Goal: Obtain resource: Download file/media

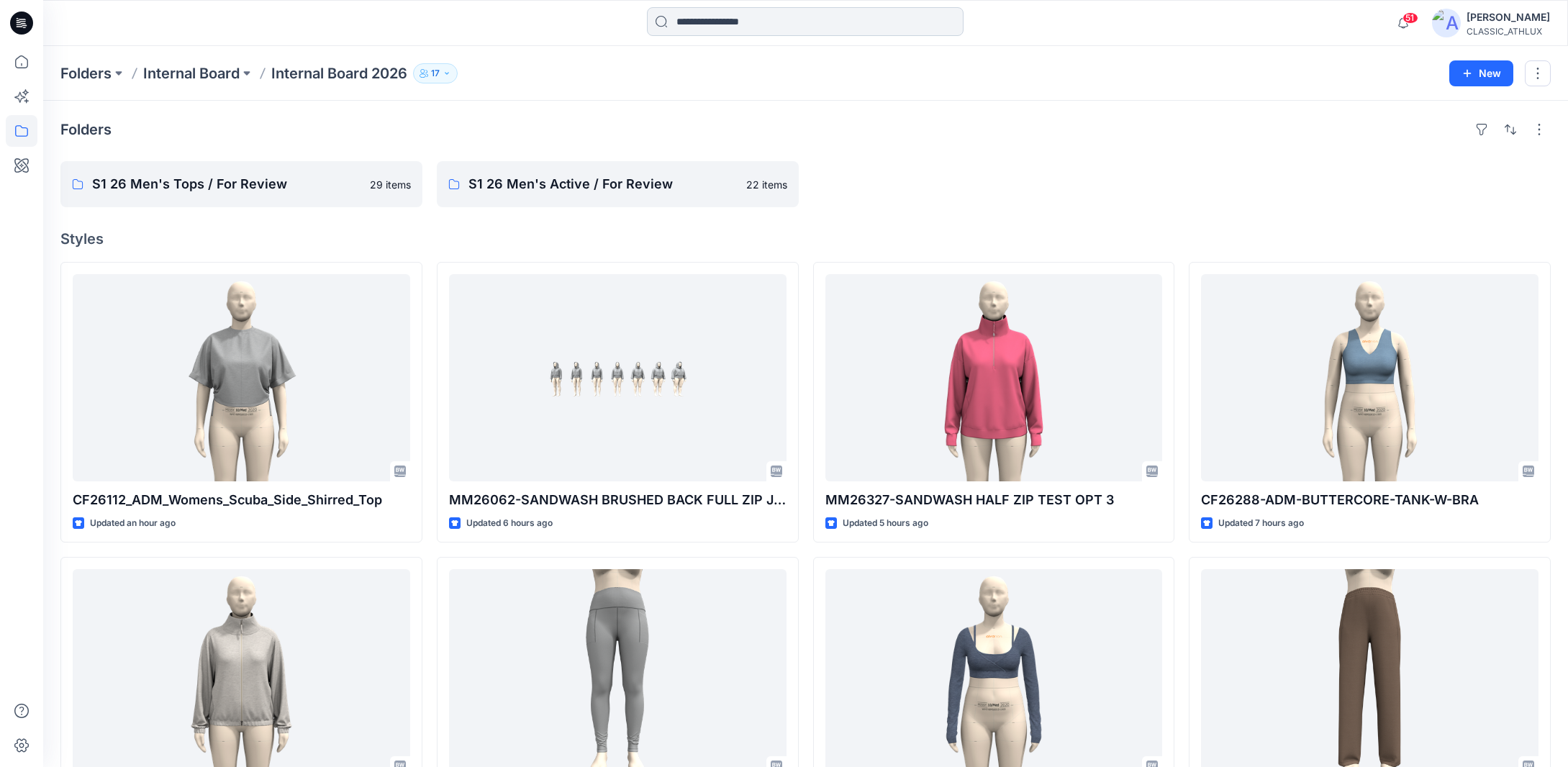
scroll to position [145, 0]
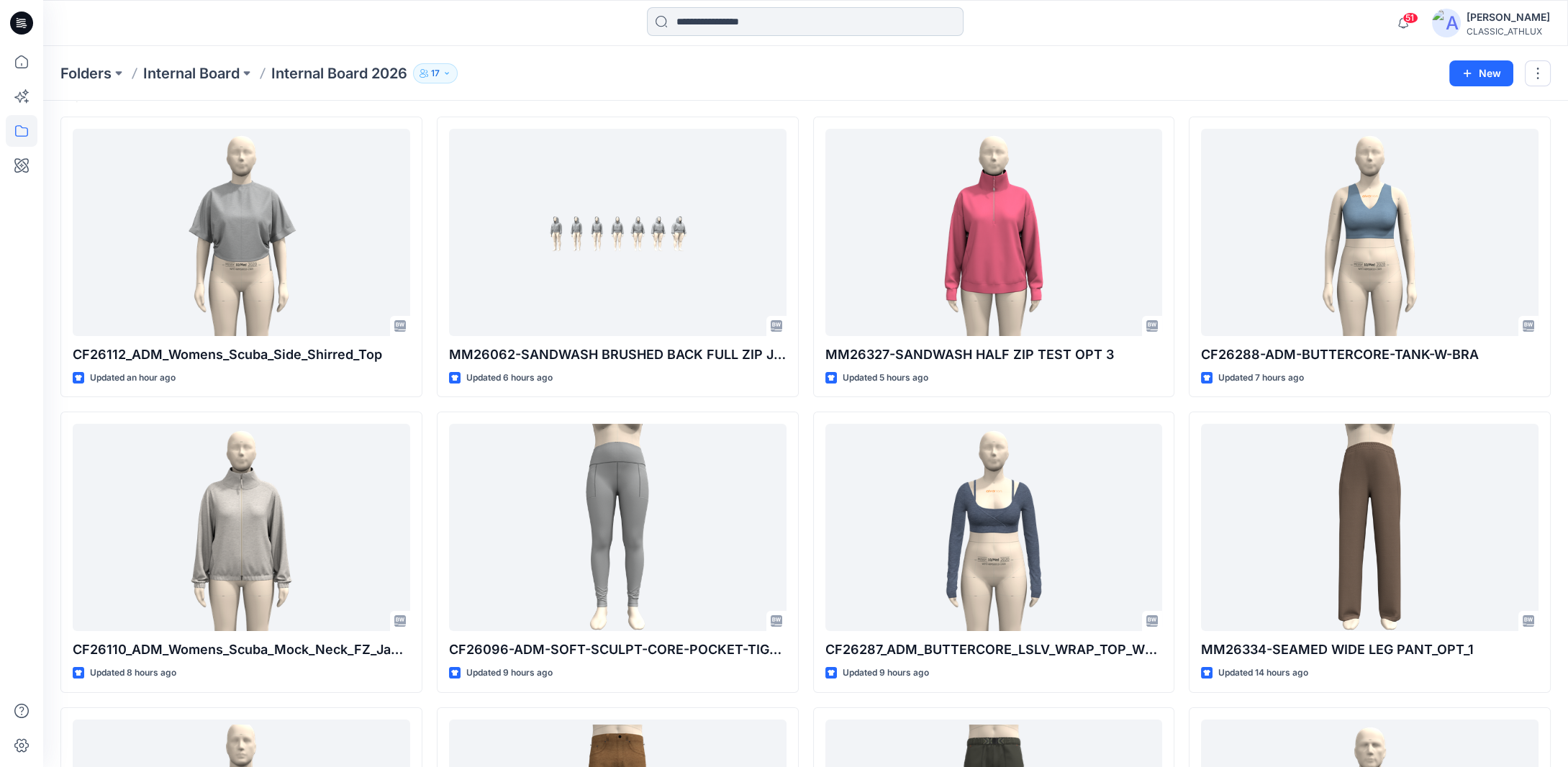
click at [767, 26] on input at bounding box center [805, 21] width 316 height 29
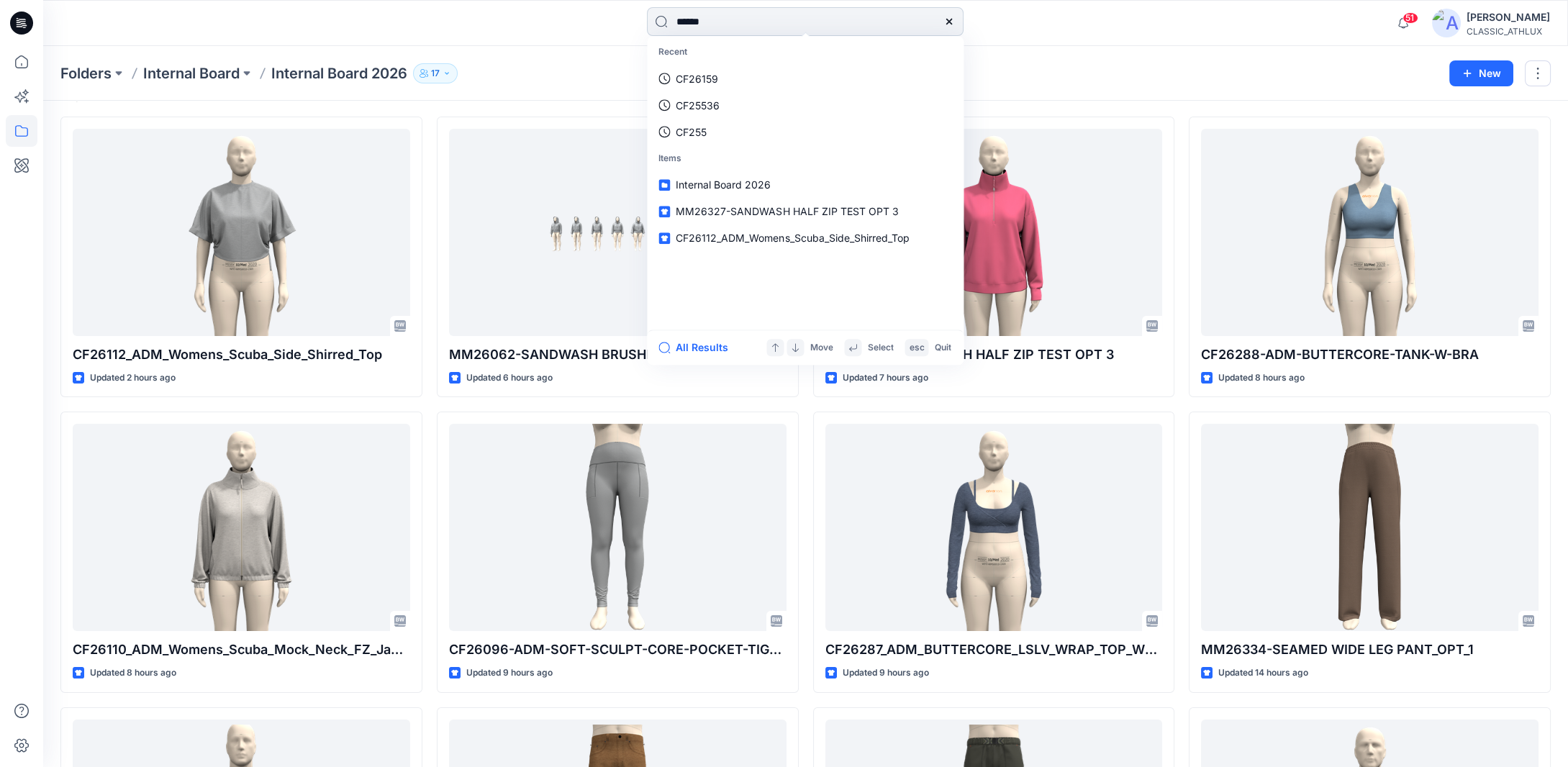
type input "*******"
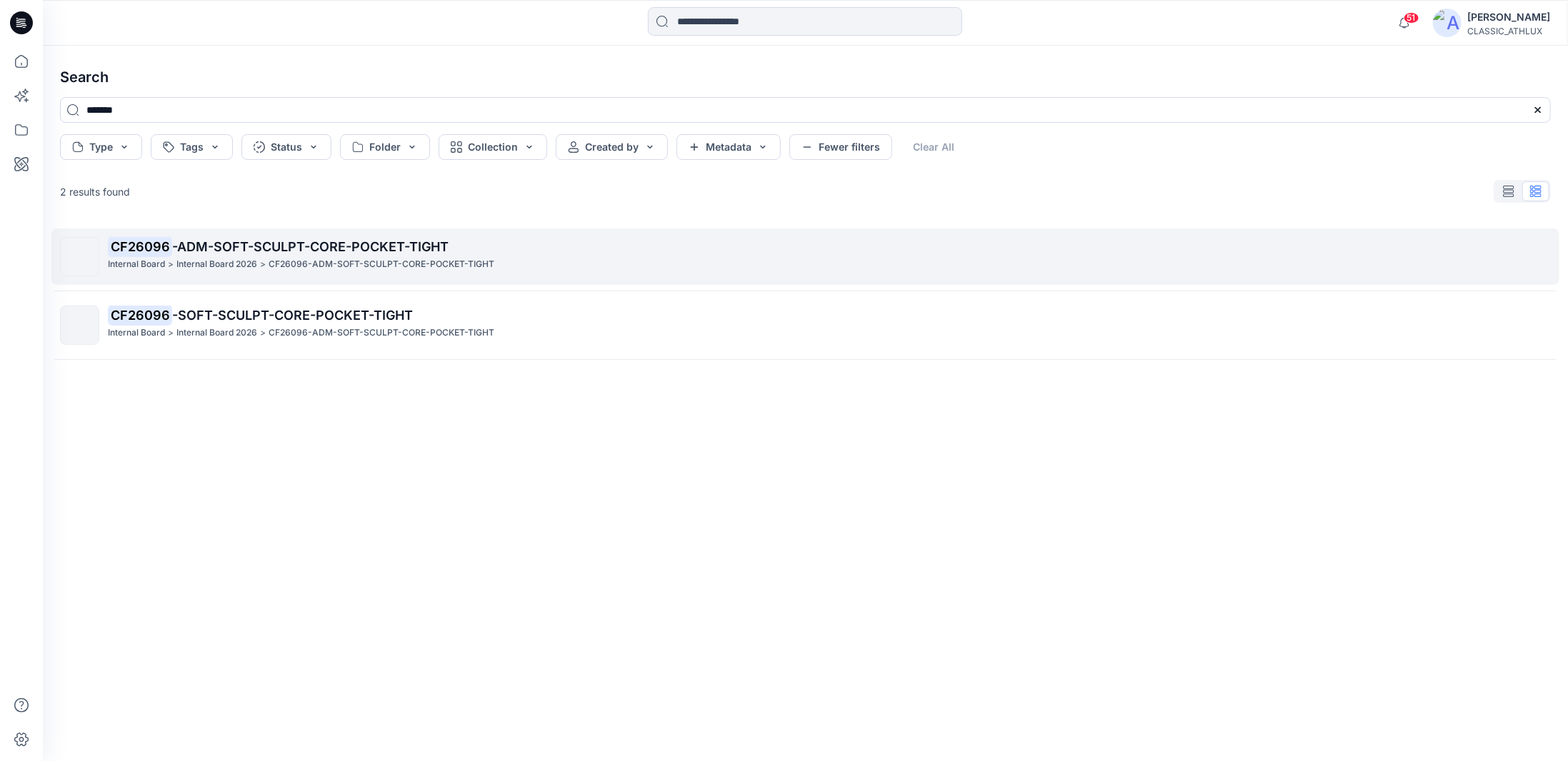
click at [405, 252] on span "-ADM-SOFT-SCULPT-CORE-POCKET-TIGHT" at bounding box center [310, 247] width 277 height 15
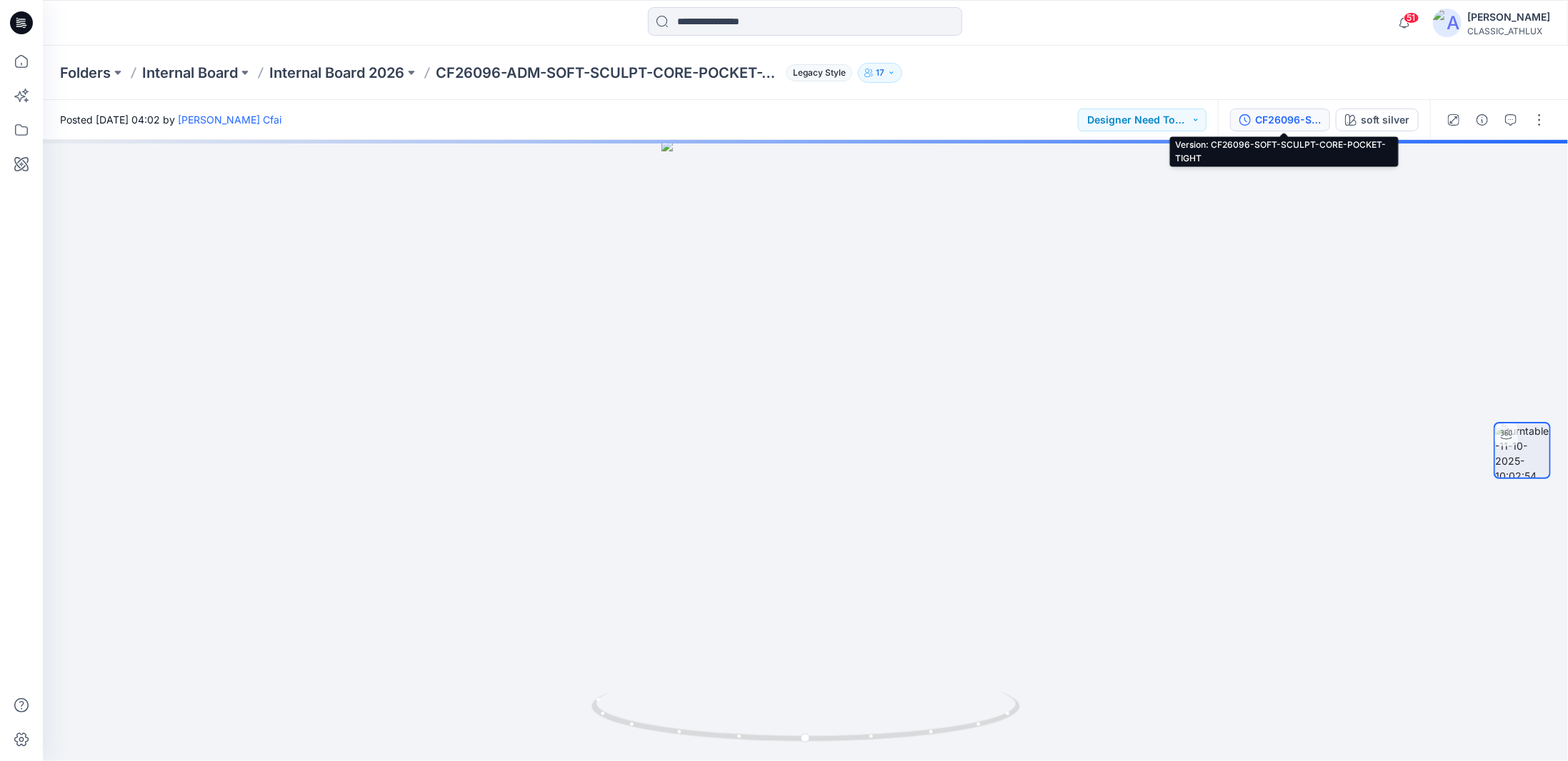
click at [1280, 120] on div "CF26096-SOFT-SCULPT-CORE-POCKET-TIGHT" at bounding box center [1288, 119] width 66 height 16
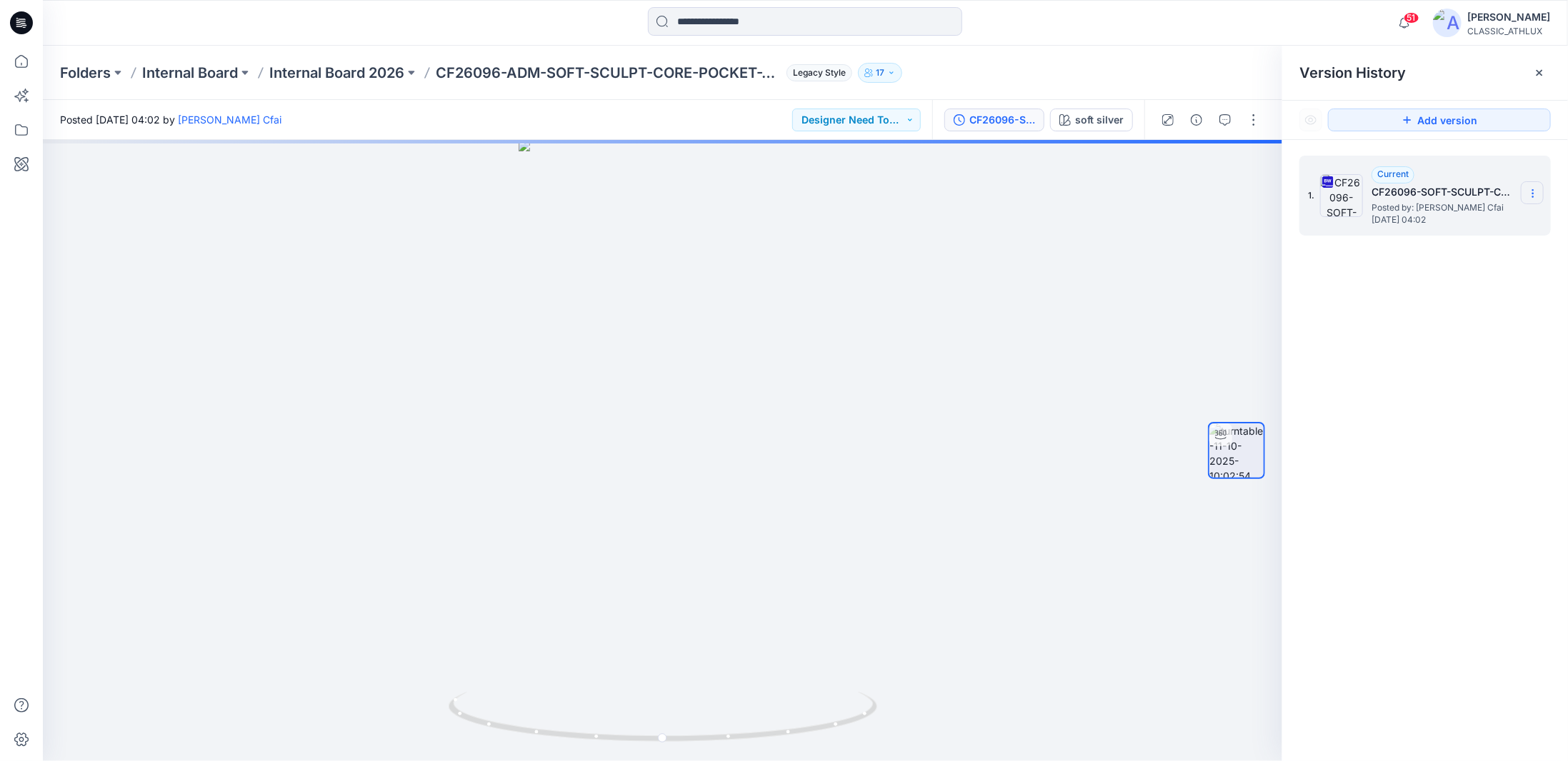
click at [1530, 195] on icon at bounding box center [1533, 194] width 12 height 12
click at [1461, 219] on span "Download Source BW File" at bounding box center [1461, 221] width 120 height 17
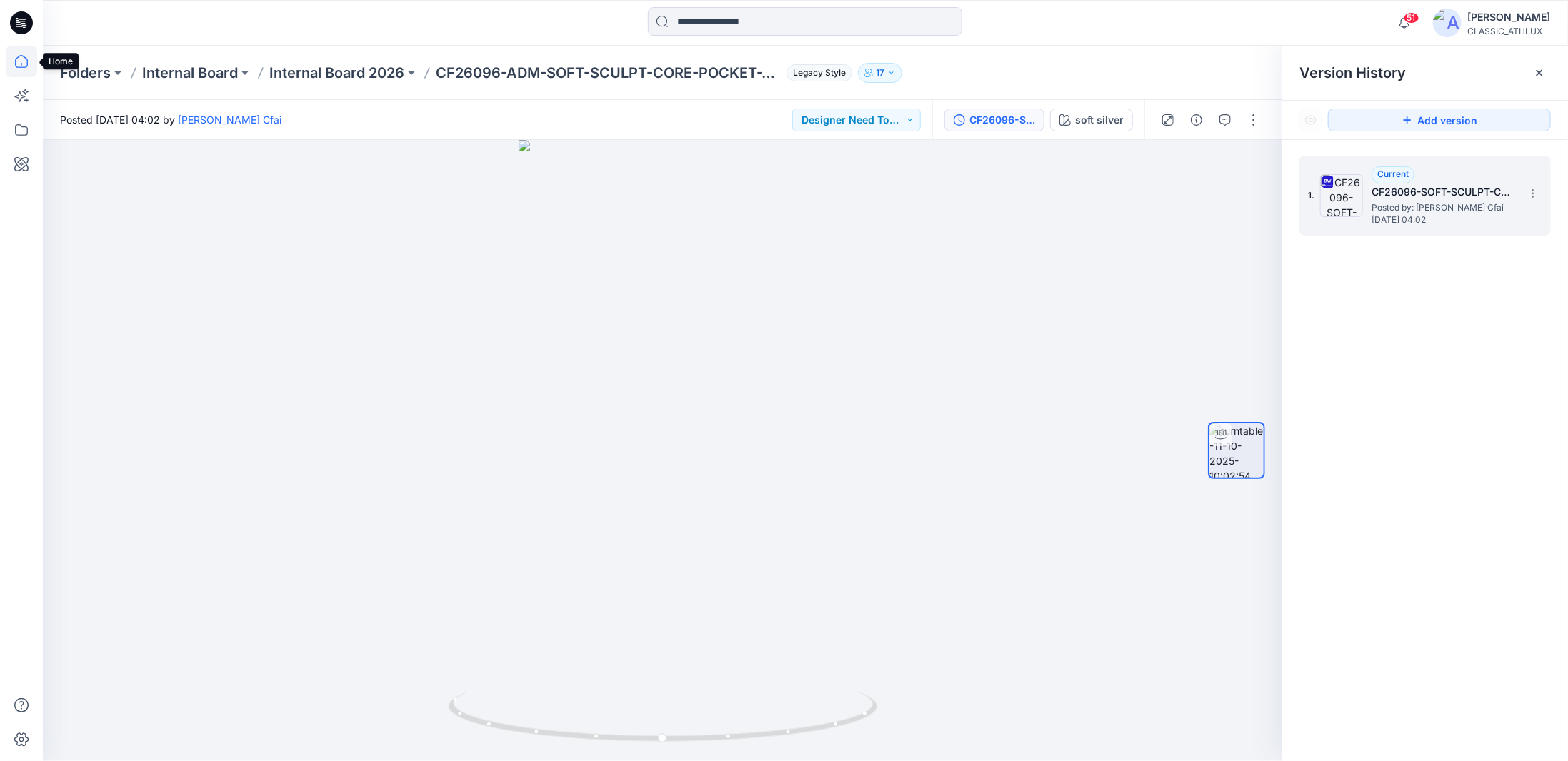
click at [19, 66] on icon at bounding box center [21, 61] width 31 height 31
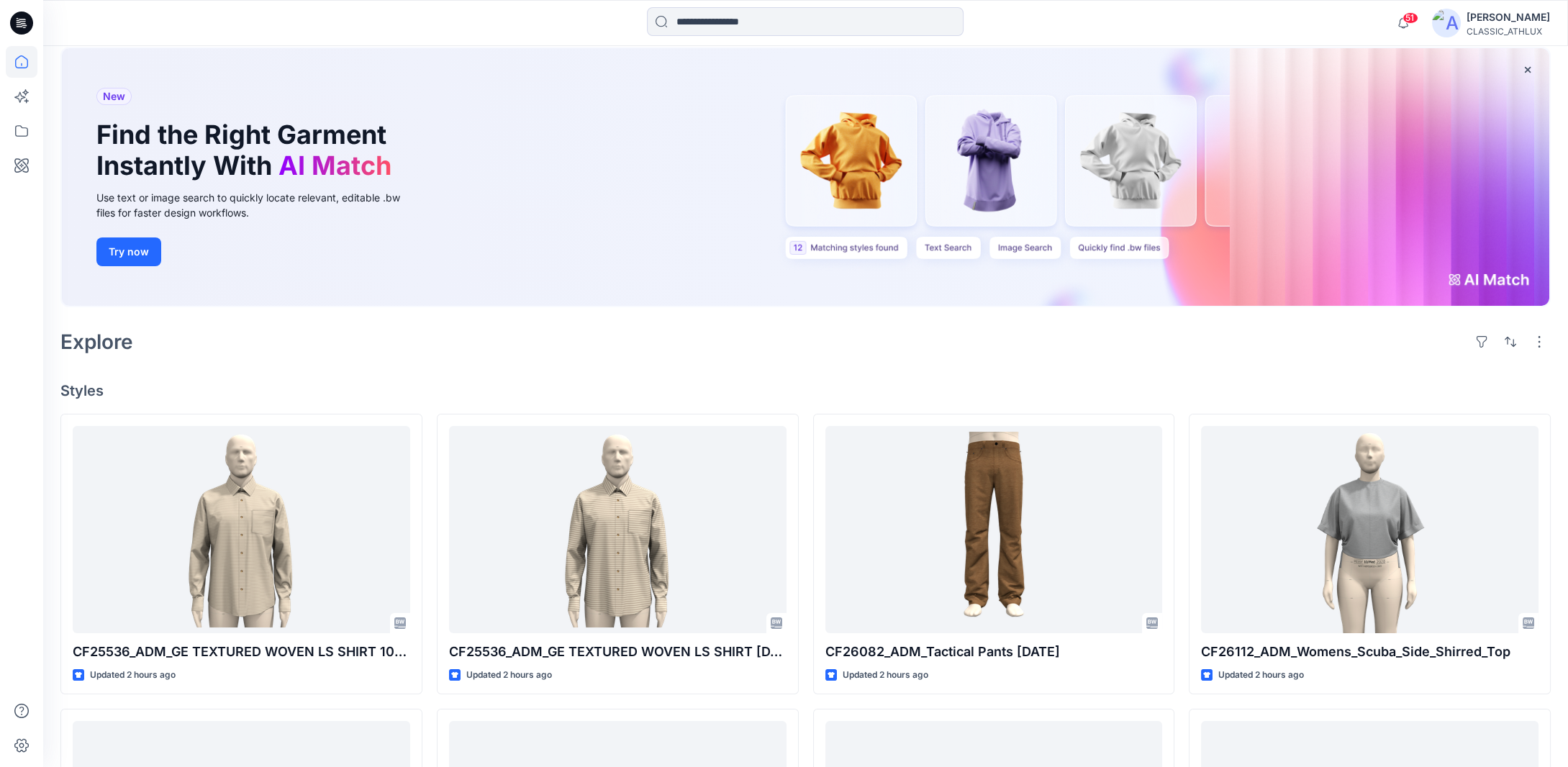
scroll to position [144, 0]
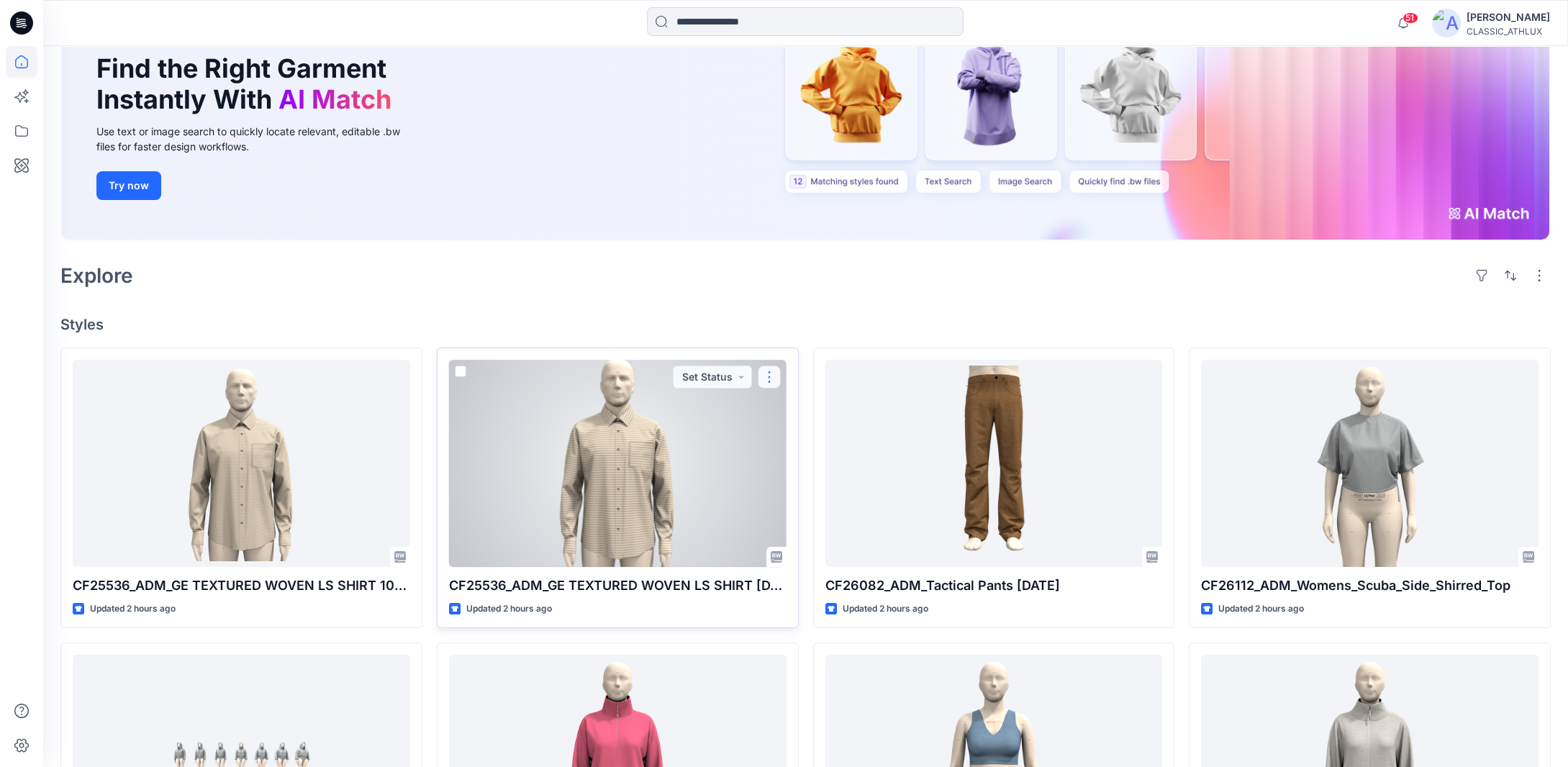
click at [767, 373] on button "button" at bounding box center [768, 377] width 23 height 23
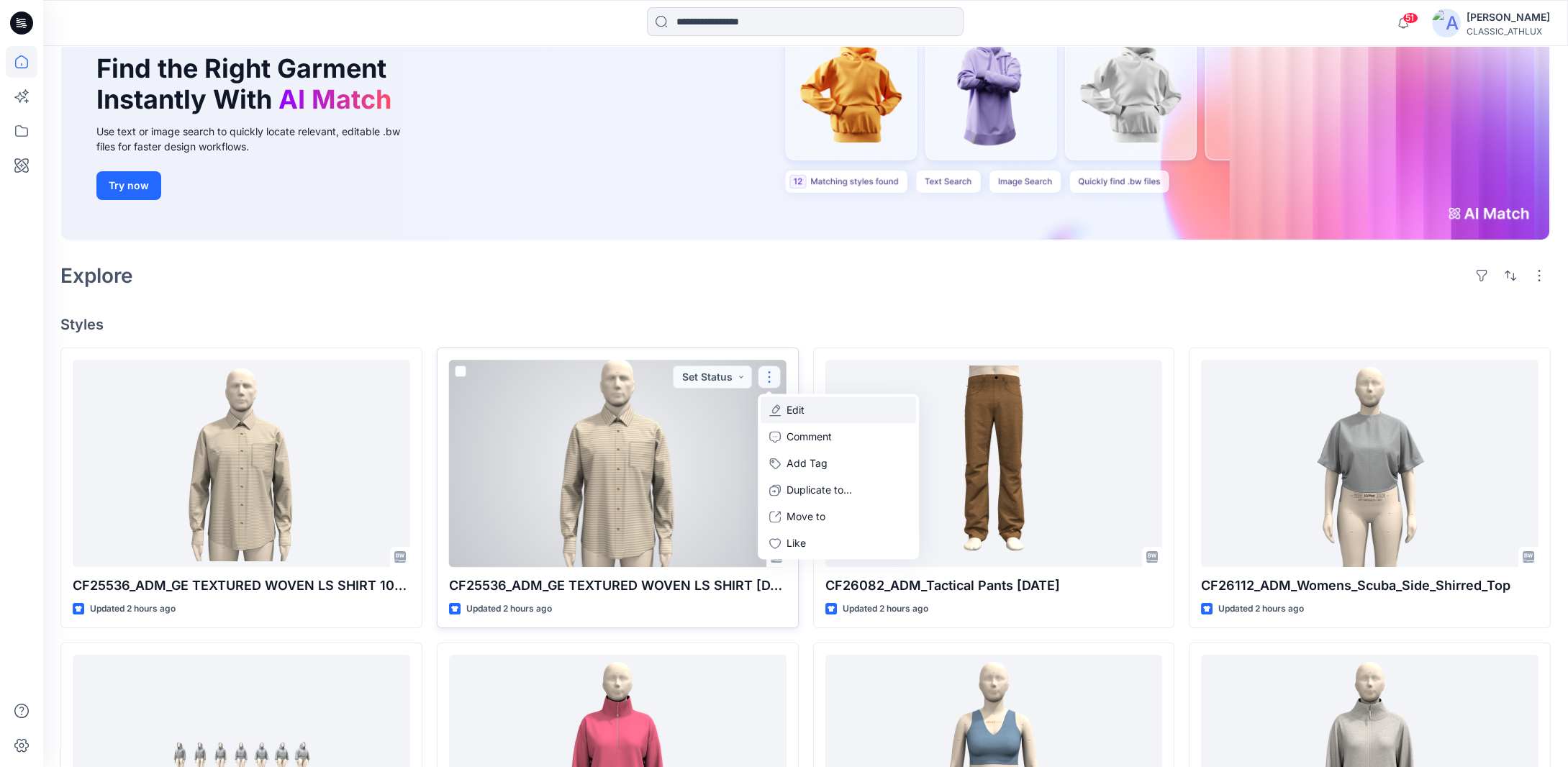
click at [824, 411] on button "Edit" at bounding box center [838, 410] width 155 height 26
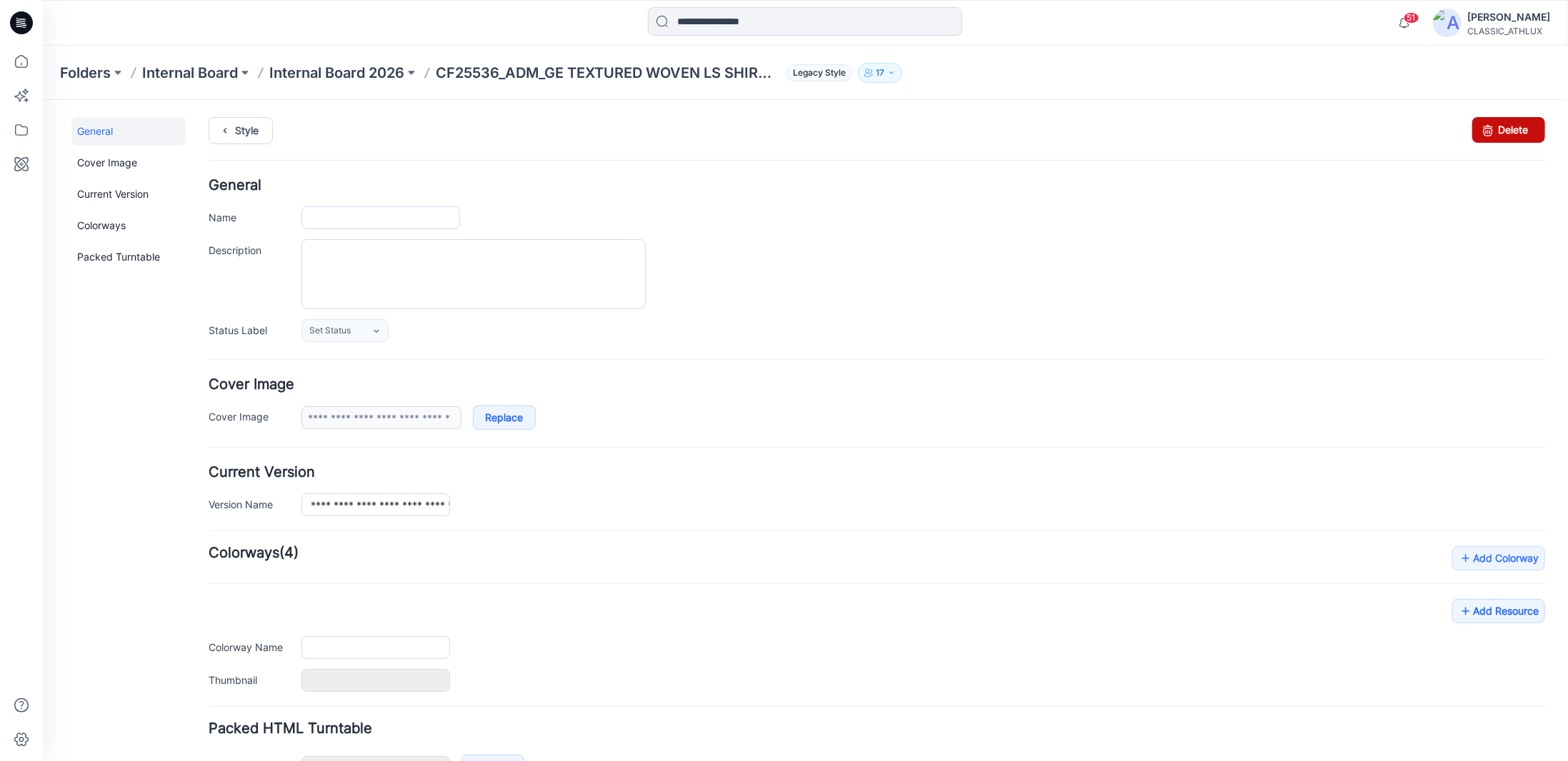
type input "**********"
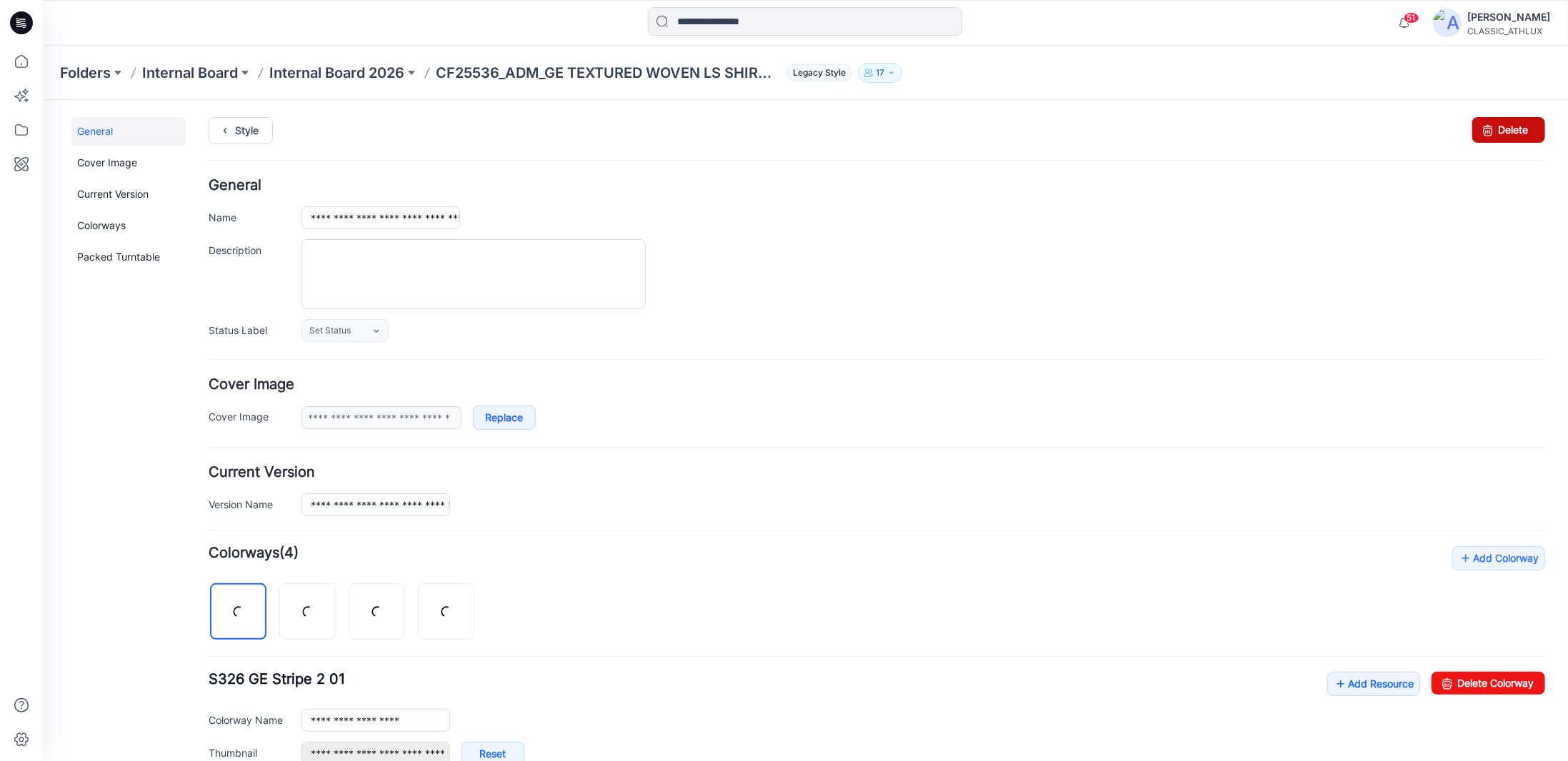
drag, startPoint x: 1473, startPoint y: 123, endPoint x: 900, endPoint y: 166, distance: 574.6
click at [1477, 123] on icon at bounding box center [1488, 130] width 20 height 25
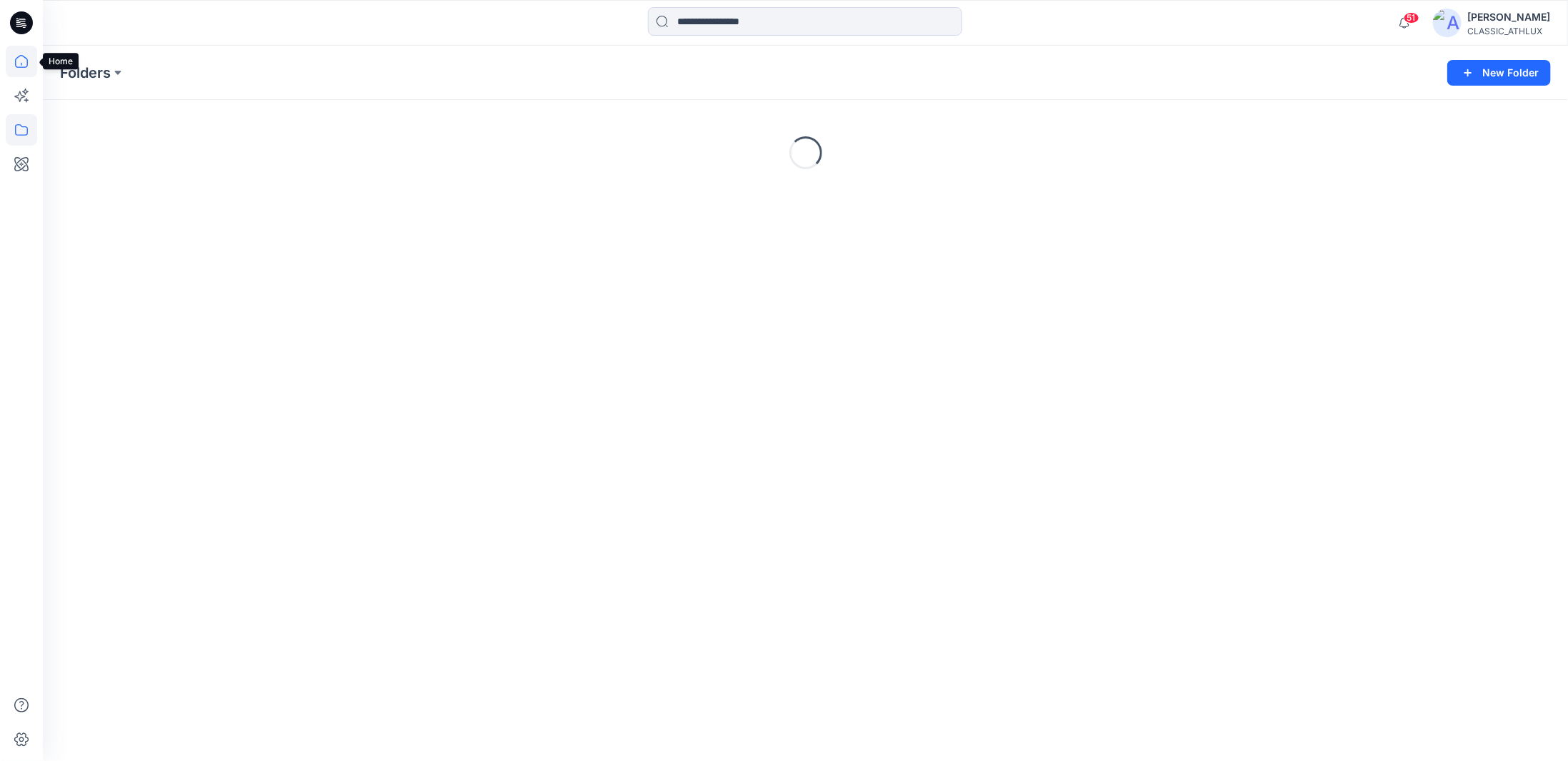
click at [23, 60] on icon at bounding box center [21, 61] width 31 height 31
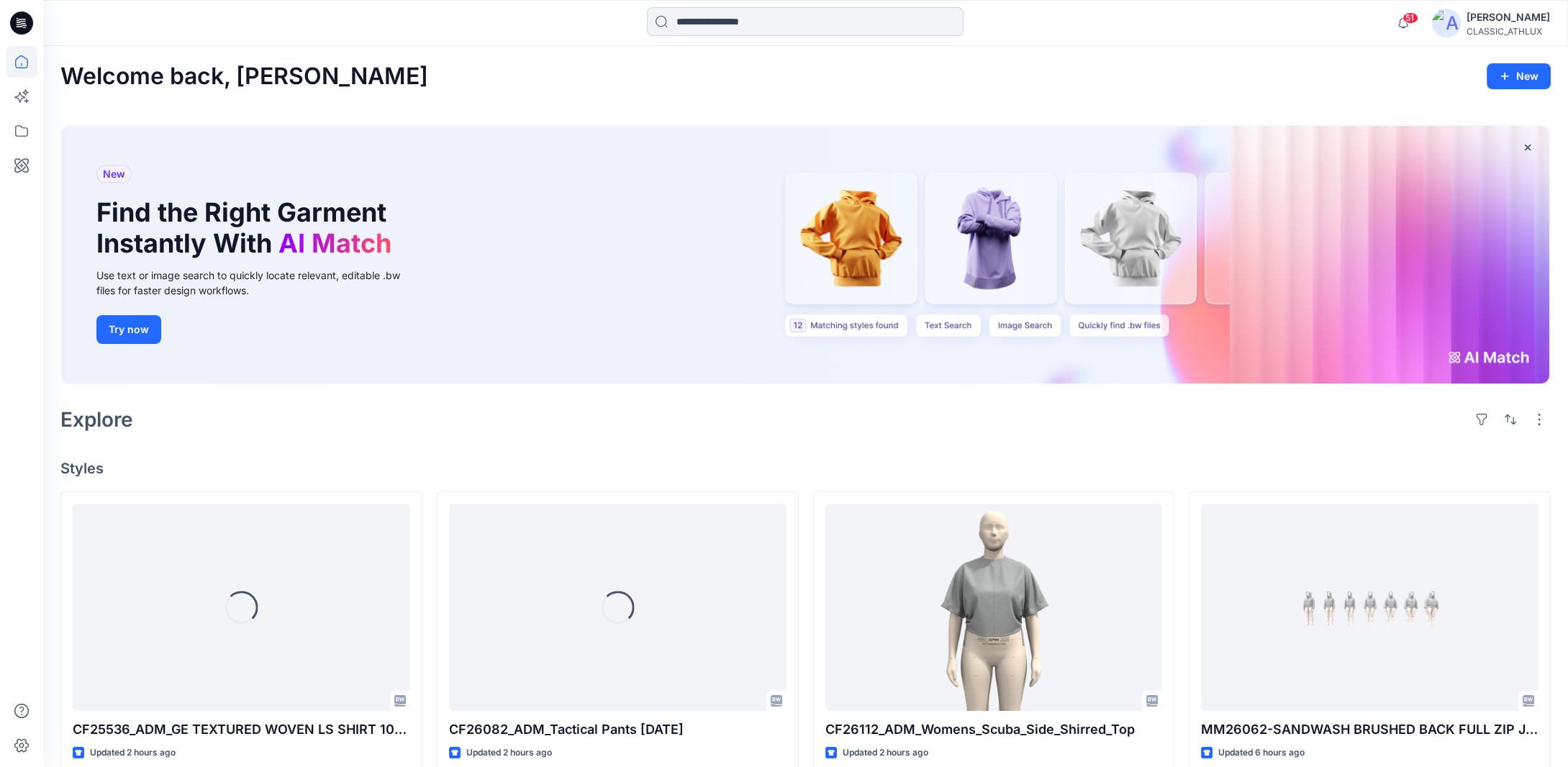
click at [708, 26] on input at bounding box center [805, 21] width 316 height 29
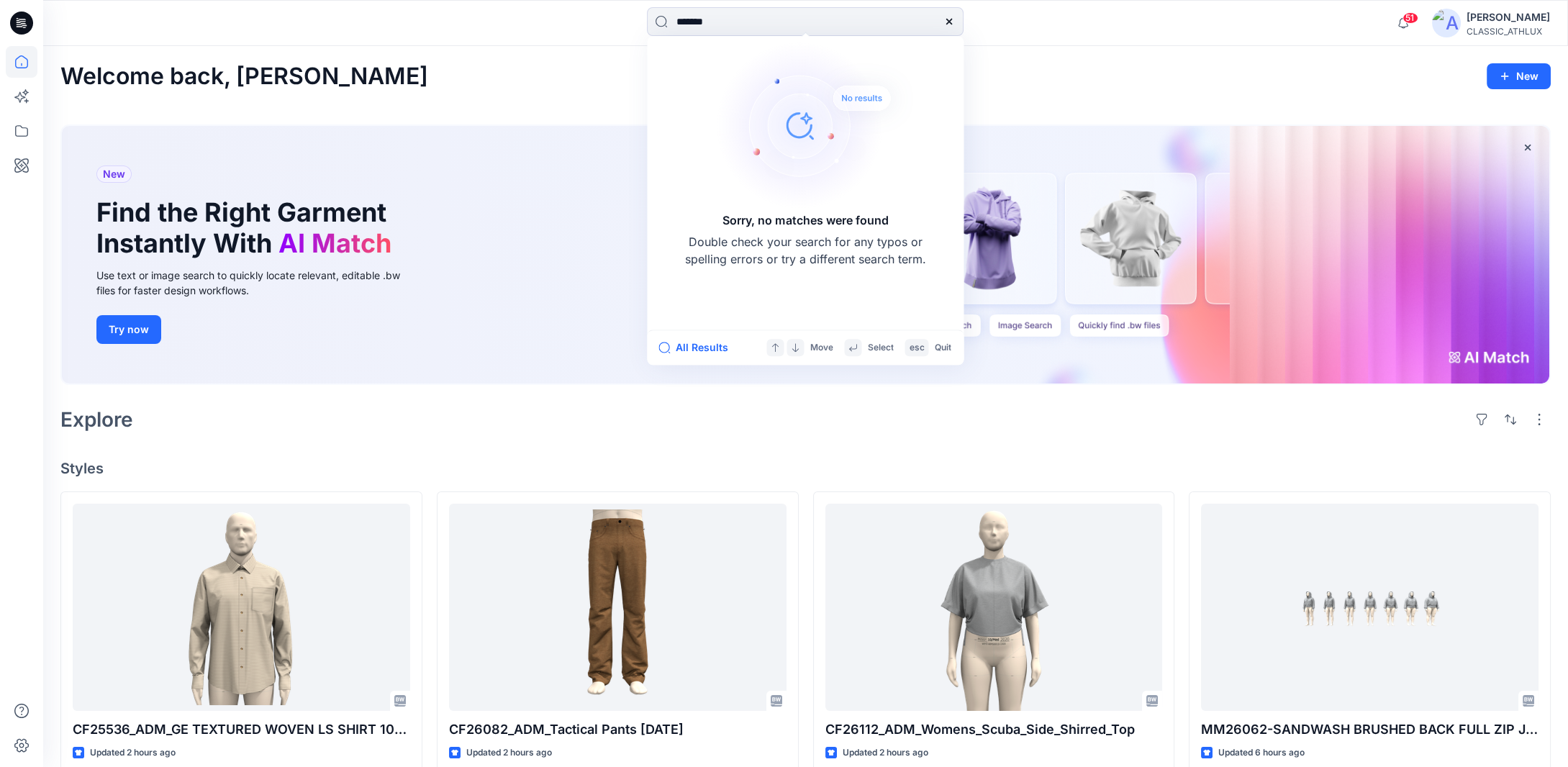
drag, startPoint x: 728, startPoint y: 18, endPoint x: 610, endPoint y: 26, distance: 118.3
click at [610, 26] on div "******* Sorry, no matches were found Double check your search for any typos or …" at bounding box center [806, 22] width 762 height 32
drag, startPoint x: 735, startPoint y: 21, endPoint x: 587, endPoint y: 20, distance: 148.0
click at [587, 20] on div "******* Sorry, no matches were found Double check your search for any typos or …" at bounding box center [806, 22] width 762 height 32
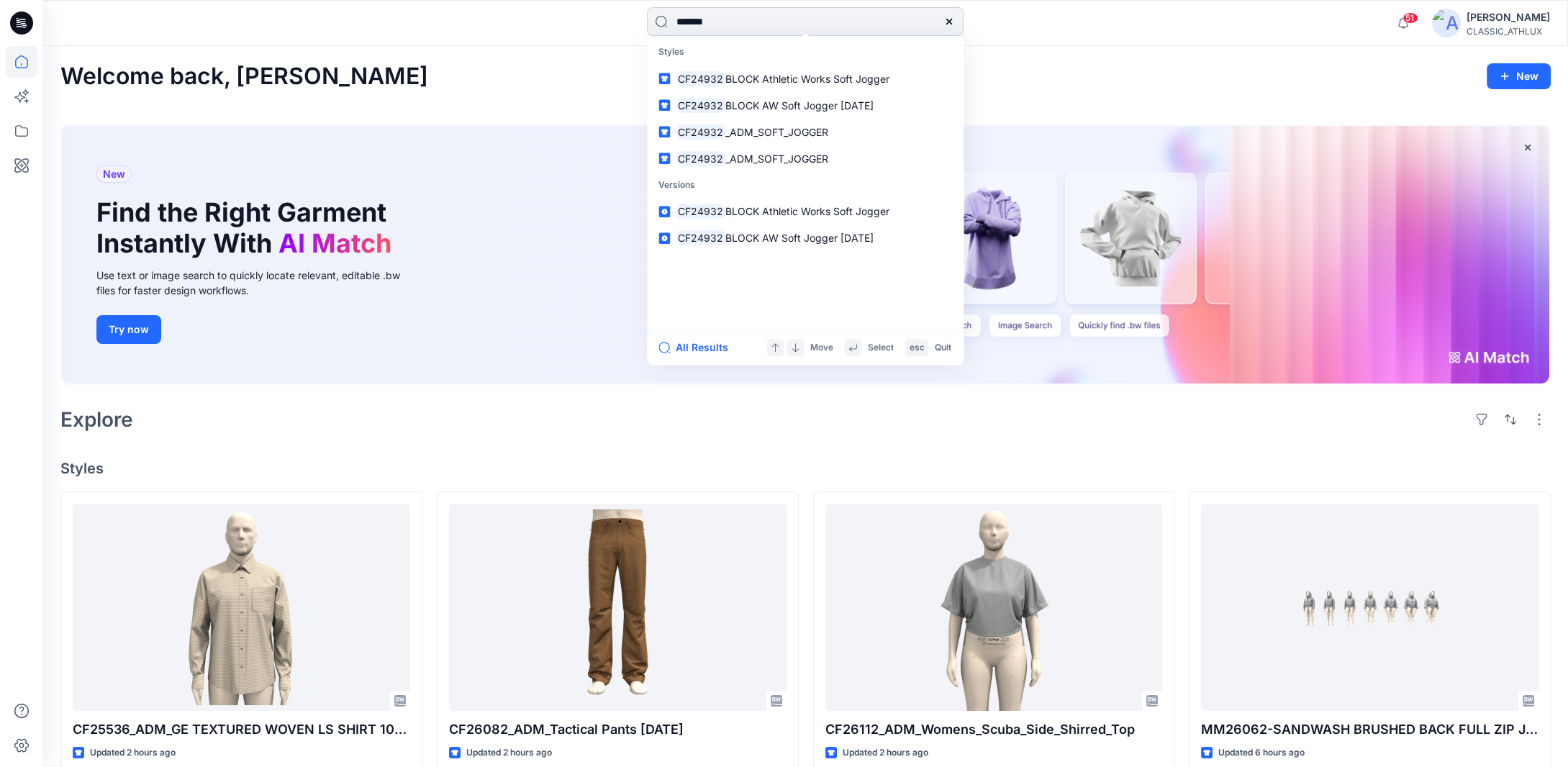
drag, startPoint x: 697, startPoint y: 22, endPoint x: 662, endPoint y: 23, distance: 35.0
click at [662, 23] on input "*******" at bounding box center [805, 21] width 316 height 29
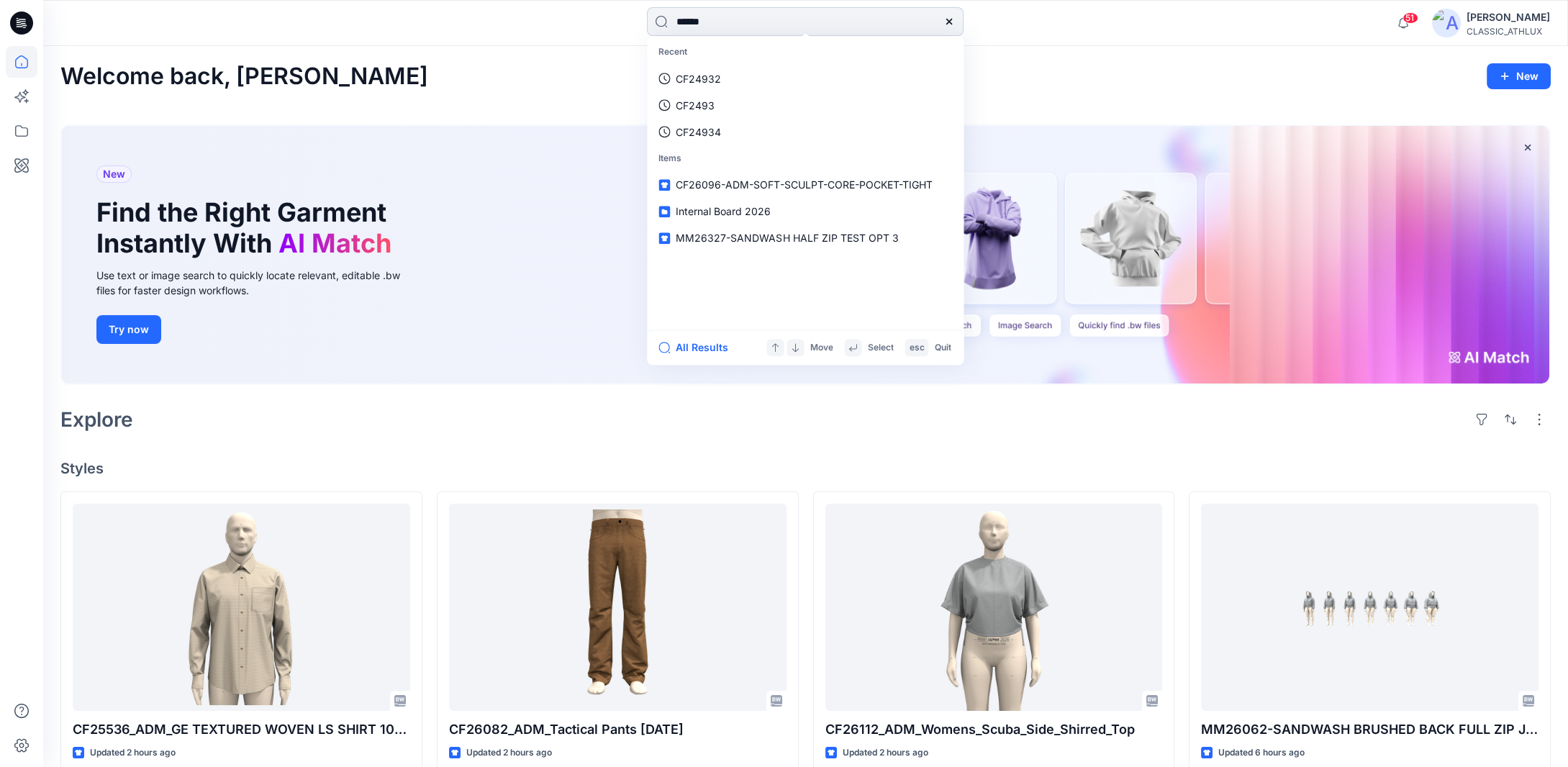
type input "*******"
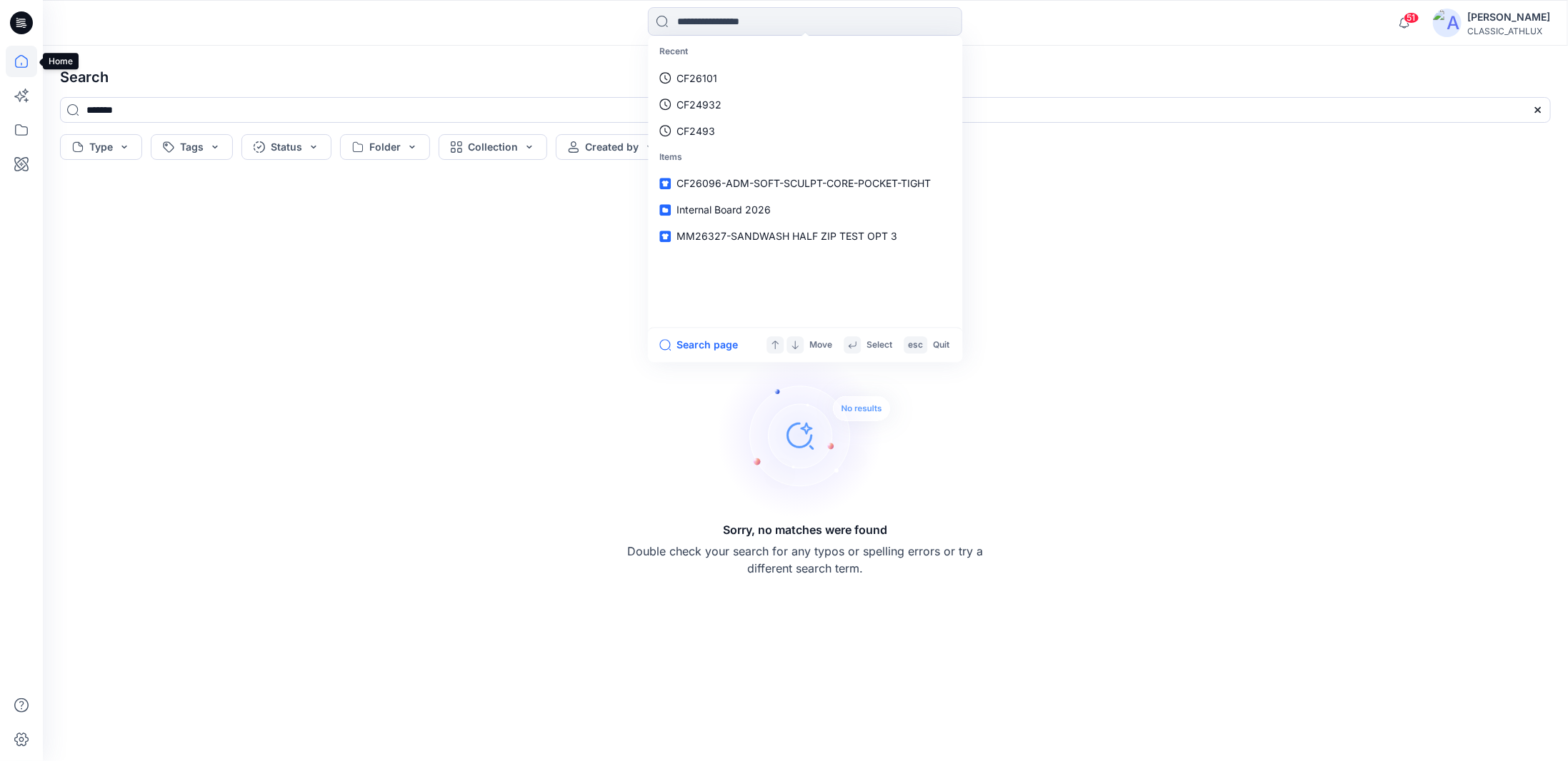
click at [20, 69] on icon at bounding box center [21, 61] width 31 height 31
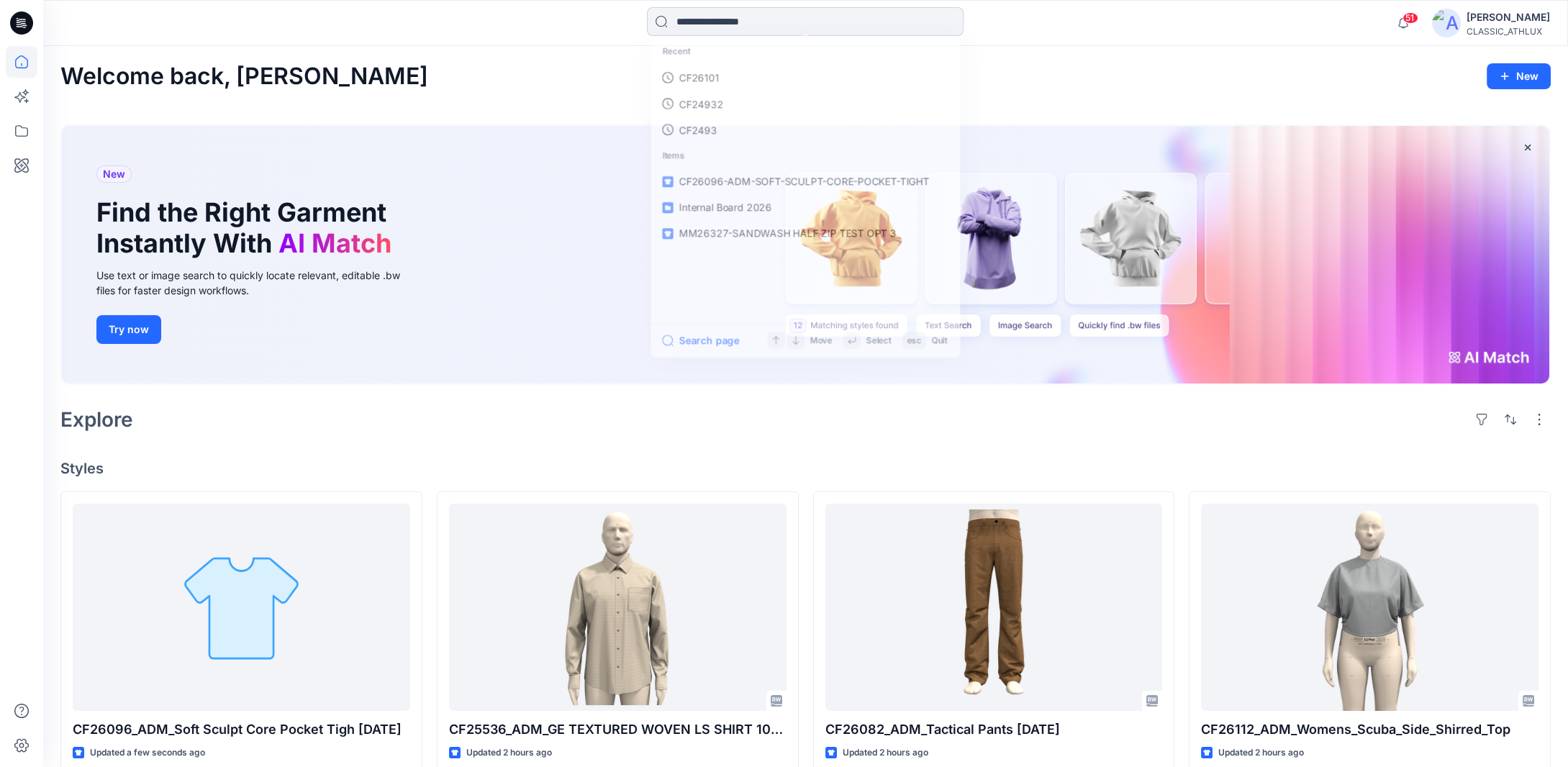
click at [703, 20] on input at bounding box center [805, 21] width 316 height 29
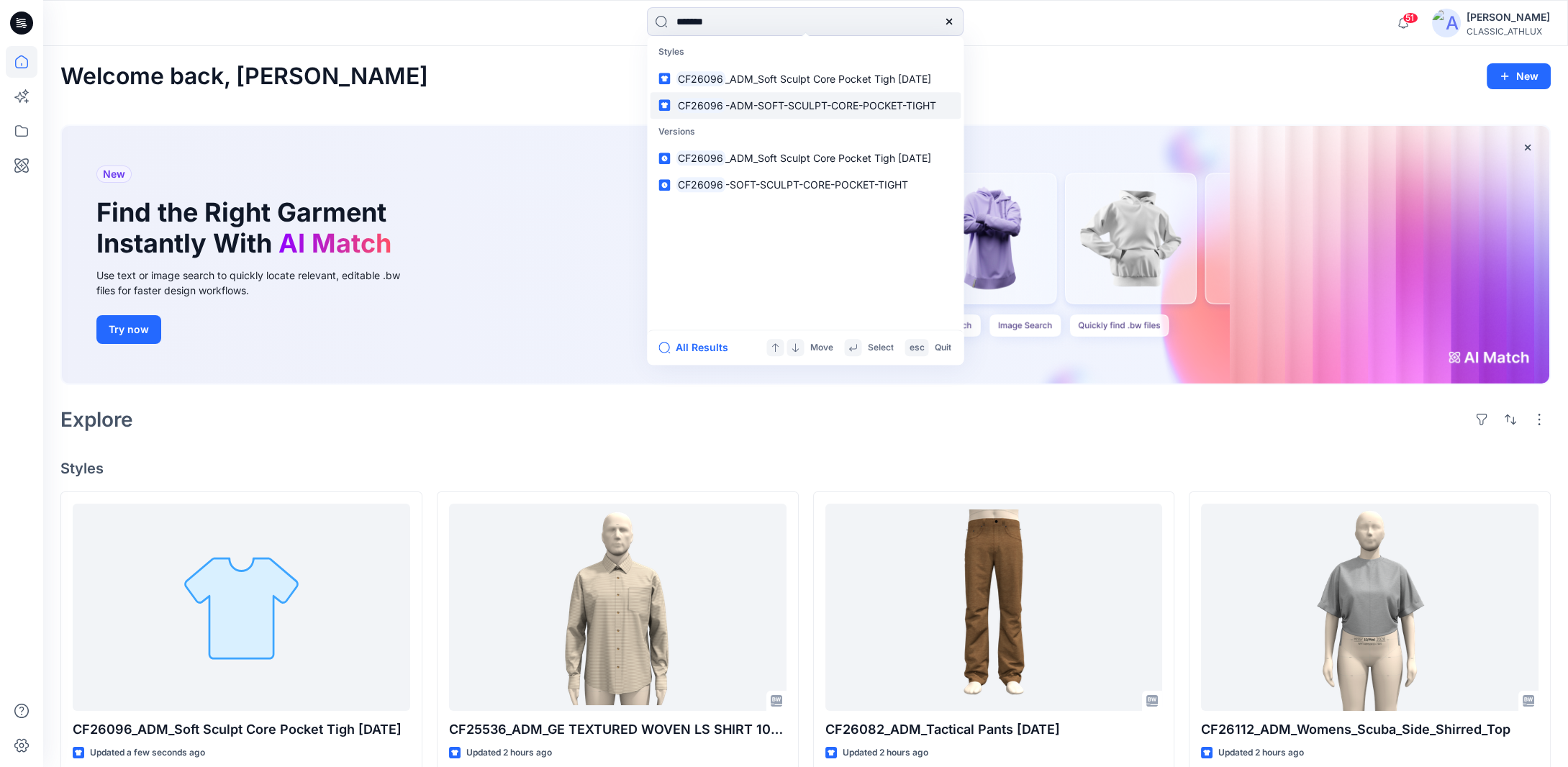
type input "*******"
click at [761, 113] on p "CF26096 -ADM-SOFT-SCULPT-CORE-POCKET-TIGHT" at bounding box center [805, 106] width 260 height 15
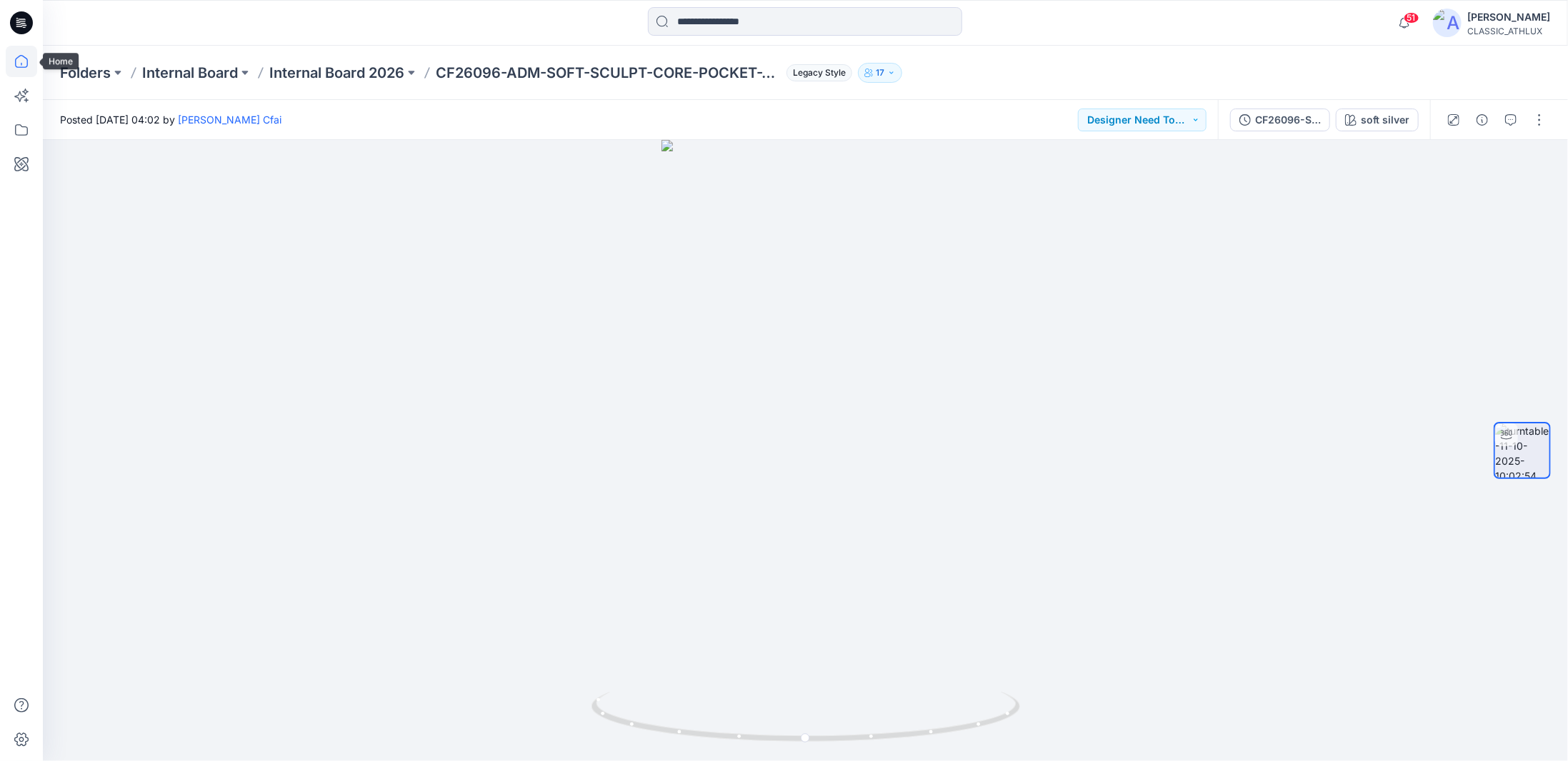
click at [27, 74] on icon at bounding box center [21, 61] width 31 height 31
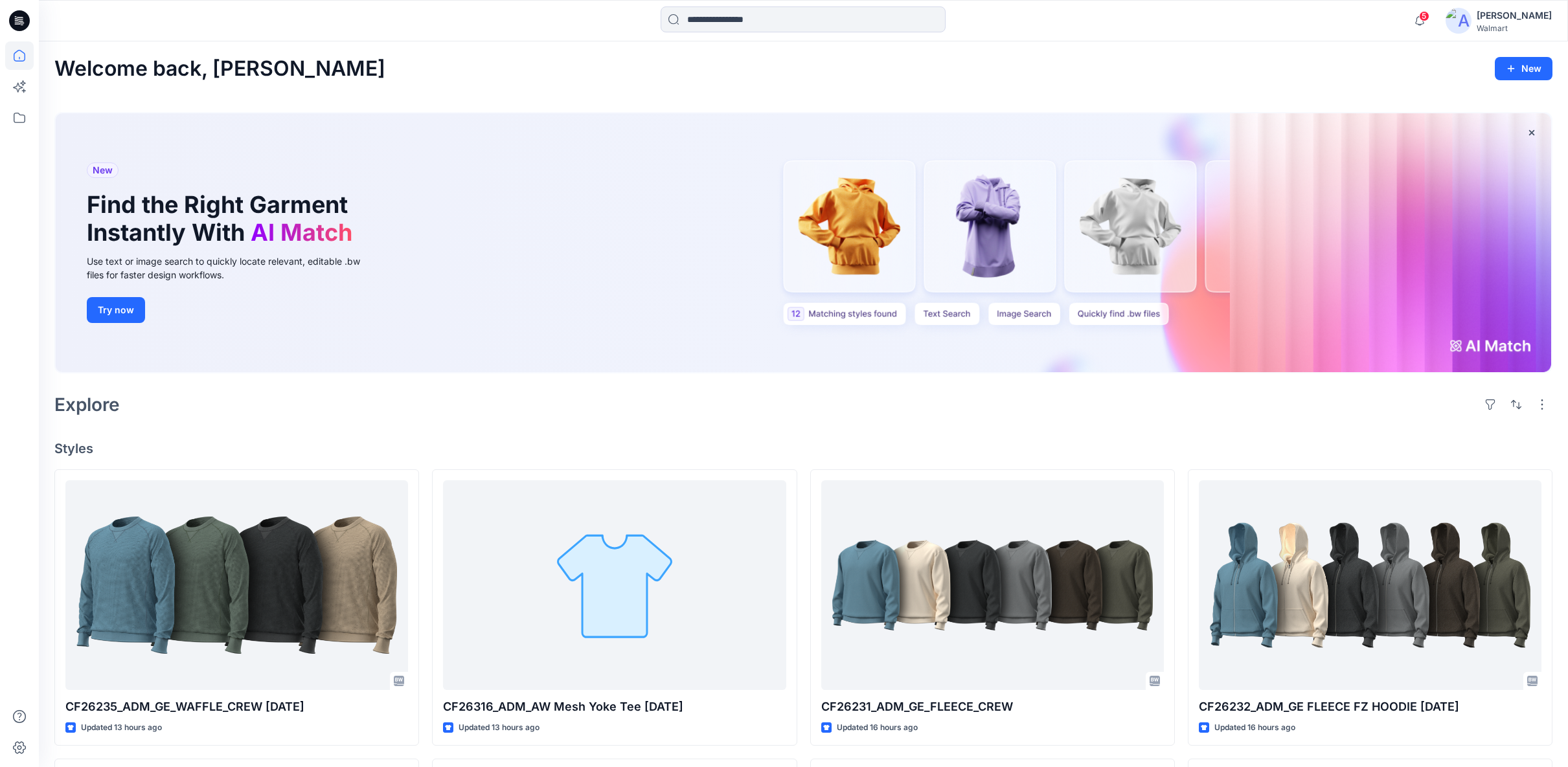
scroll to position [690, 0]
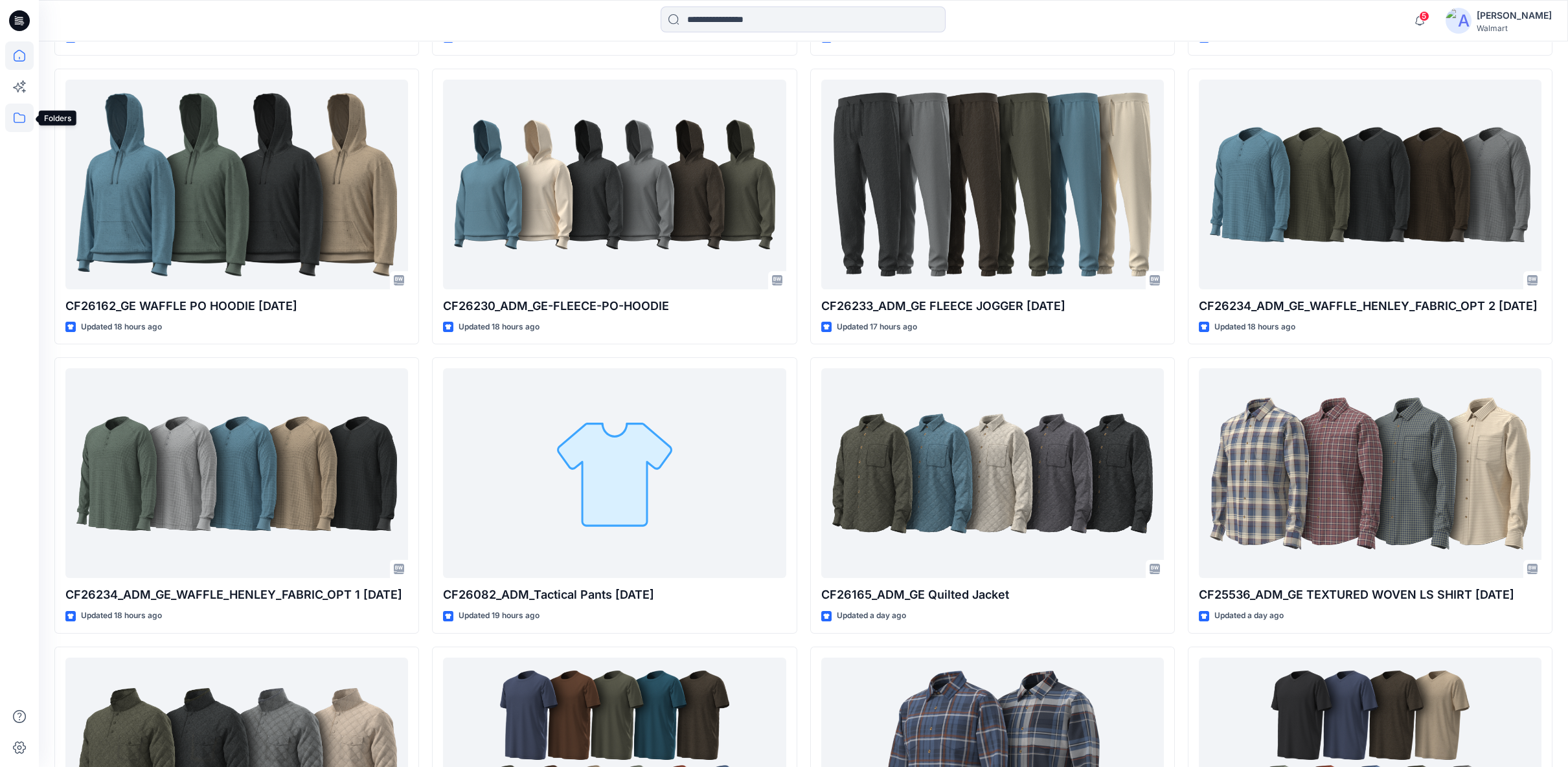
click at [16, 117] on icon at bounding box center [19, 117] width 28 height 28
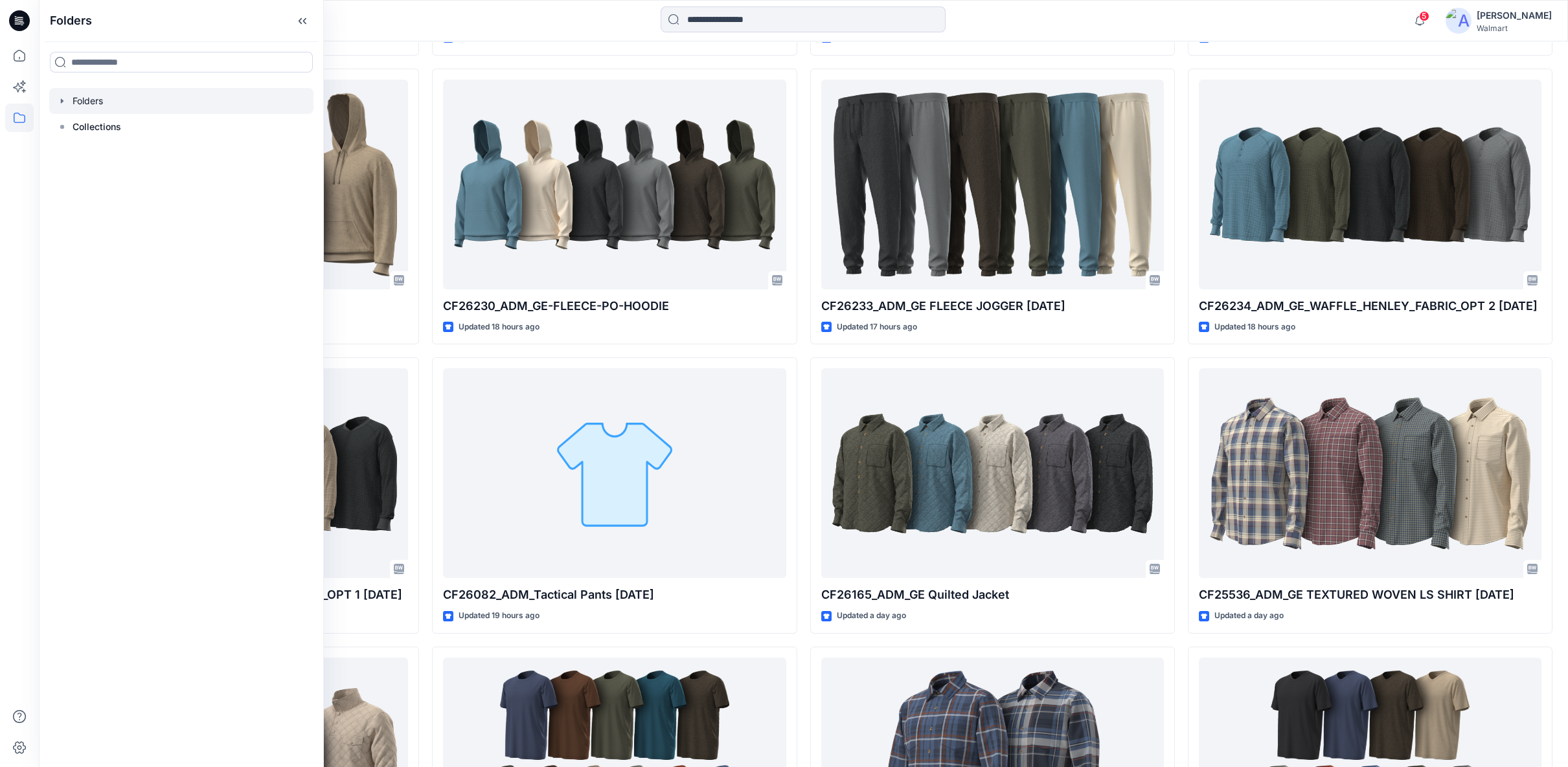
click at [64, 100] on icon "button" at bounding box center [62, 101] width 11 height 11
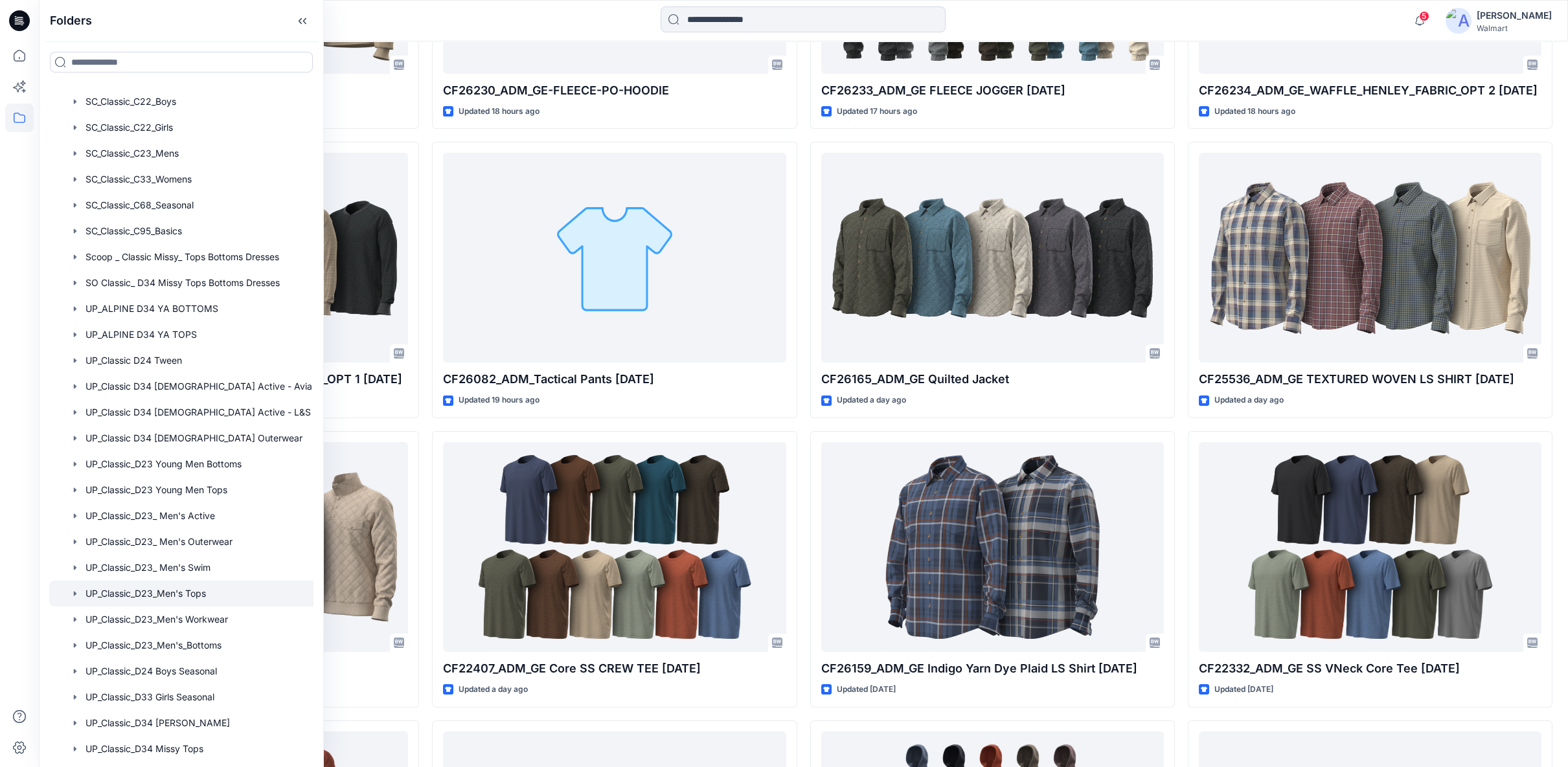
scroll to position [574, 0]
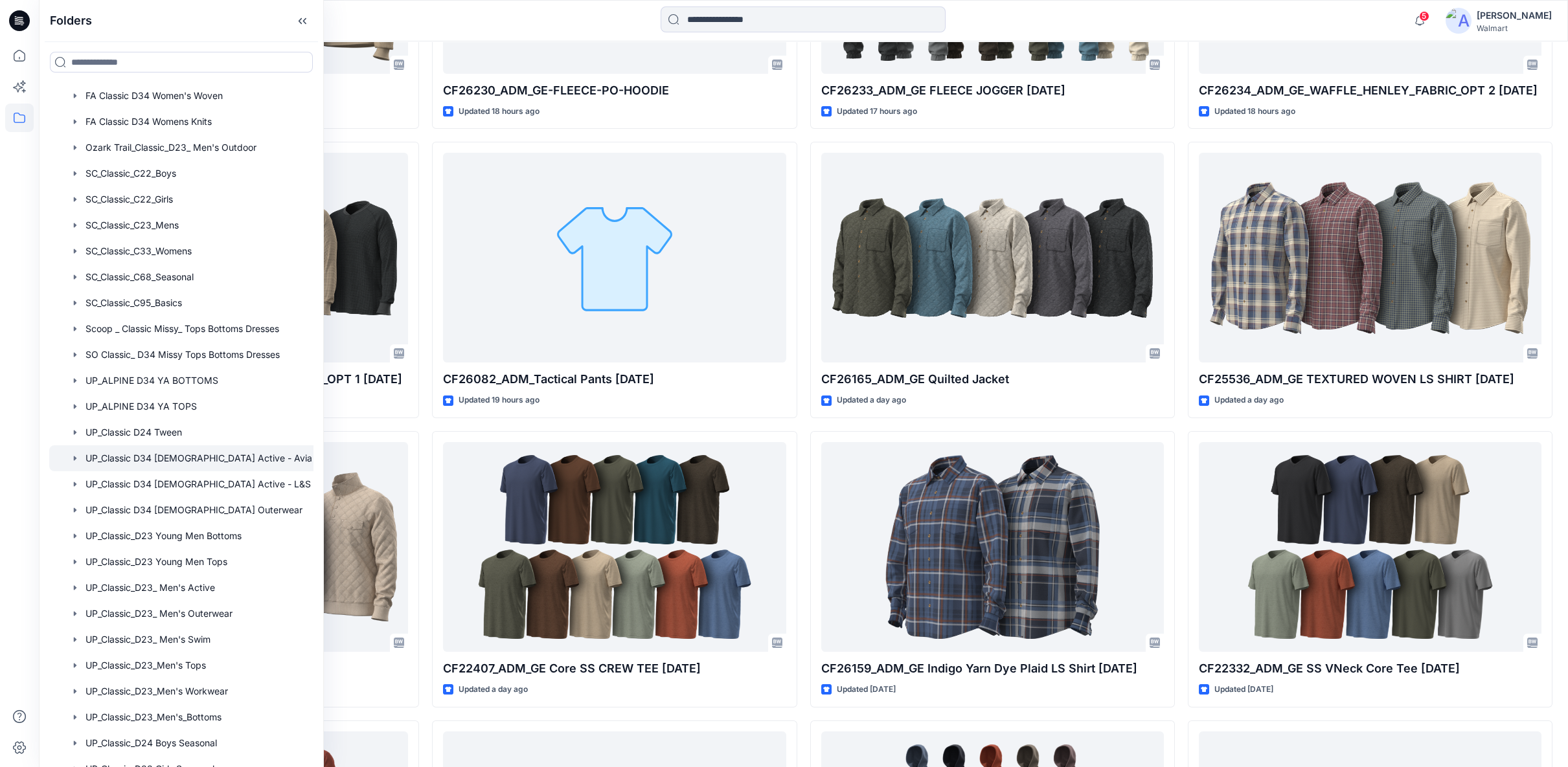
click at [208, 453] on div at bounding box center [197, 459] width 296 height 26
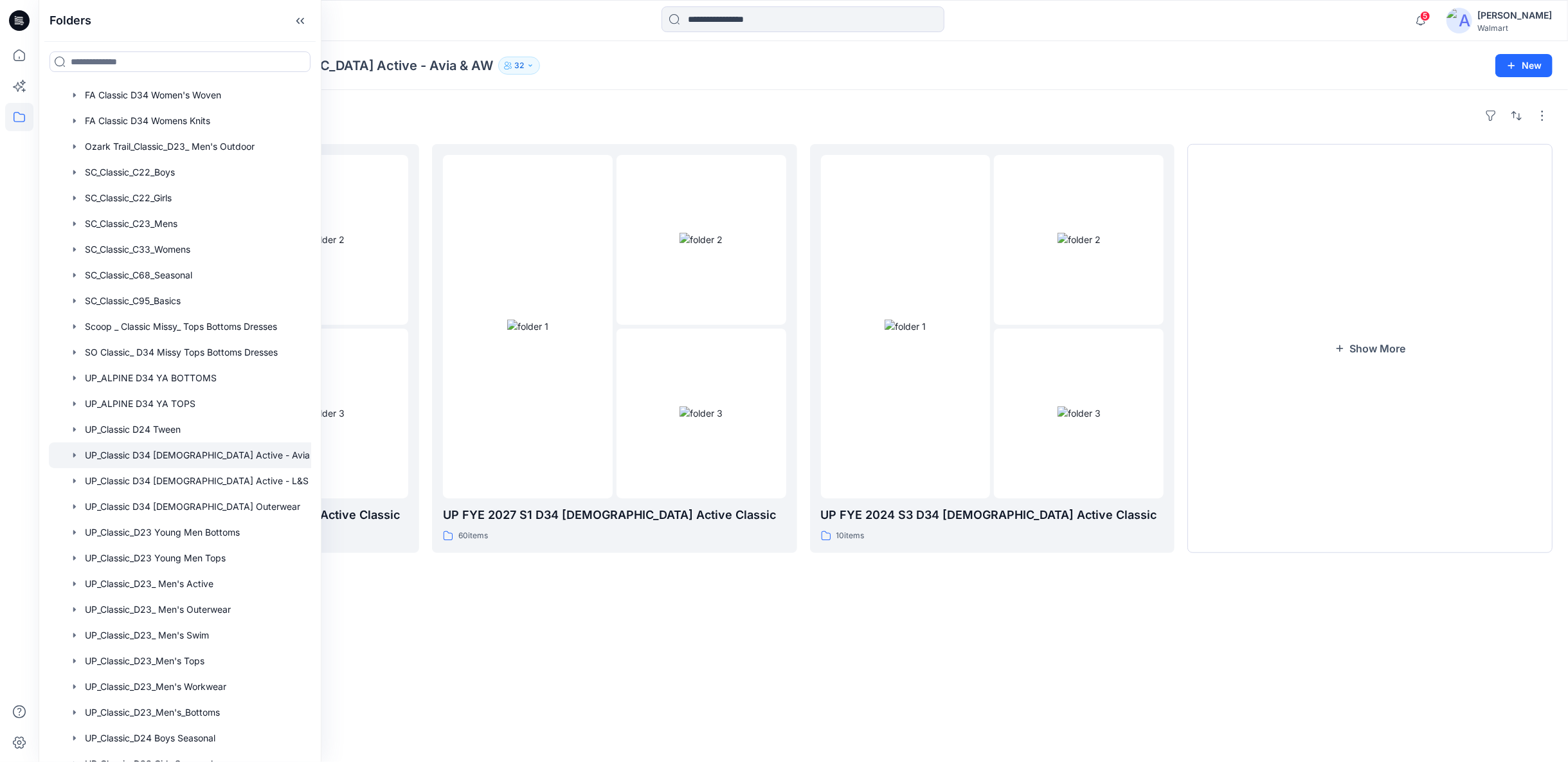
click at [934, 644] on div "Folders UP FYE 2027 S2 D34 Ladies Active Classic 37 items UP FYE 2027 S1 D34 La…" at bounding box center [803, 426] width 1529 height 672
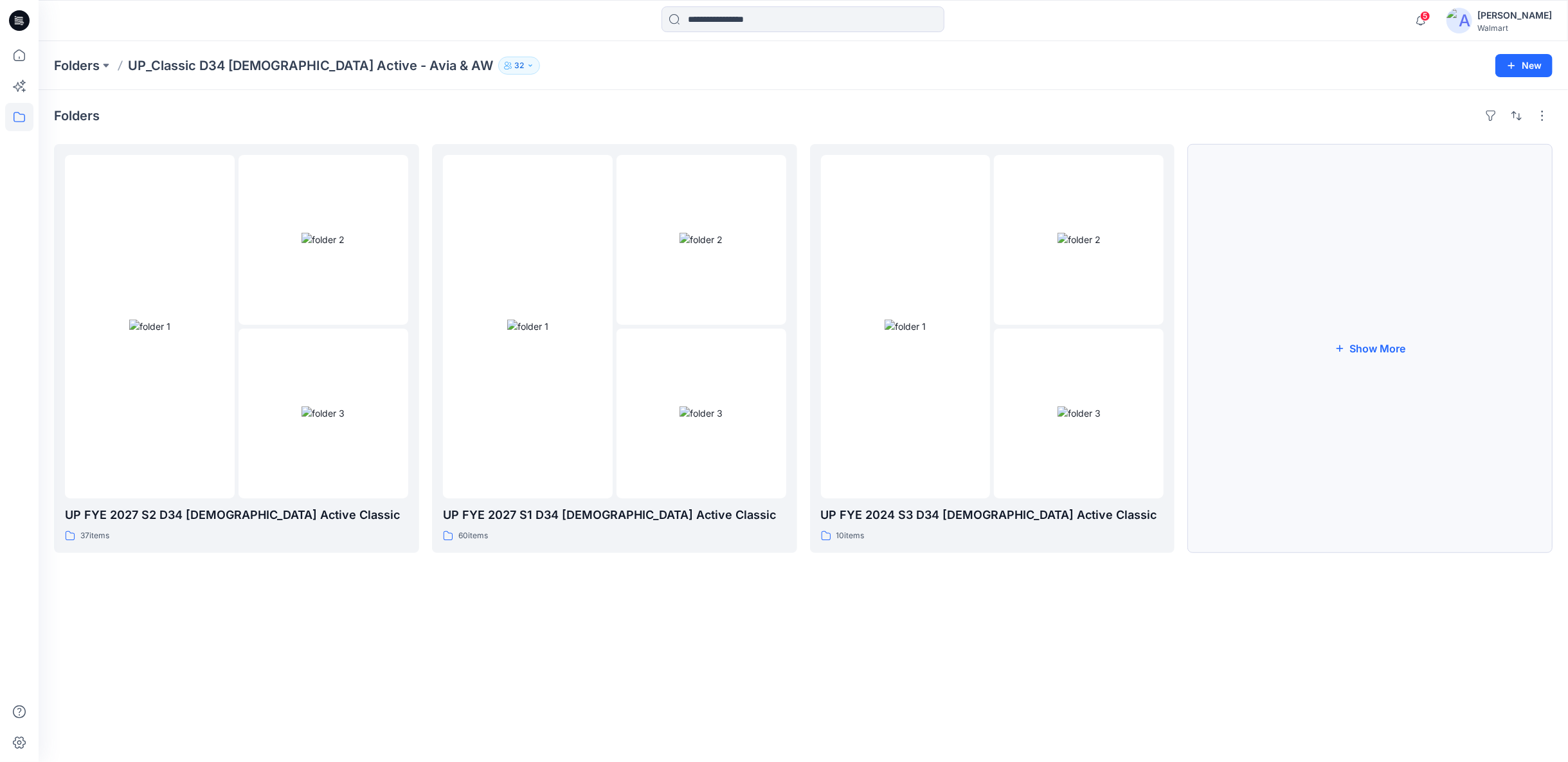
click at [1392, 351] on button "Show More" at bounding box center [1369, 348] width 365 height 409
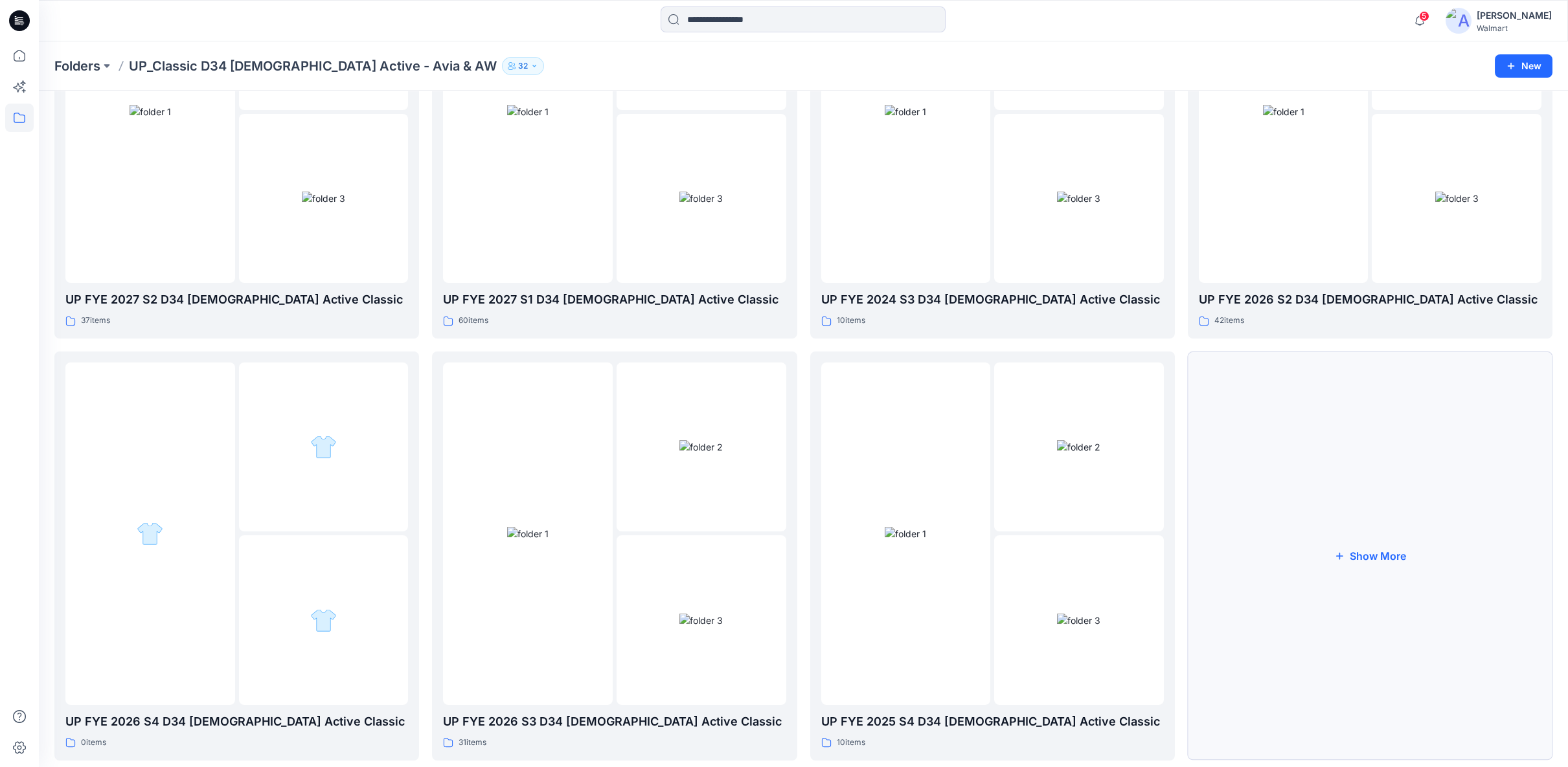
scroll to position [244, 0]
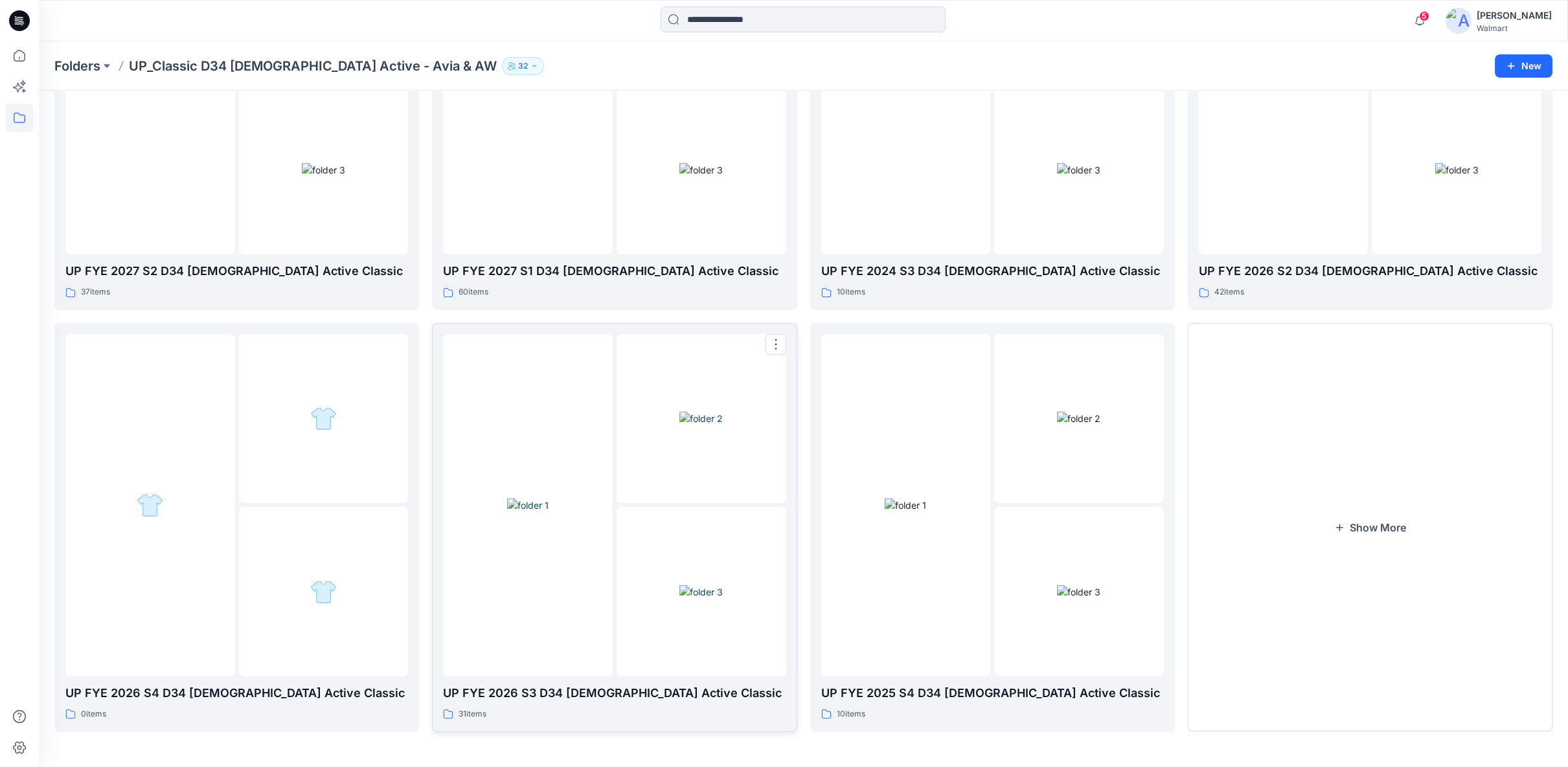
click at [723, 585] on img at bounding box center [701, 592] width 44 height 14
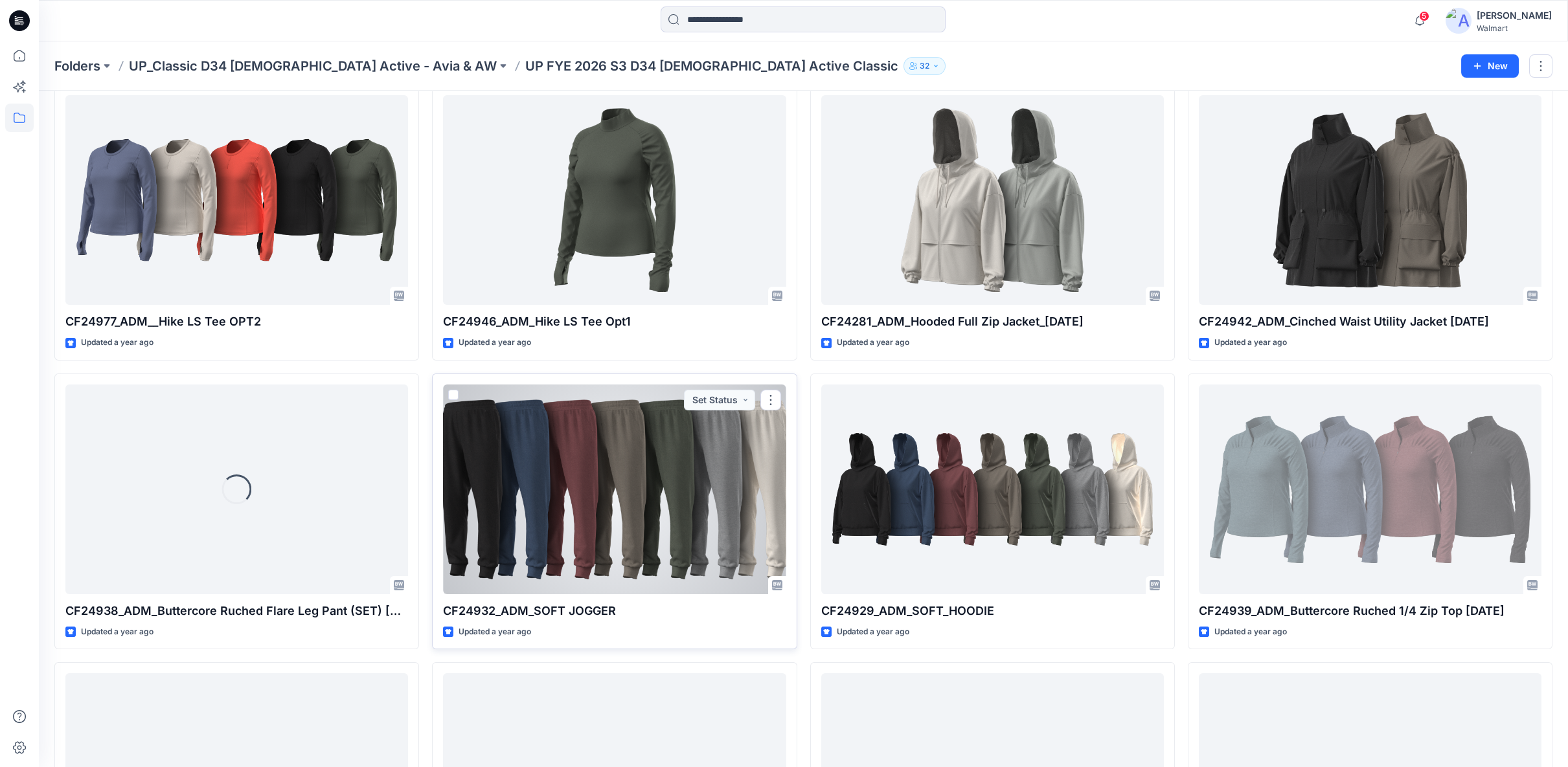
scroll to position [725, 0]
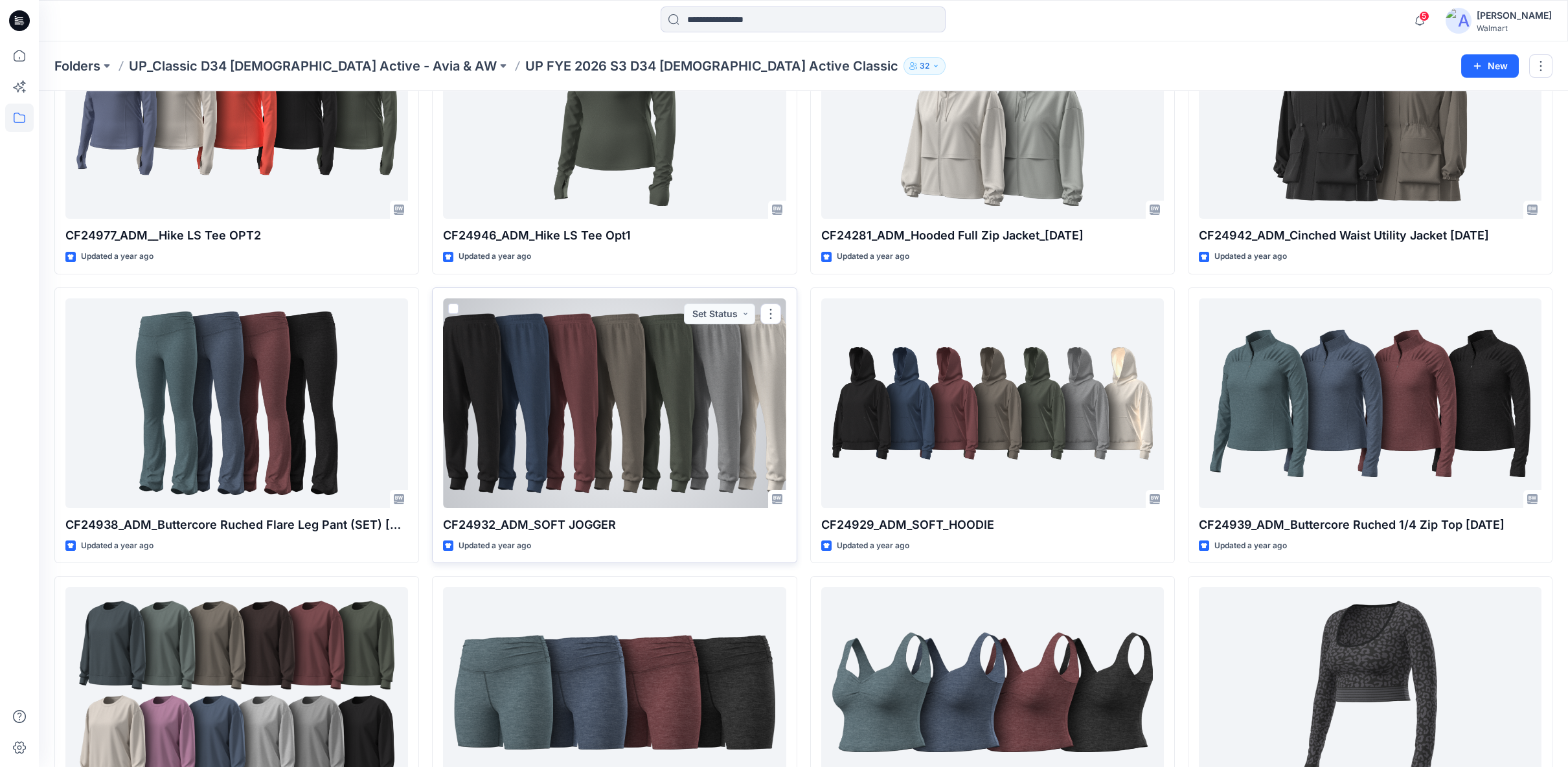
click at [527, 435] on div at bounding box center [614, 403] width 342 height 209
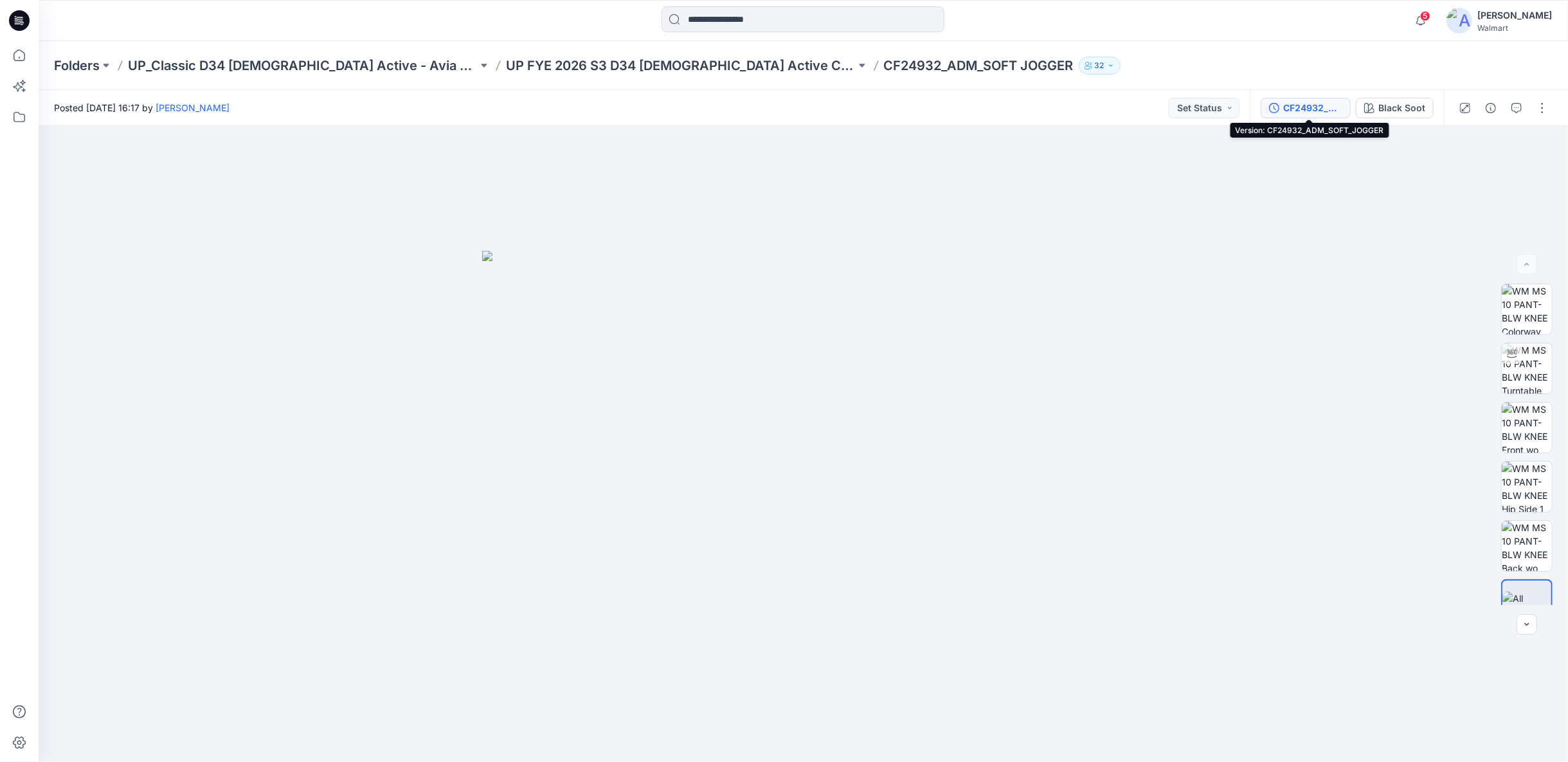
click at [1309, 109] on div "CF24932_ADM_SOFT_JOGGER" at bounding box center [1313, 107] width 59 height 14
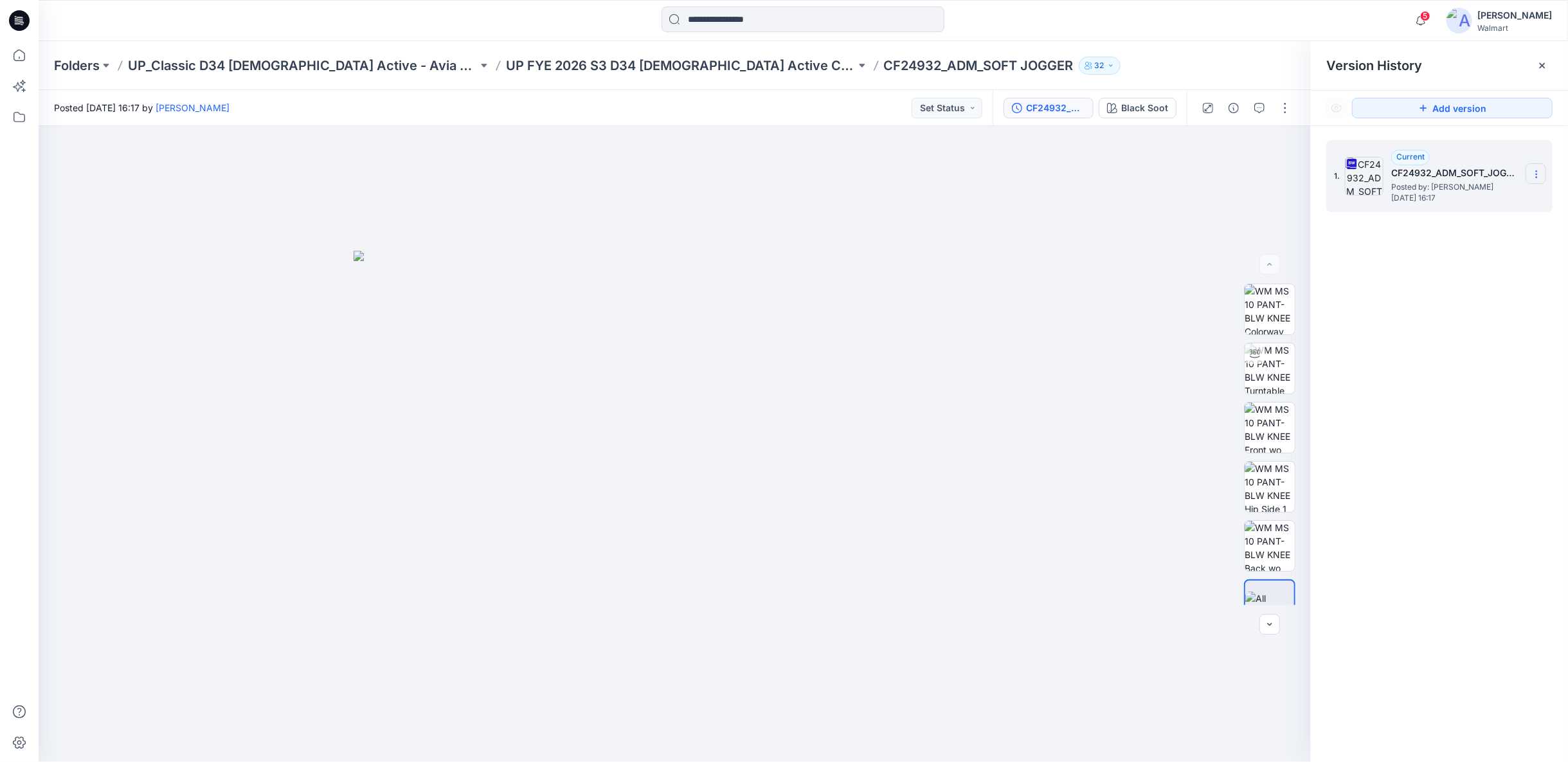
click at [1536, 175] on icon at bounding box center [1537, 174] width 11 height 11
click at [1445, 200] on span "Download Source BW File" at bounding box center [1471, 199] width 108 height 15
click at [307, 57] on p "UP_Classic D34 Ladies Active - Avia & AW" at bounding box center [302, 66] width 350 height 18
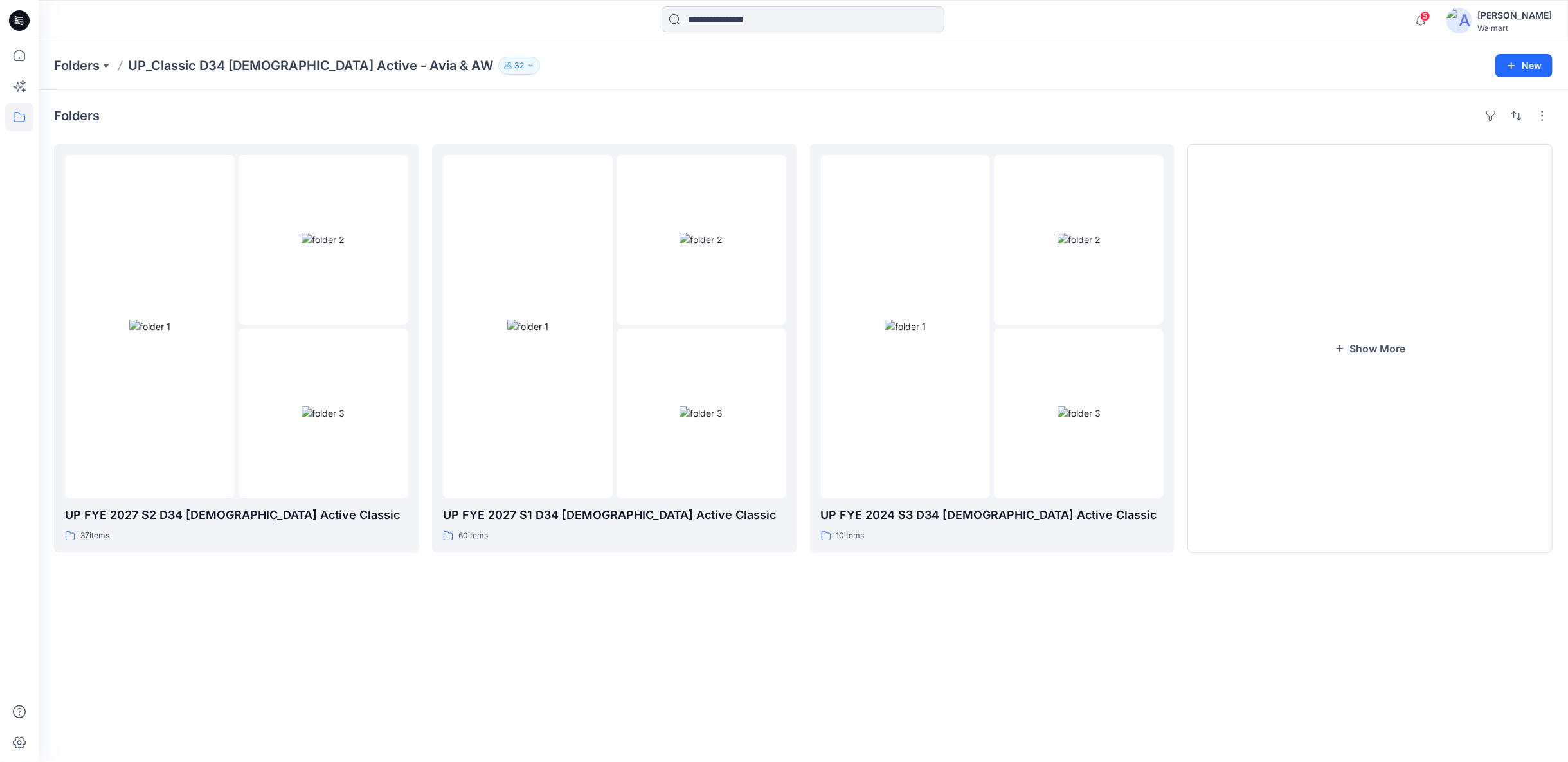
click at [788, 29] on input at bounding box center [802, 19] width 283 height 26
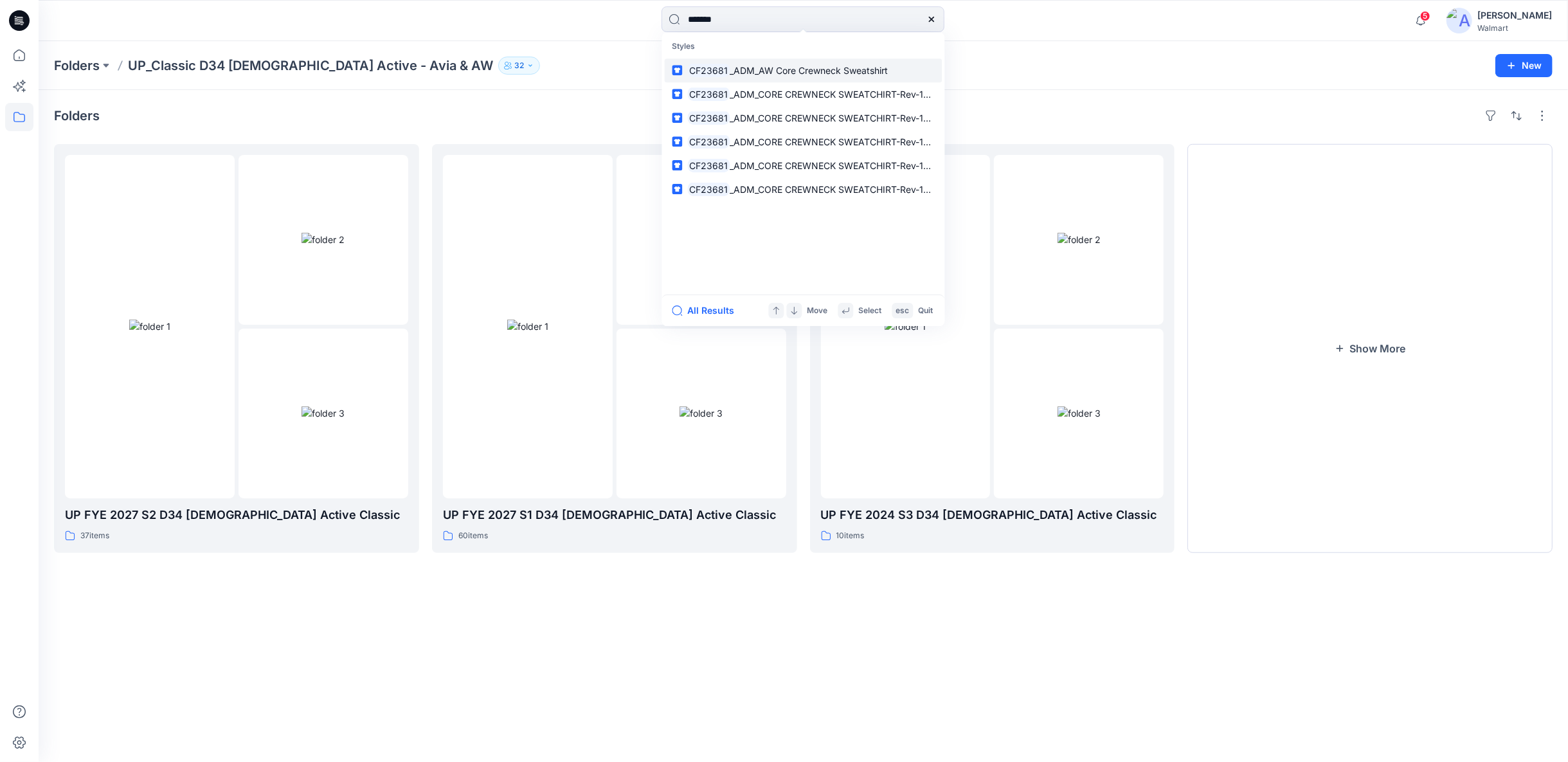
type input "*******"
click at [795, 67] on span "_ADM_AW Core Crewneck Sweatshirt" at bounding box center [809, 70] width 158 height 11
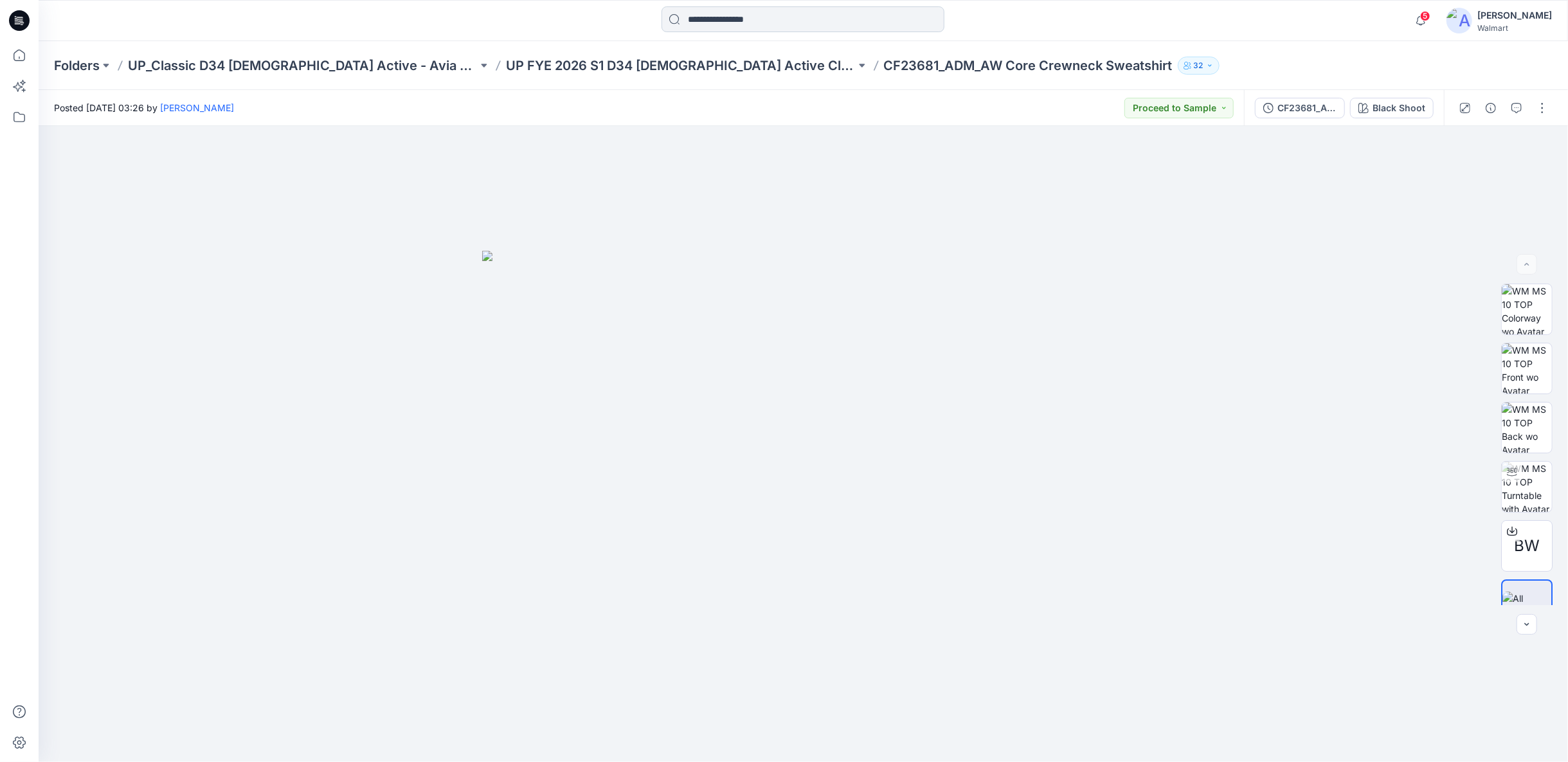
click at [690, 20] on input at bounding box center [802, 19] width 283 height 26
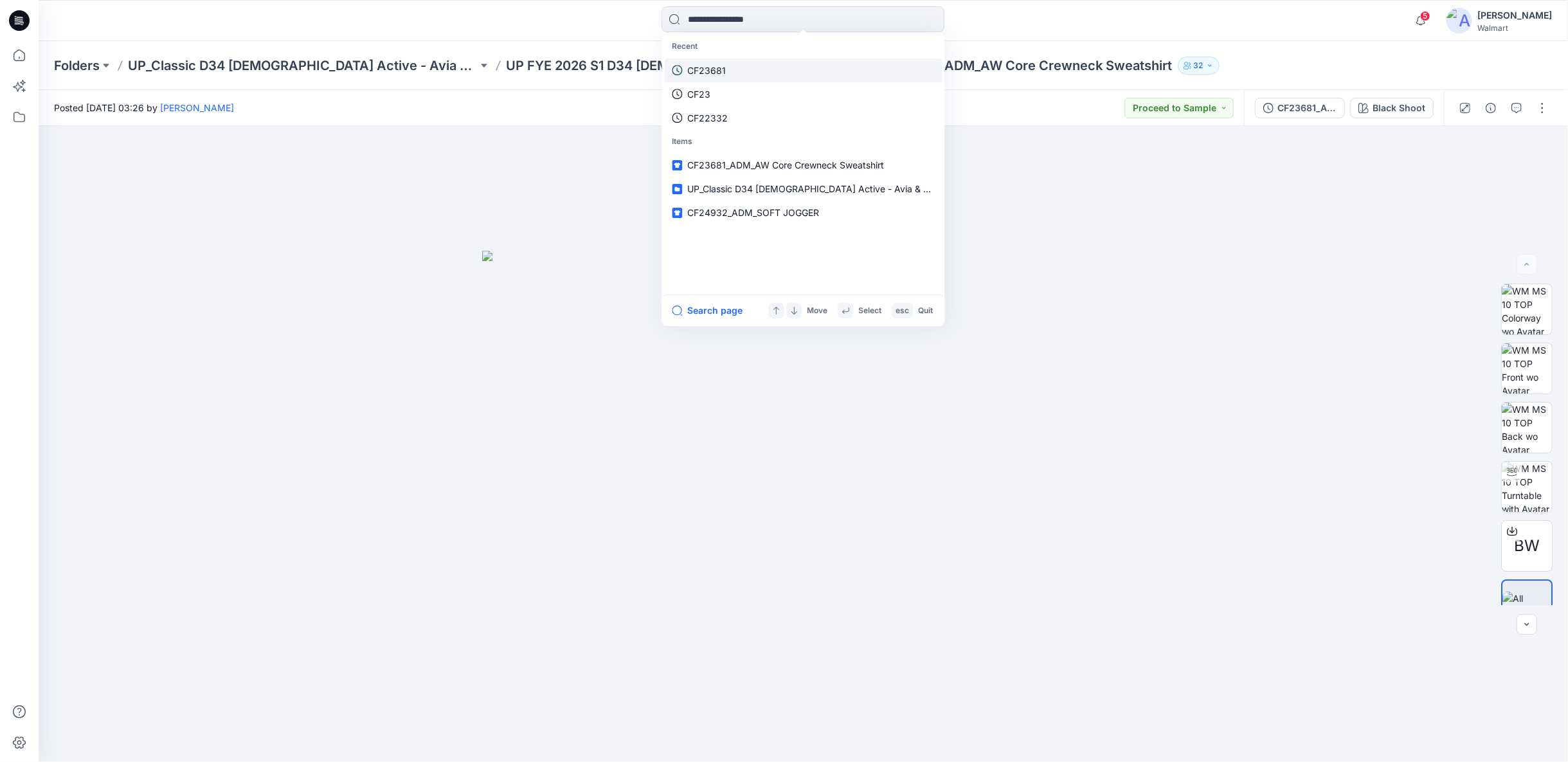
click at [710, 67] on p "CF23681" at bounding box center [707, 71] width 39 height 14
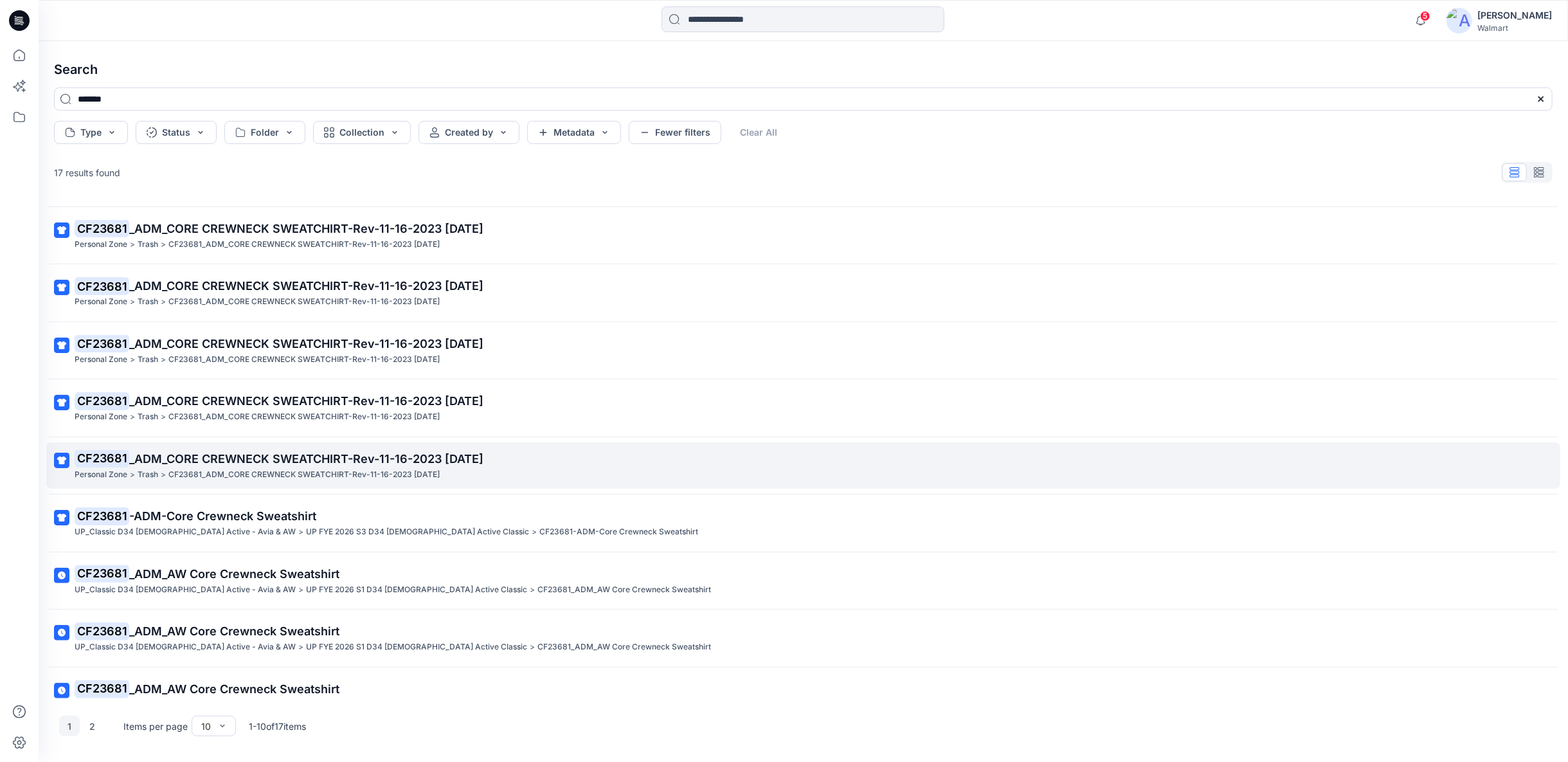
scroll to position [73, 0]
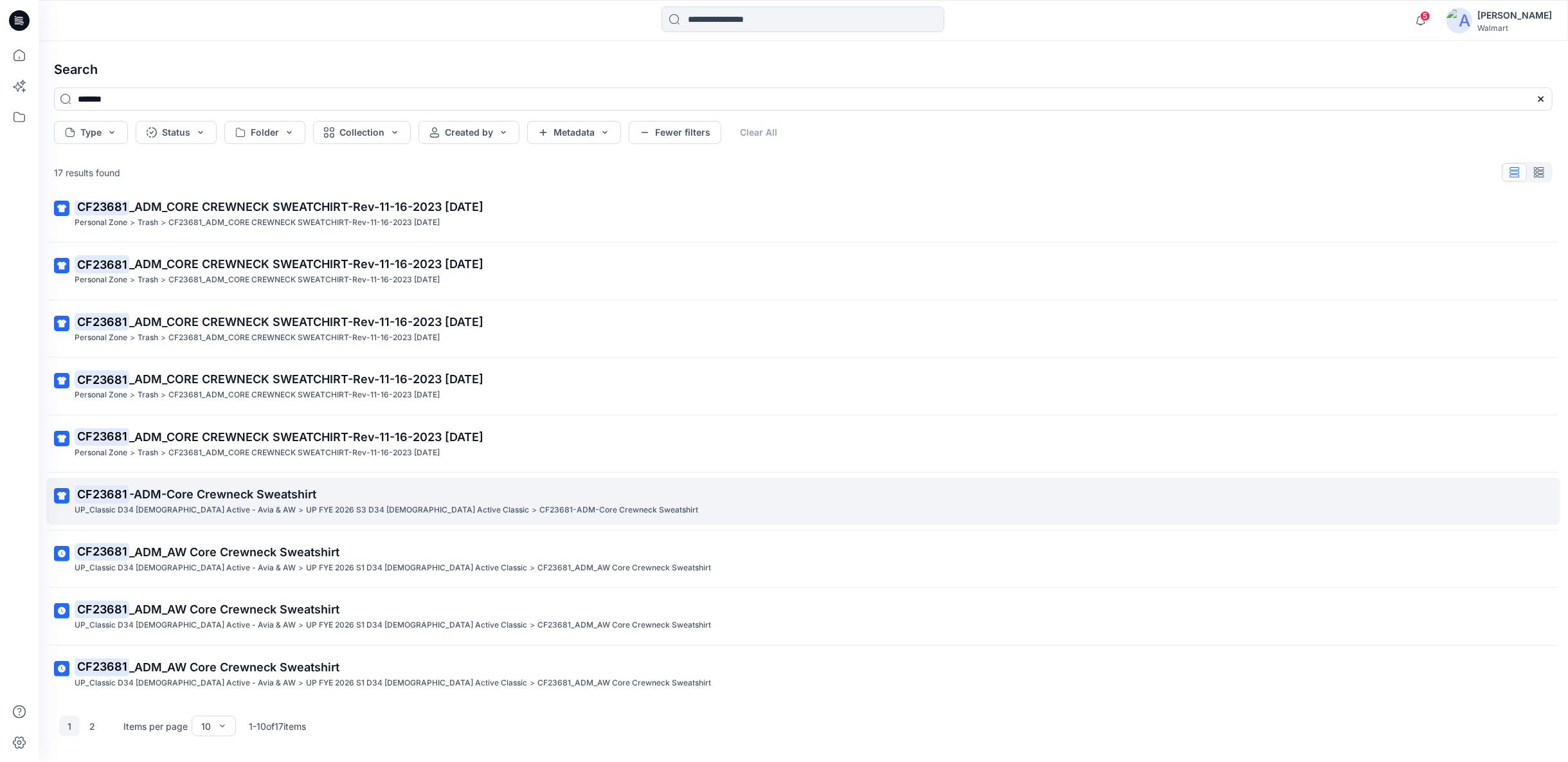
click at [325, 506] on p "UP FYE 2026 S3 D34 Ladies Active Classic" at bounding box center [418, 511] width 223 height 14
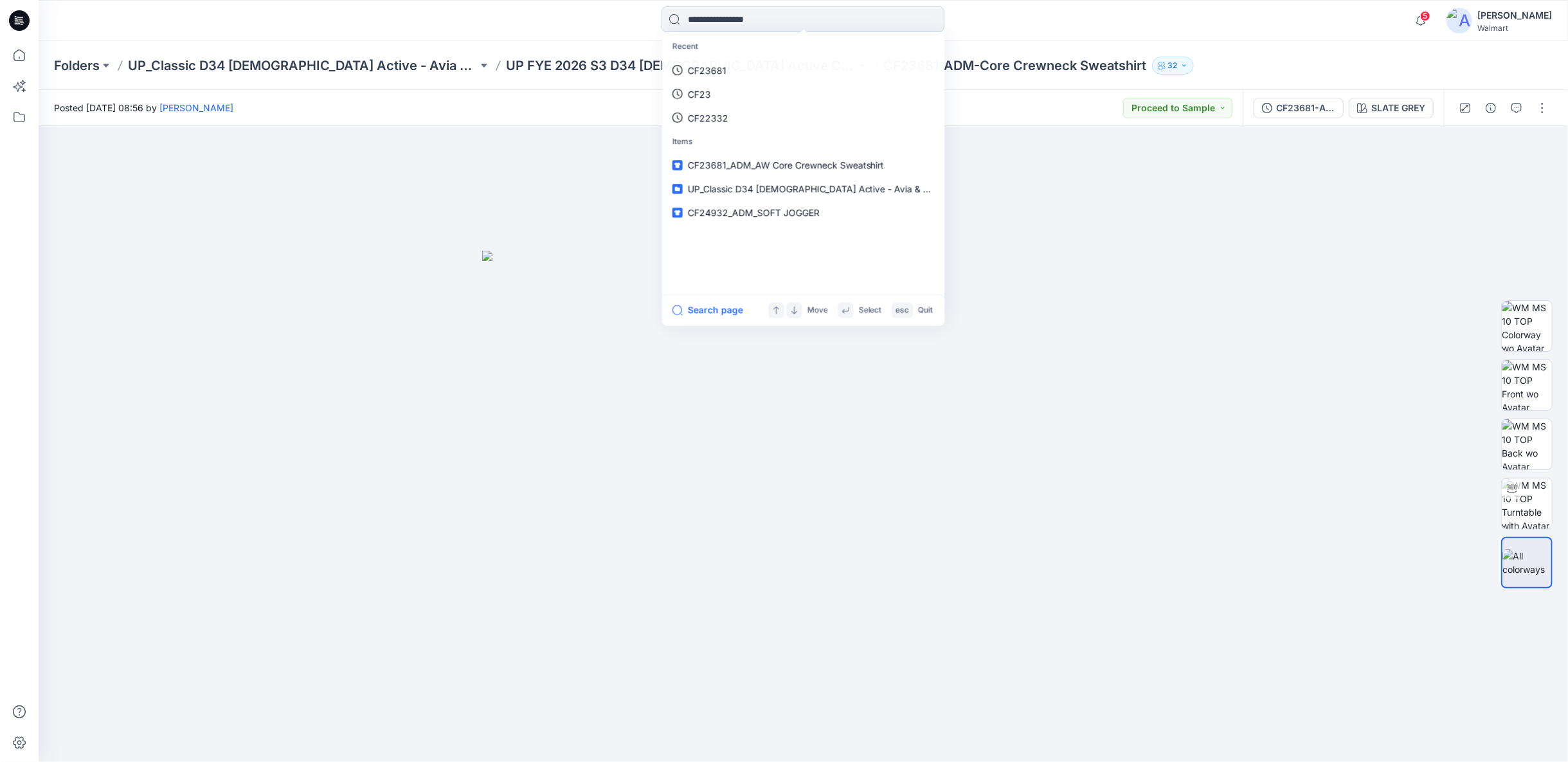
click at [693, 20] on input at bounding box center [802, 19] width 283 height 26
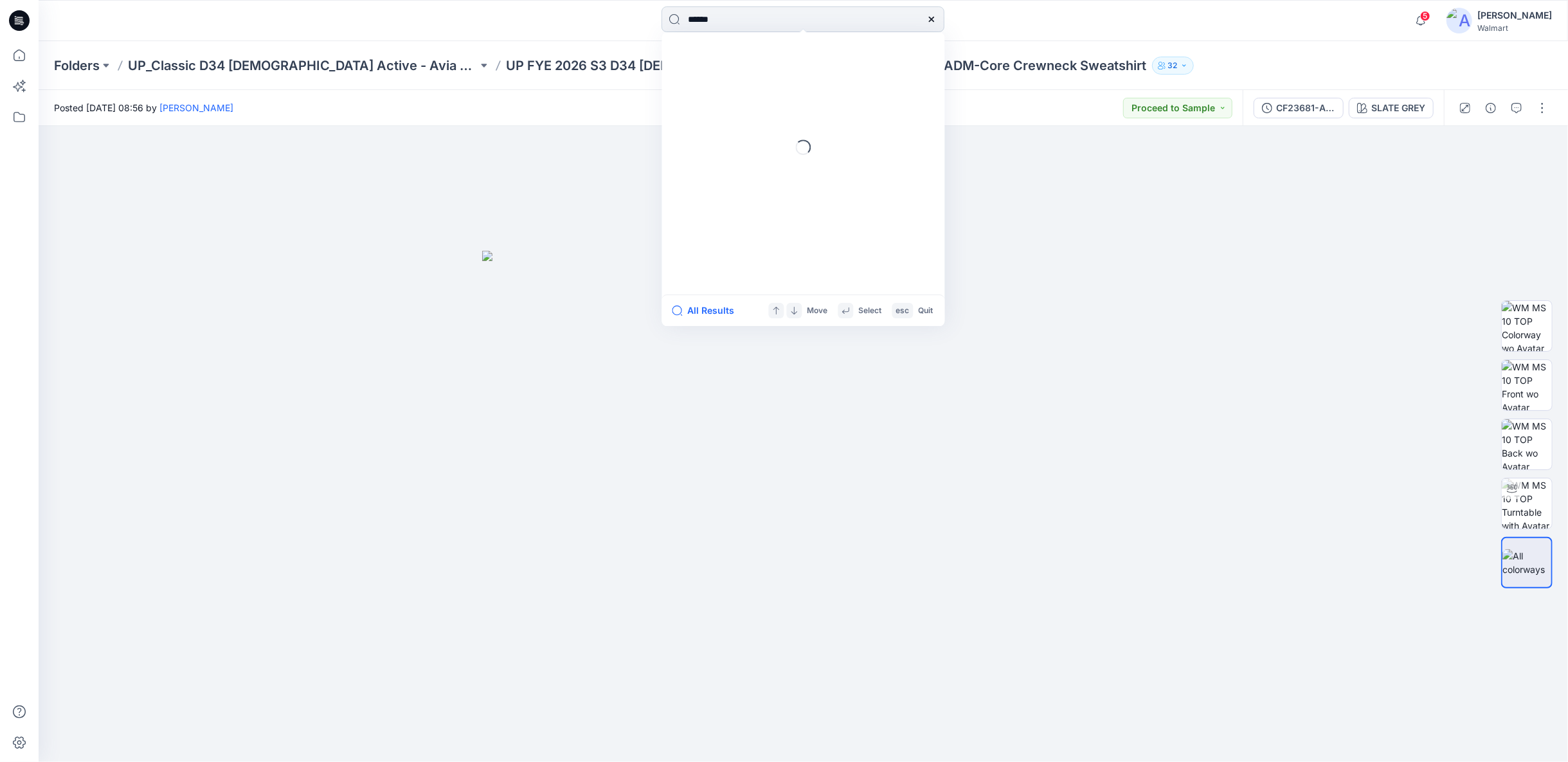
type input "*******"
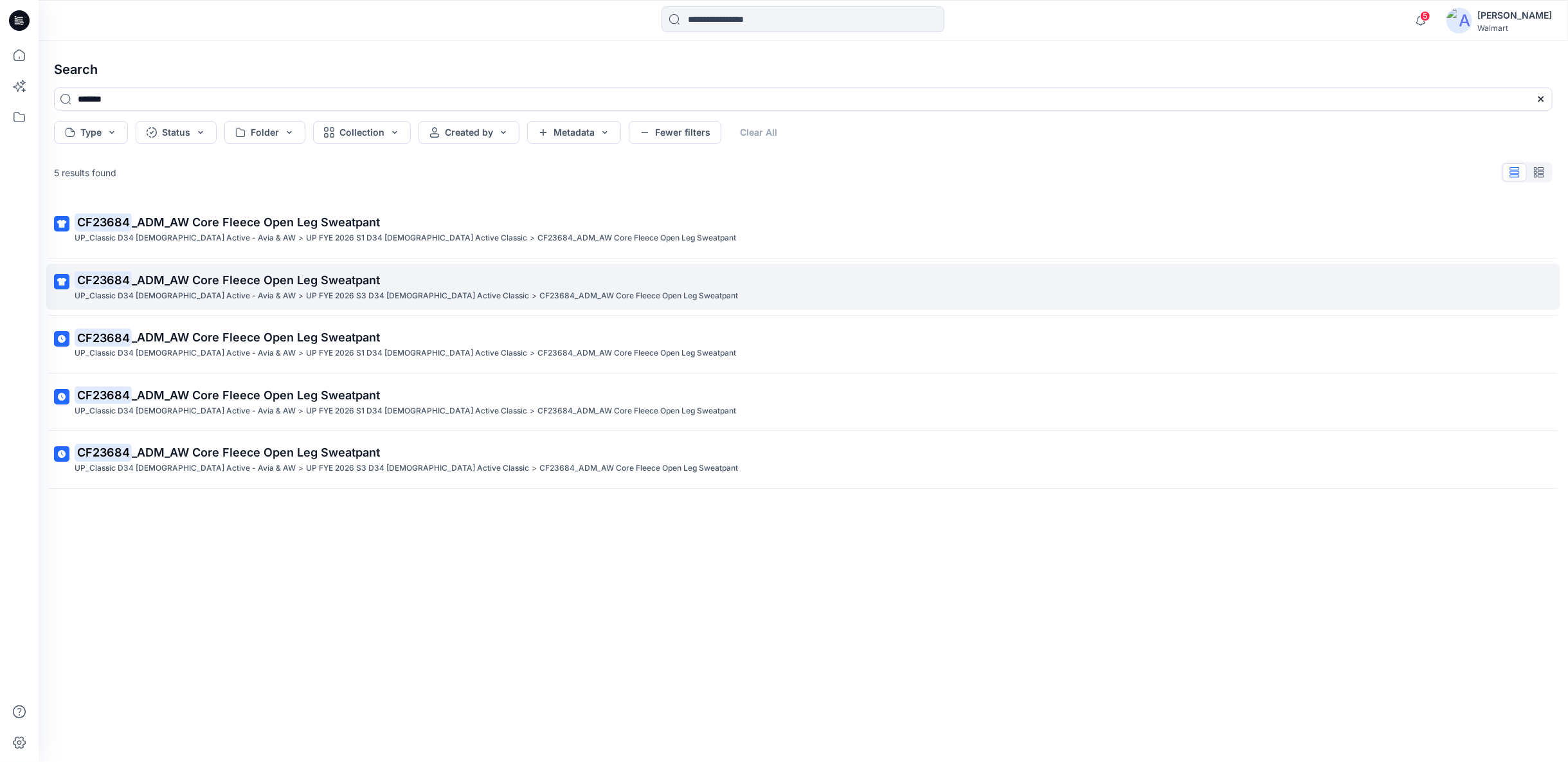
click at [356, 298] on p "UP FYE 2026 S3 D34 Ladies Active Classic" at bounding box center [418, 296] width 223 height 14
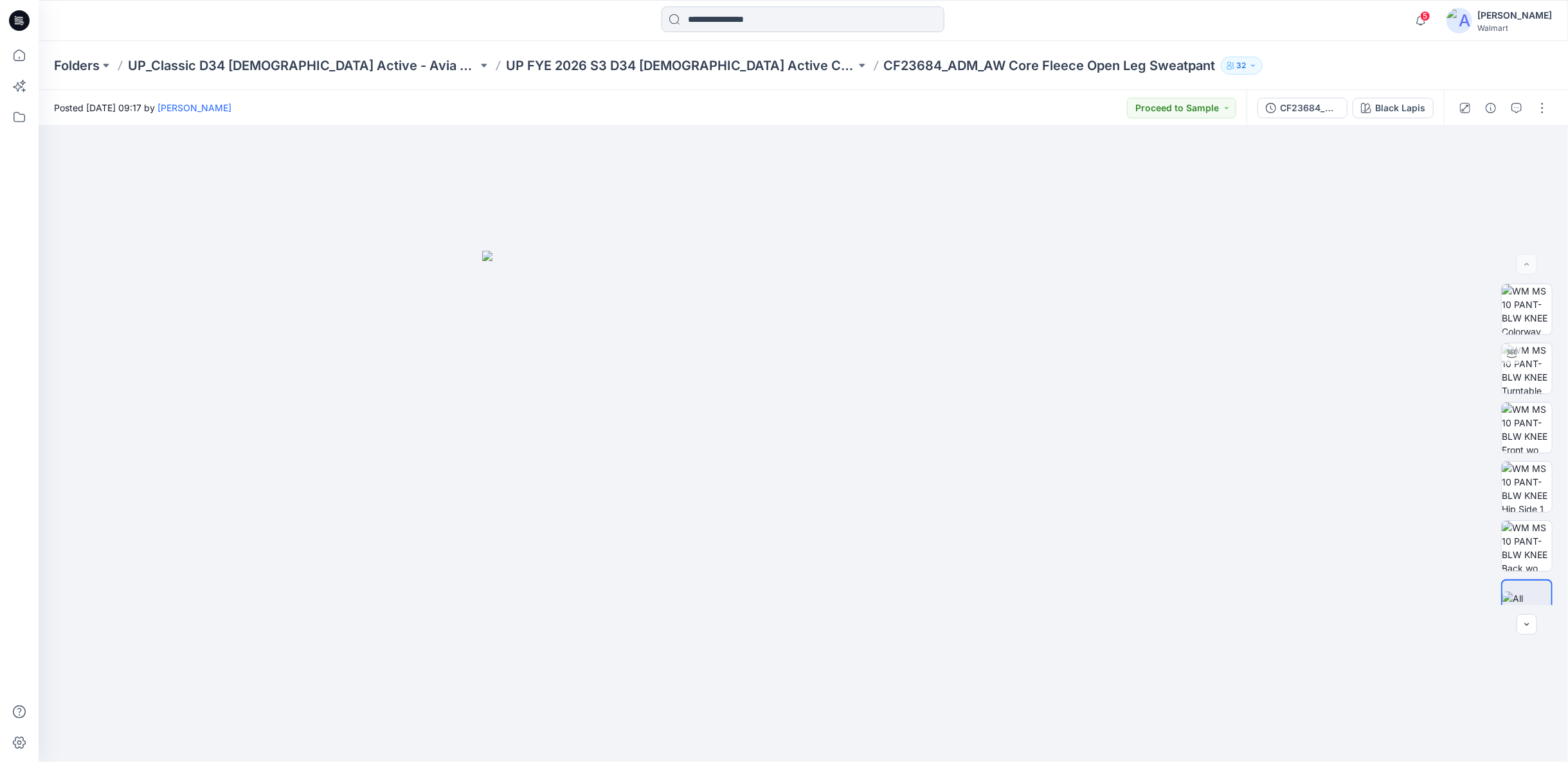
click at [702, 20] on input at bounding box center [802, 19] width 283 height 26
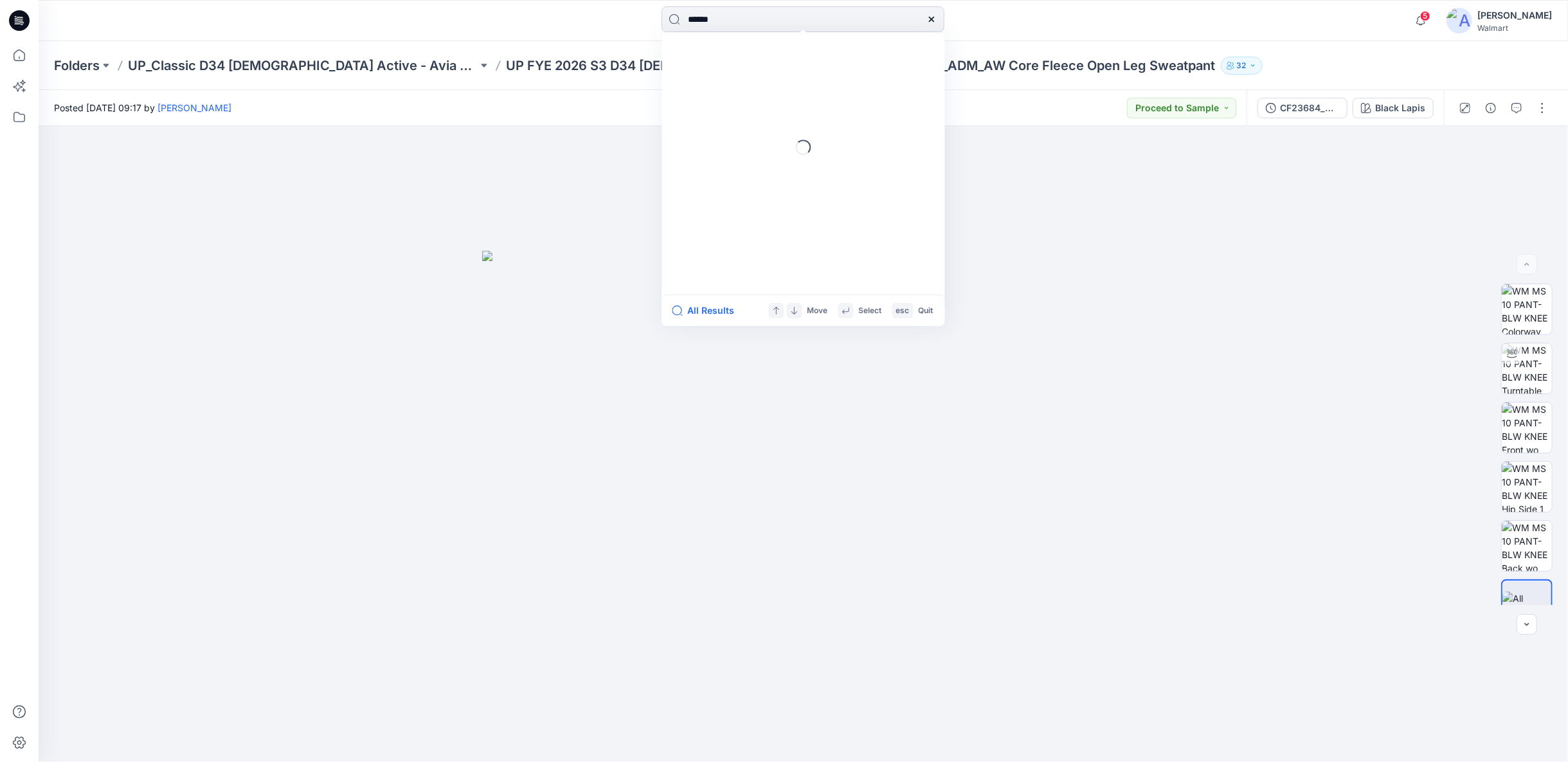
type input "*******"
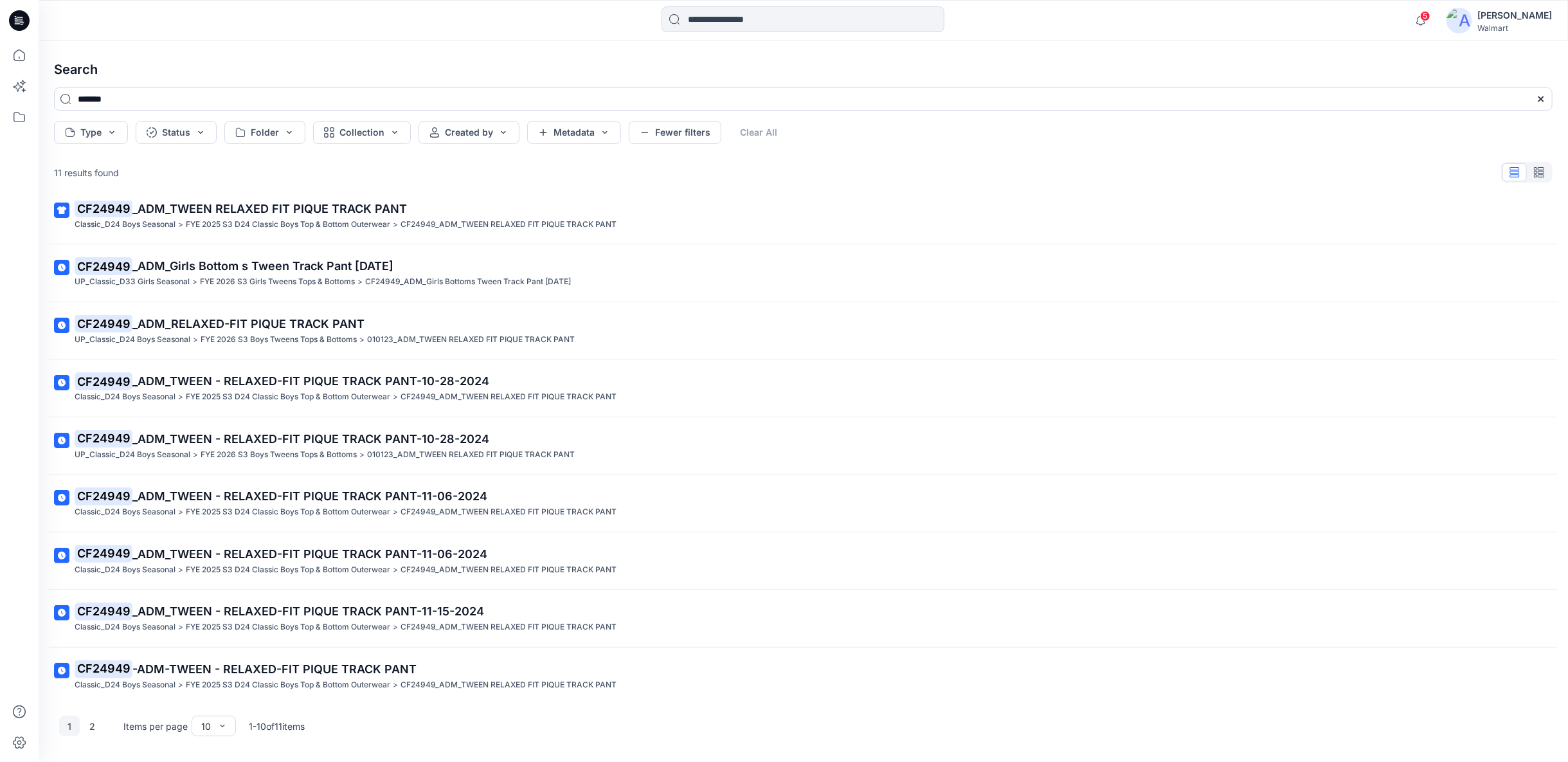
scroll to position [73, 0]
click at [701, 20] on input at bounding box center [802, 19] width 283 height 26
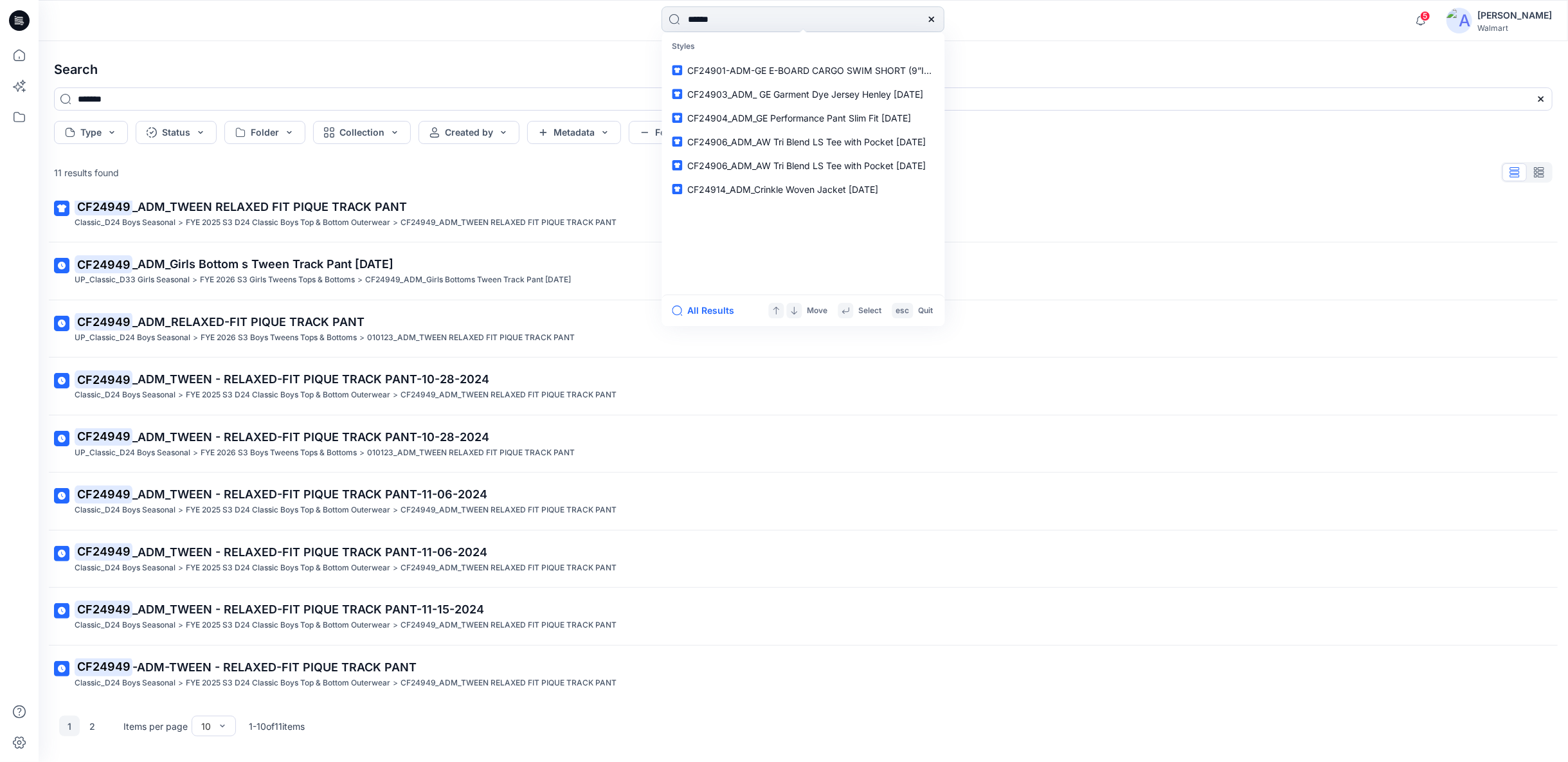
type input "*******"
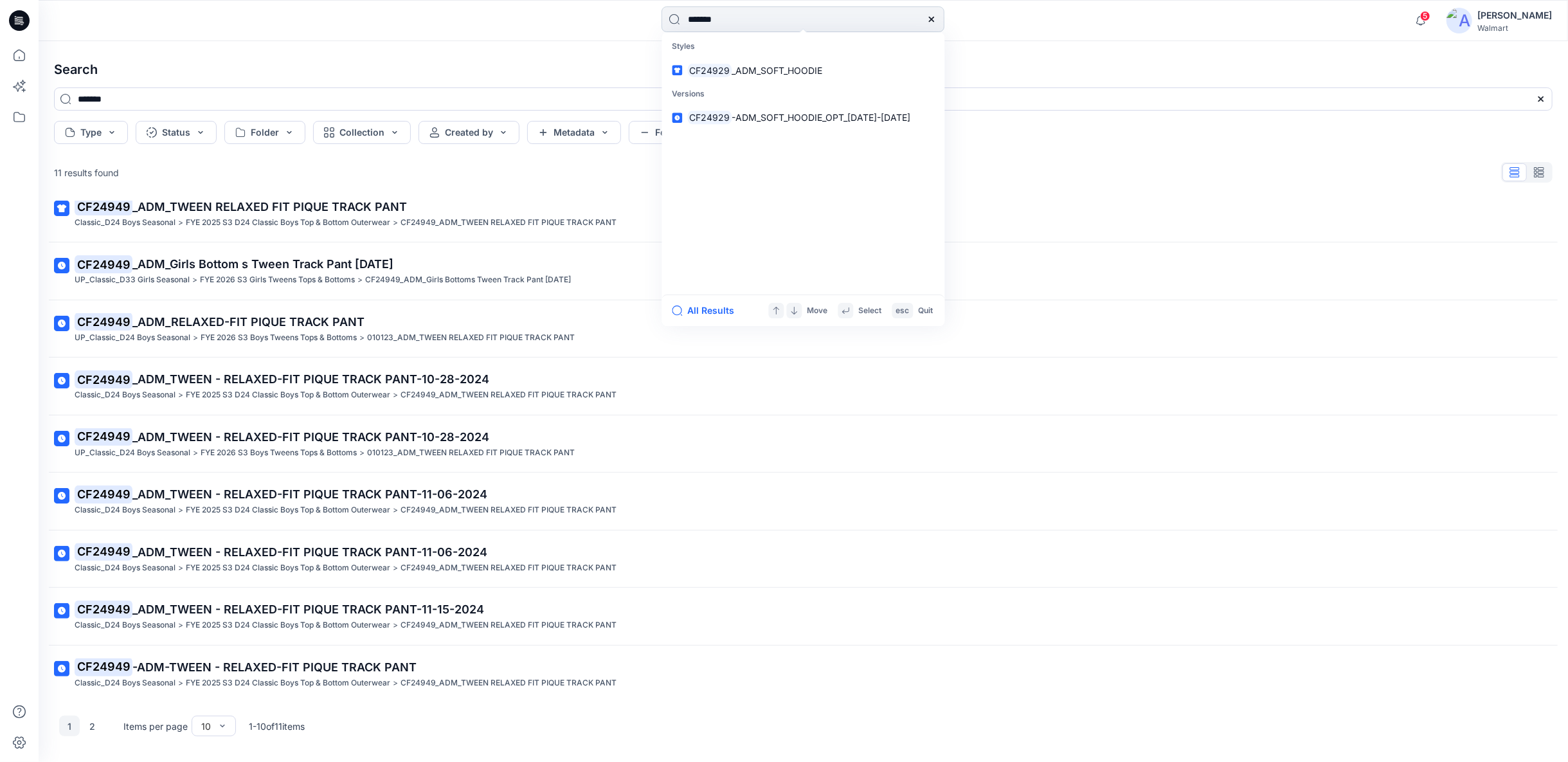
type input "*******"
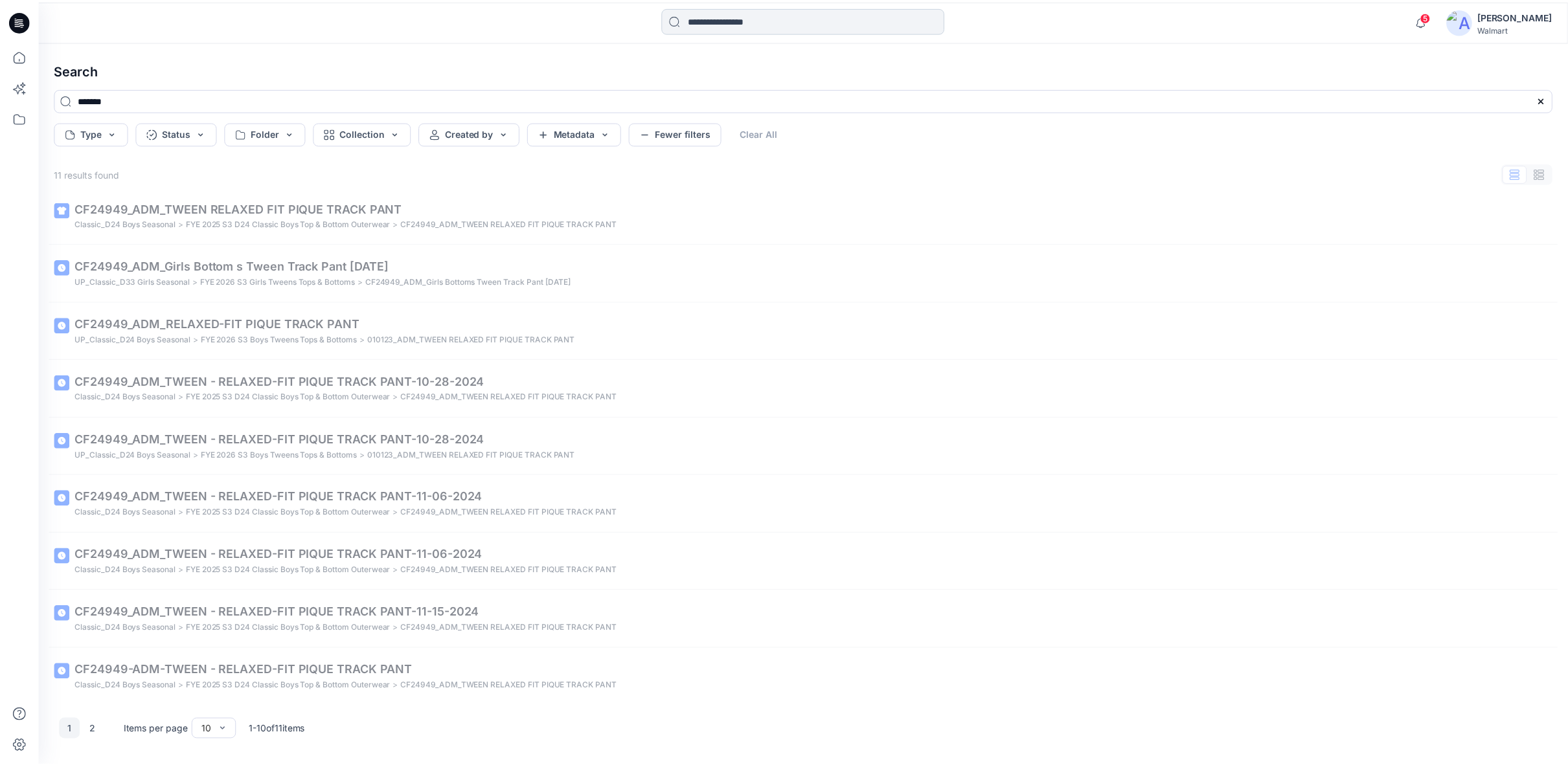
scroll to position [0, 0]
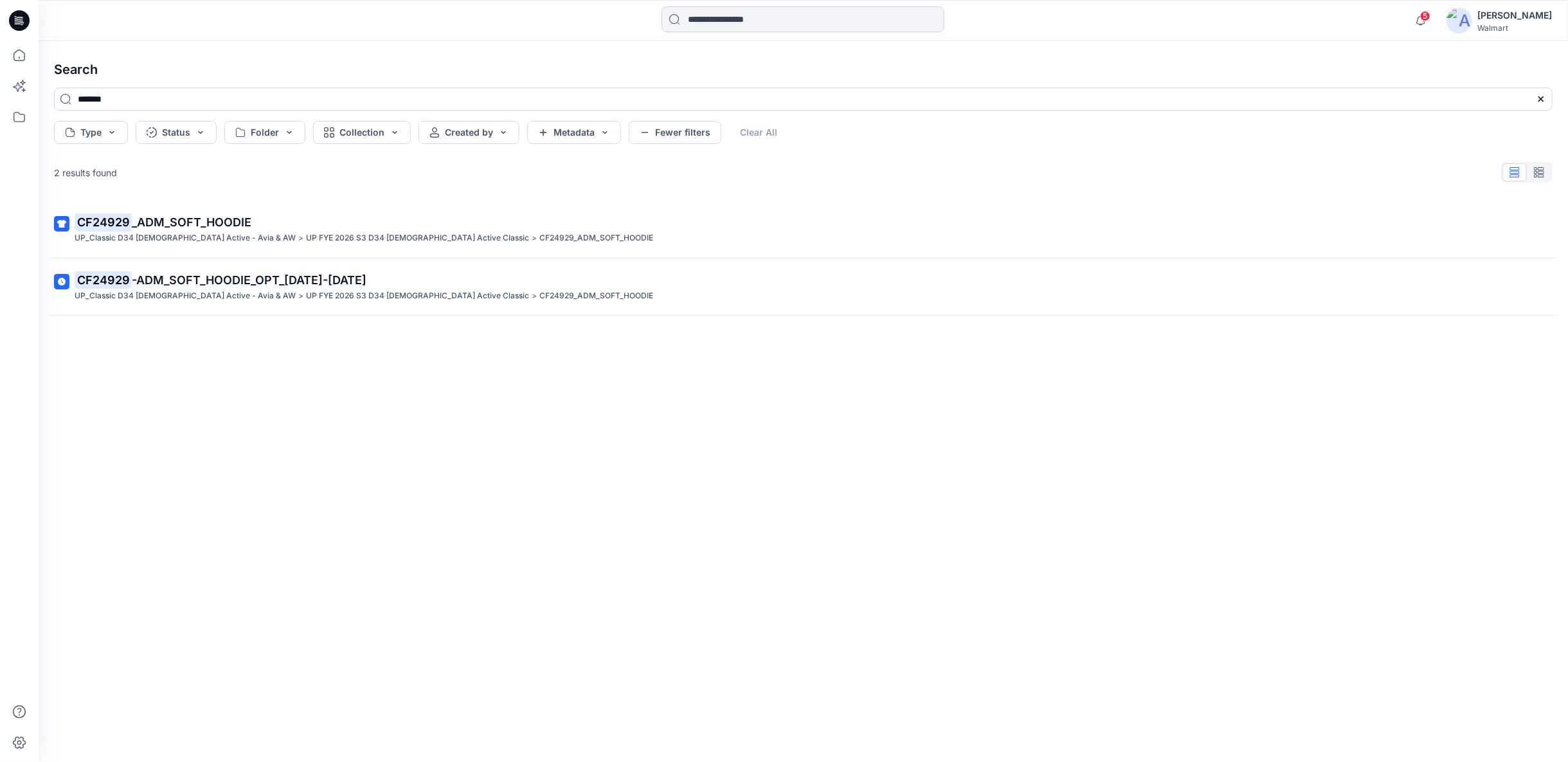
click at [702, 18] on input at bounding box center [802, 19] width 283 height 26
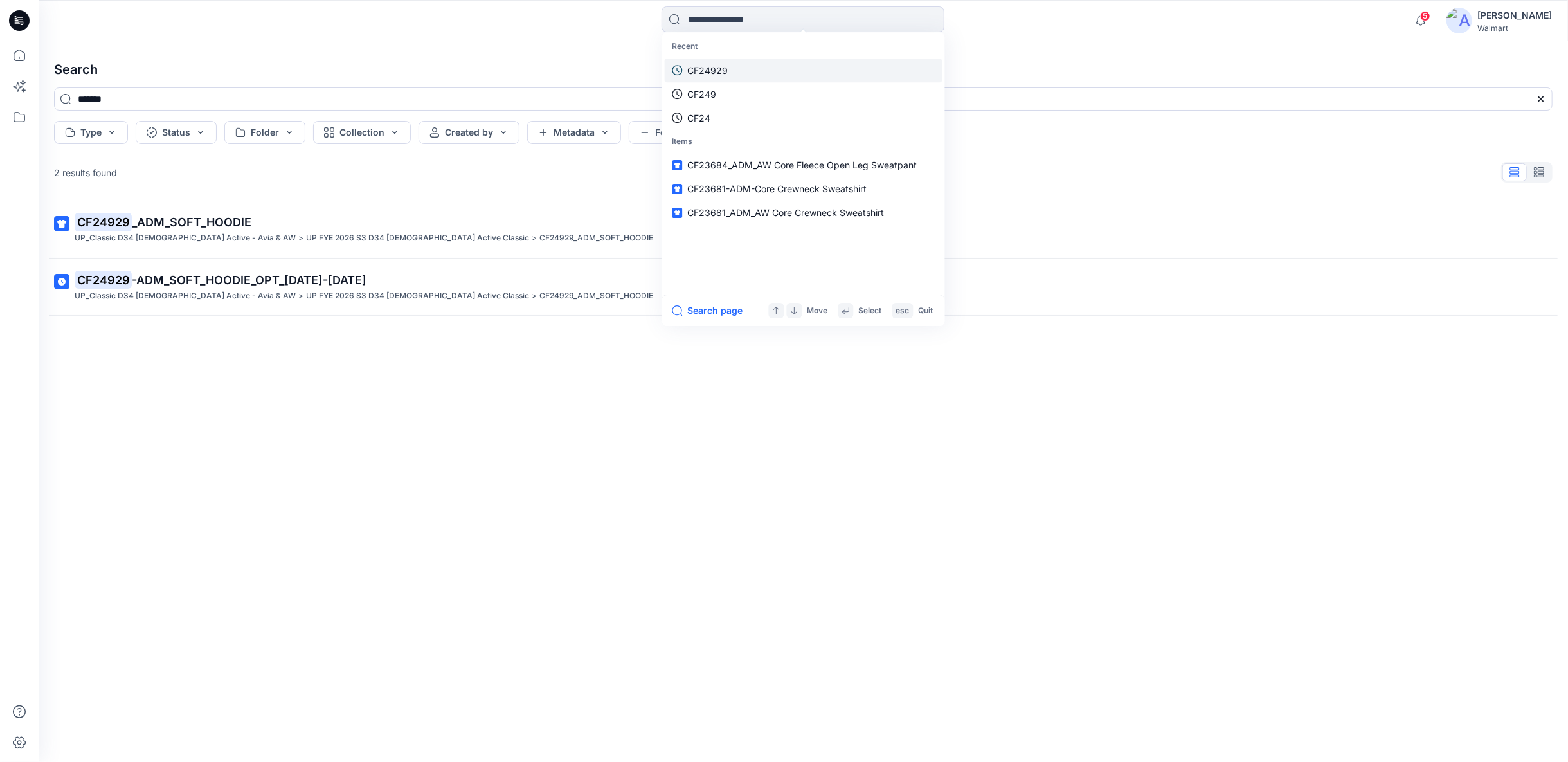
click at [714, 64] on p "CF24929" at bounding box center [708, 71] width 40 height 14
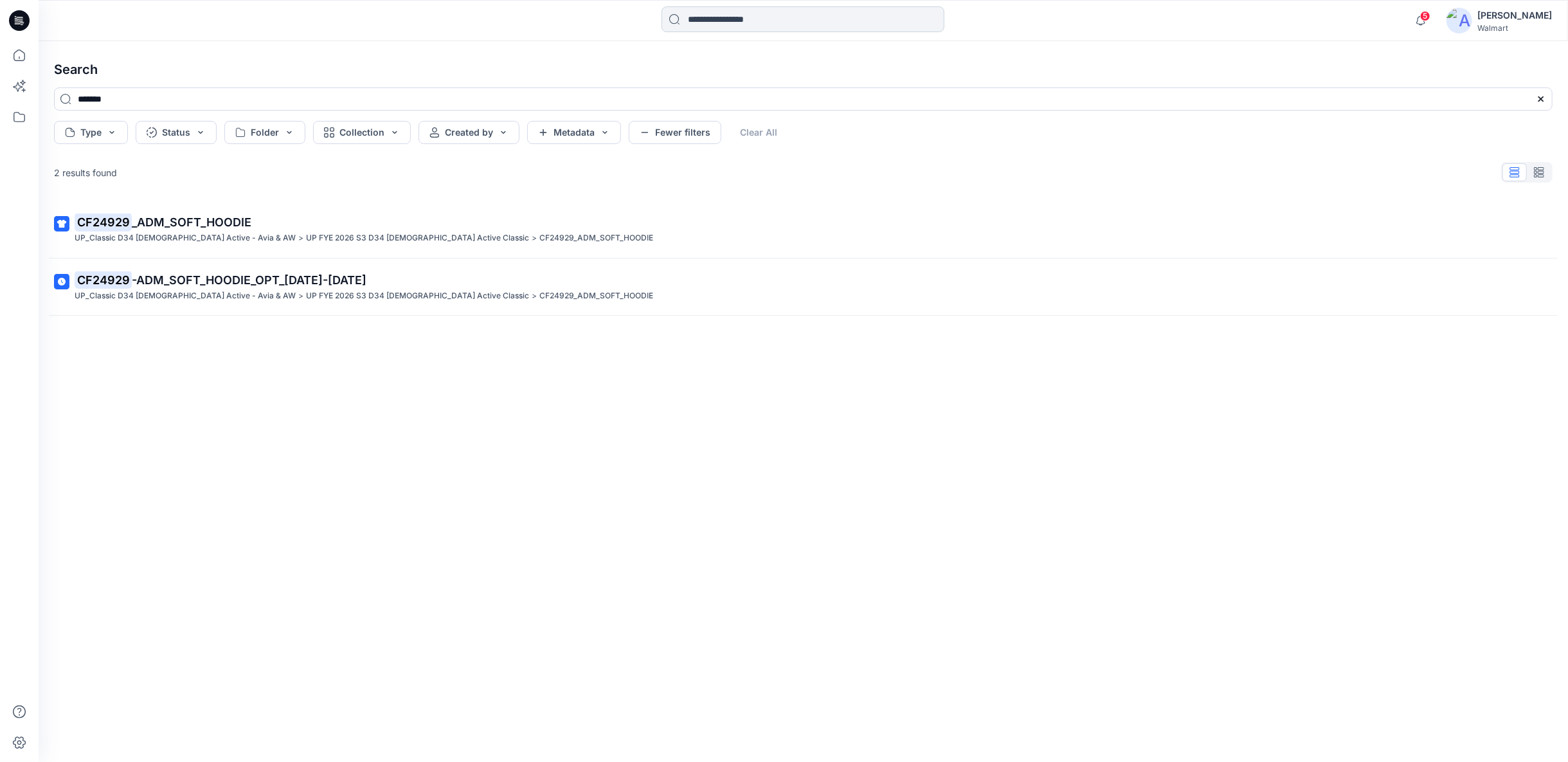
click at [702, 23] on input at bounding box center [802, 19] width 283 height 26
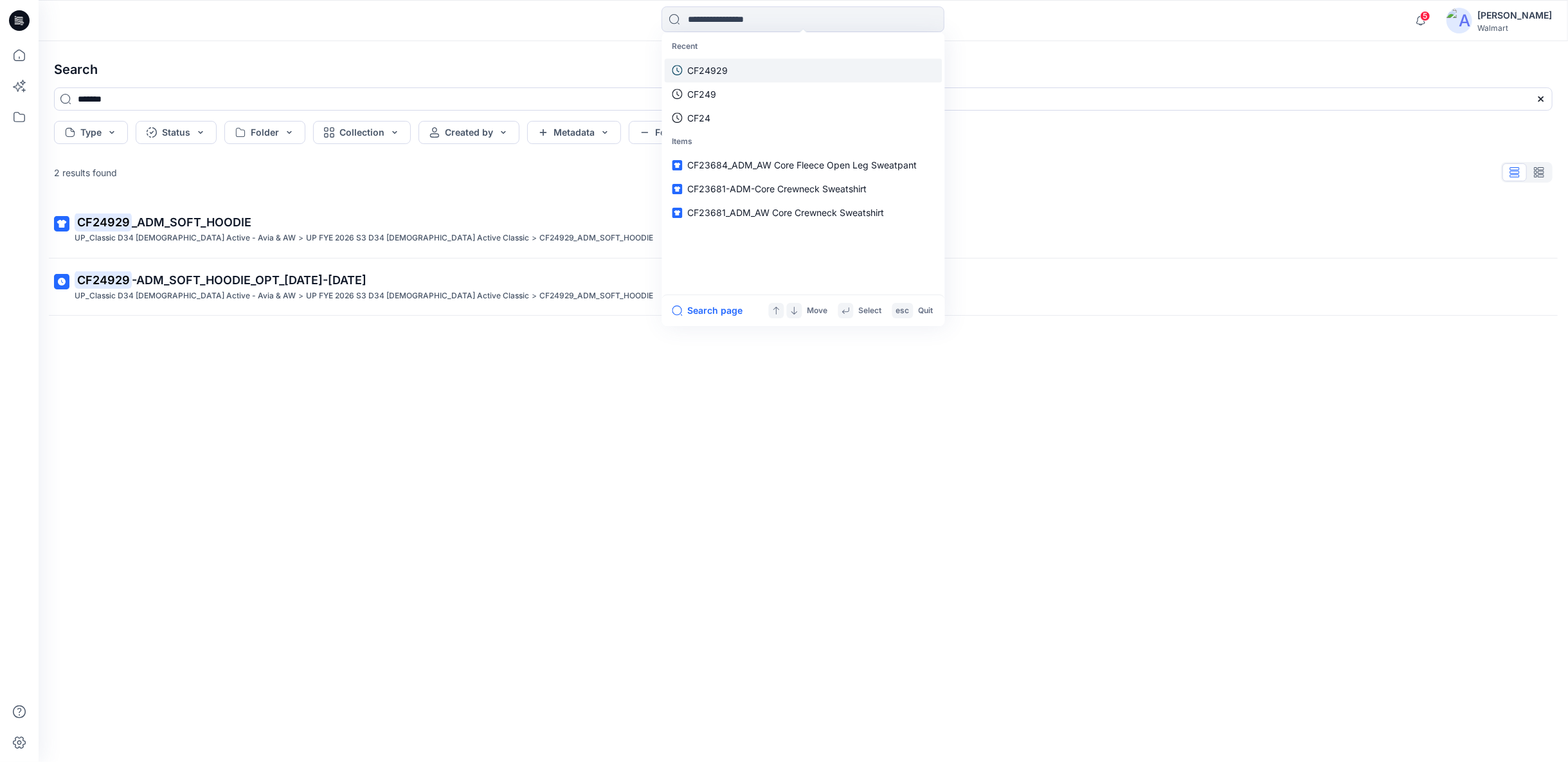
click at [706, 75] on p "CF24929" at bounding box center [708, 71] width 40 height 14
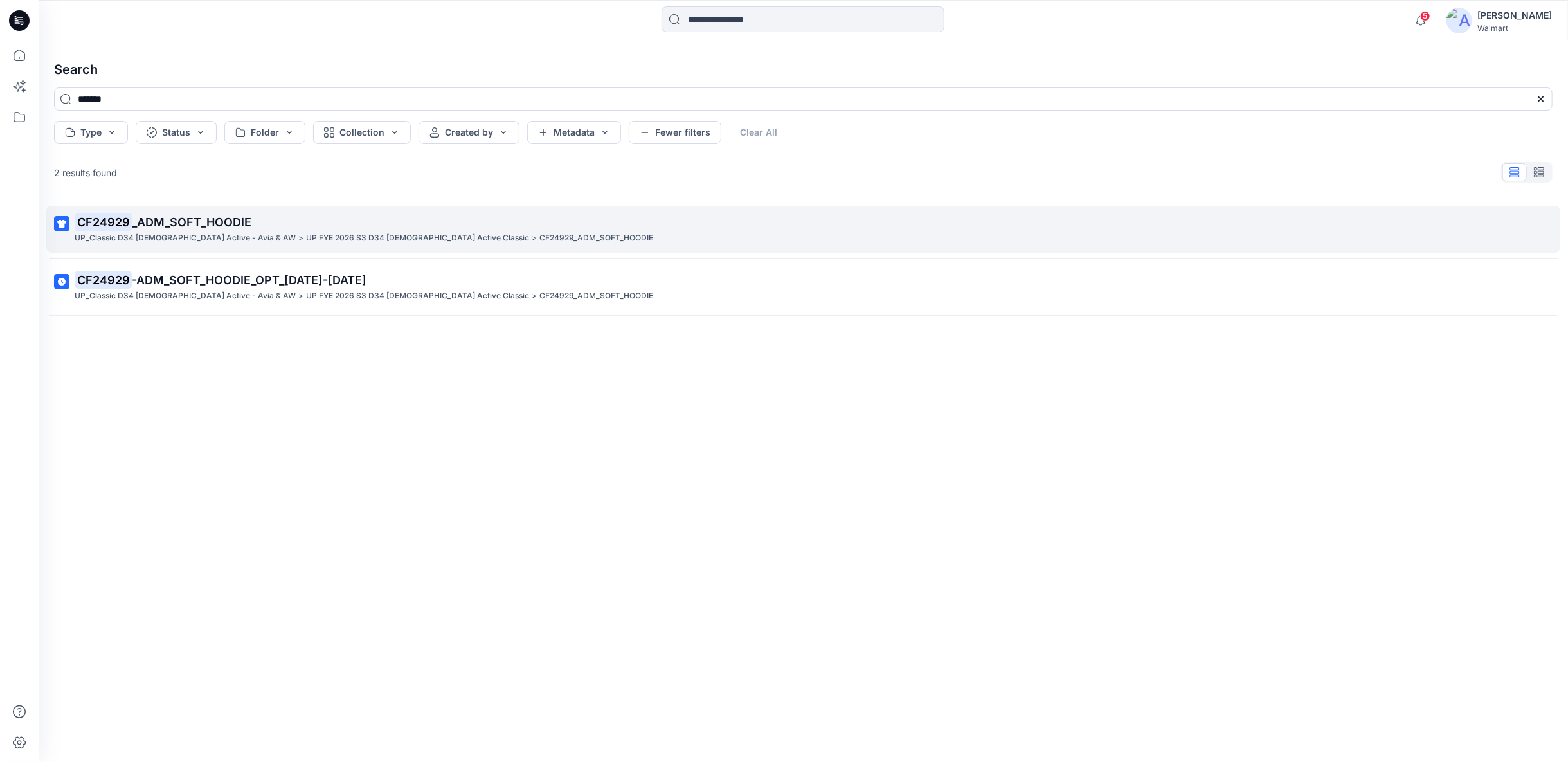
click at [325, 237] on p "UP FYE 2026 S3 D34 Ladies Active Classic" at bounding box center [418, 239] width 223 height 14
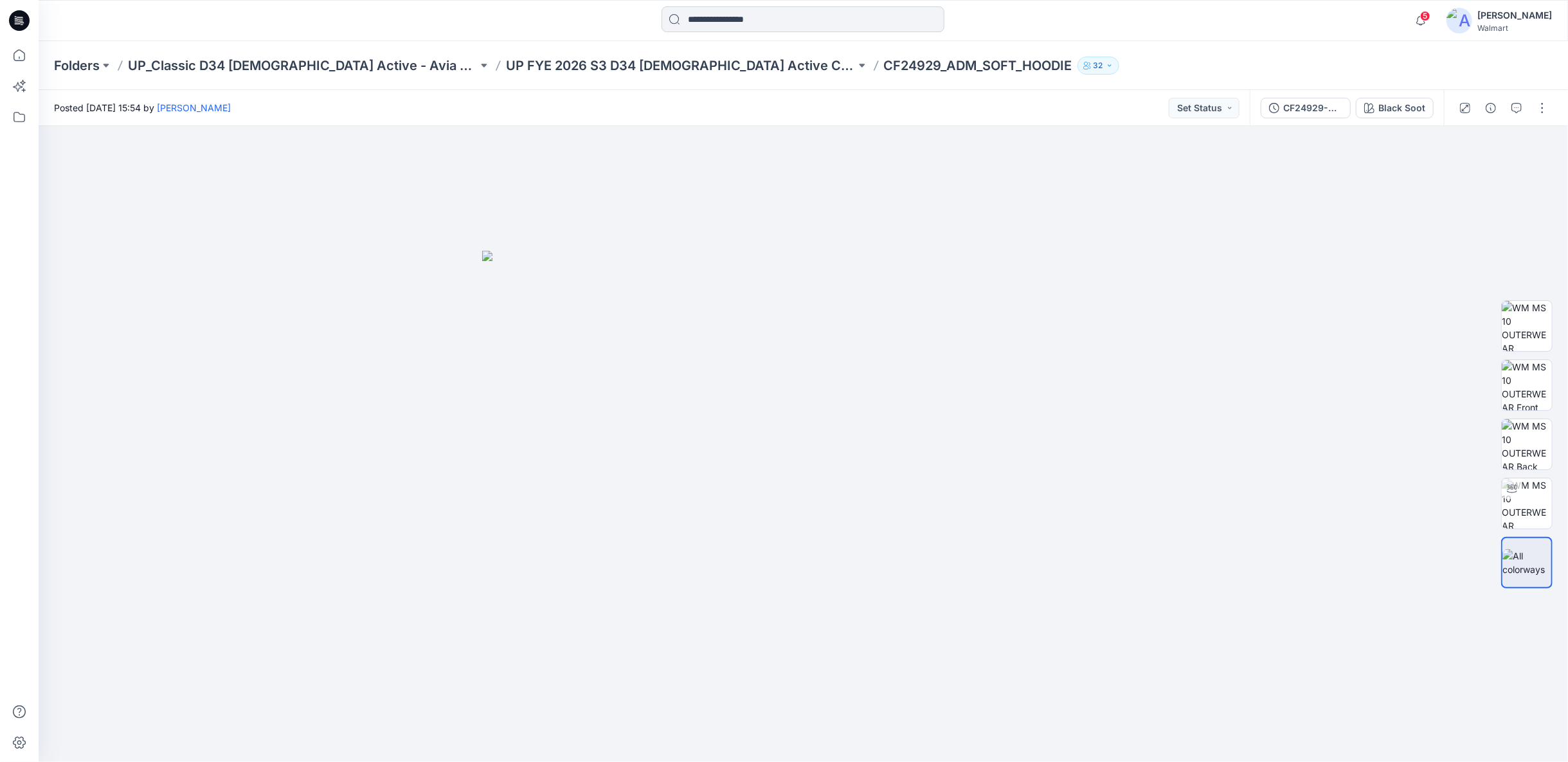
click at [728, 20] on input at bounding box center [802, 19] width 283 height 26
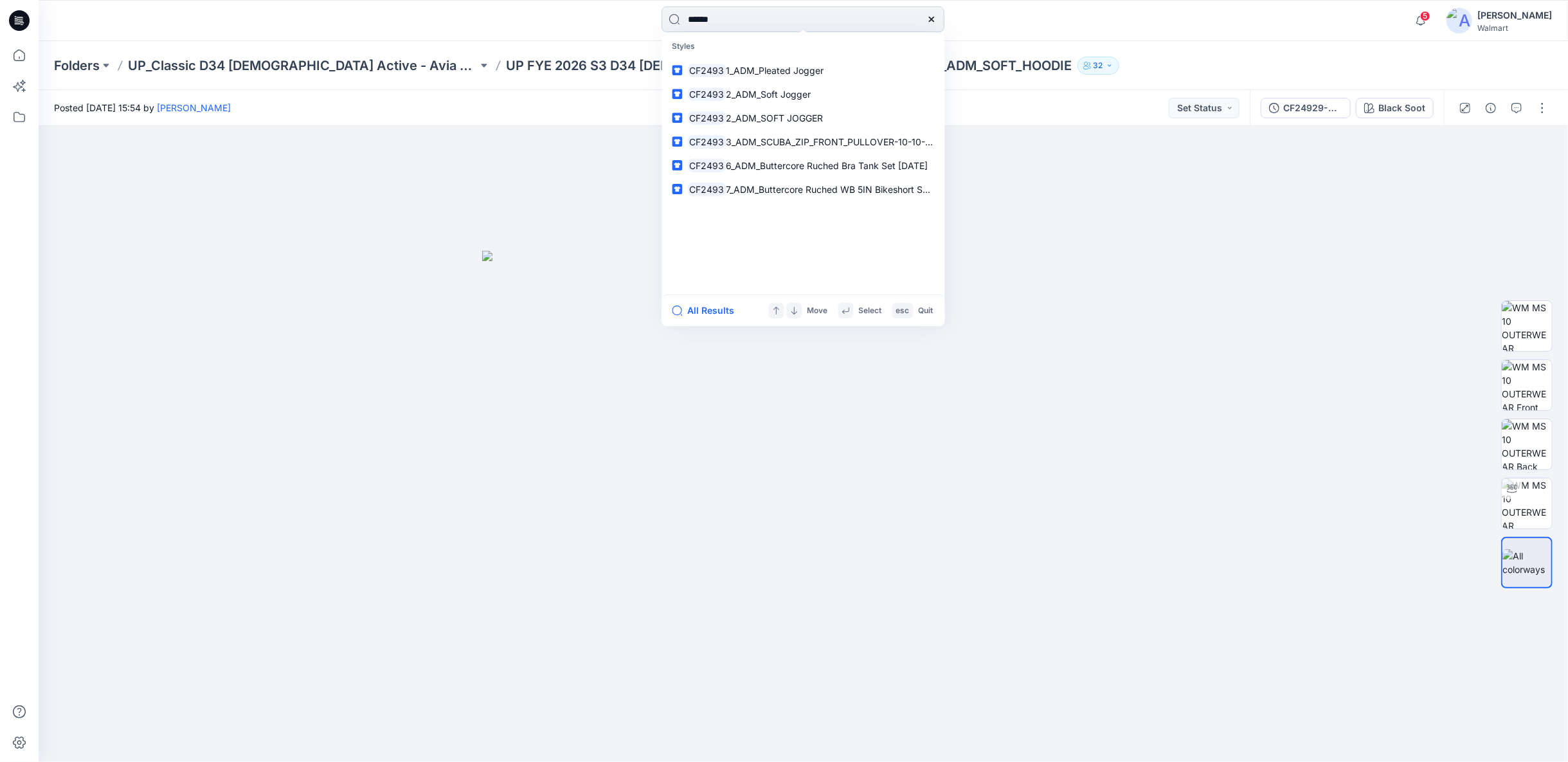
type input "*******"
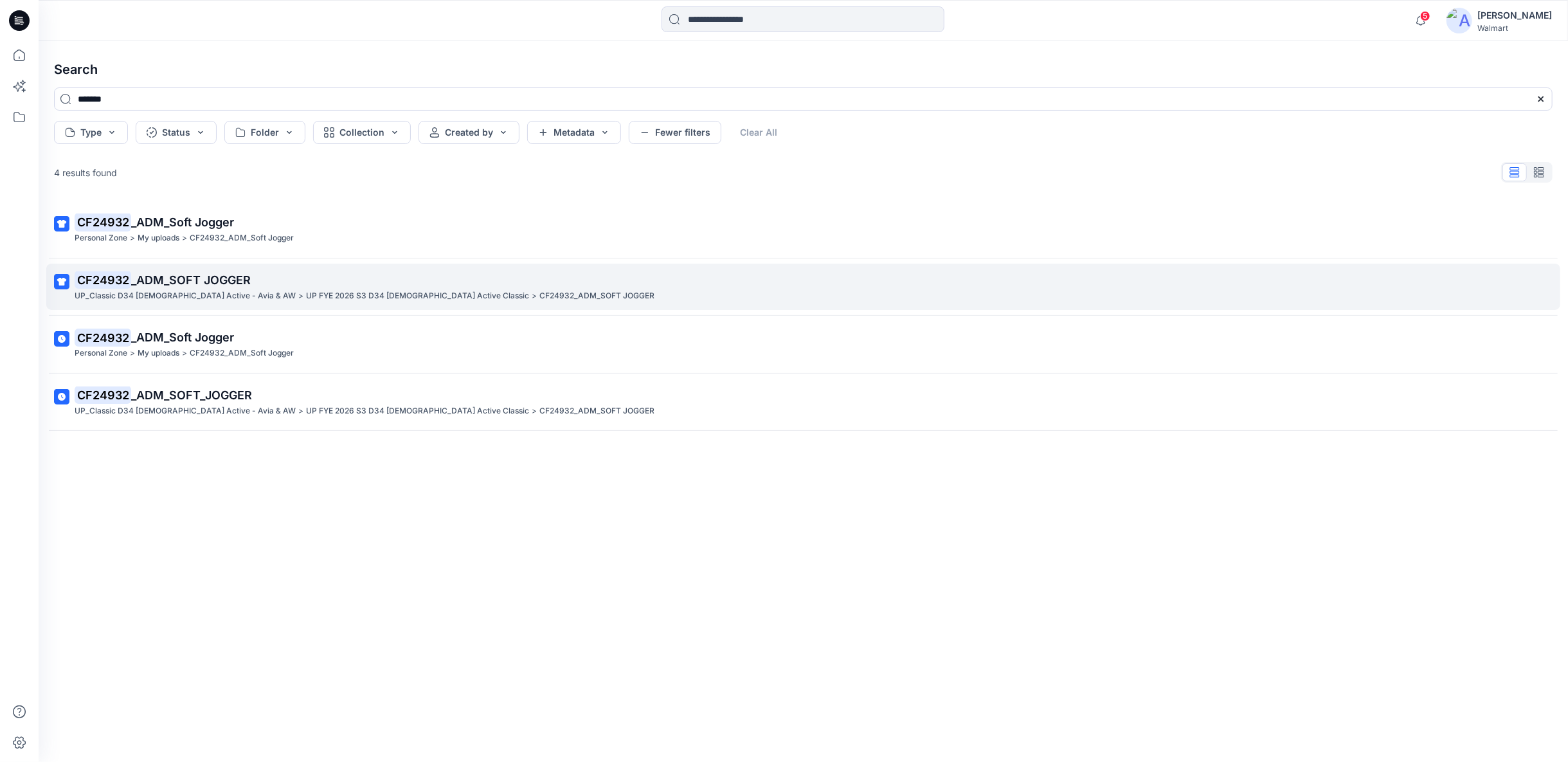
click at [206, 295] on p "UP_Classic D34 Ladies Active - Avia & AW" at bounding box center [185, 296] width 221 height 14
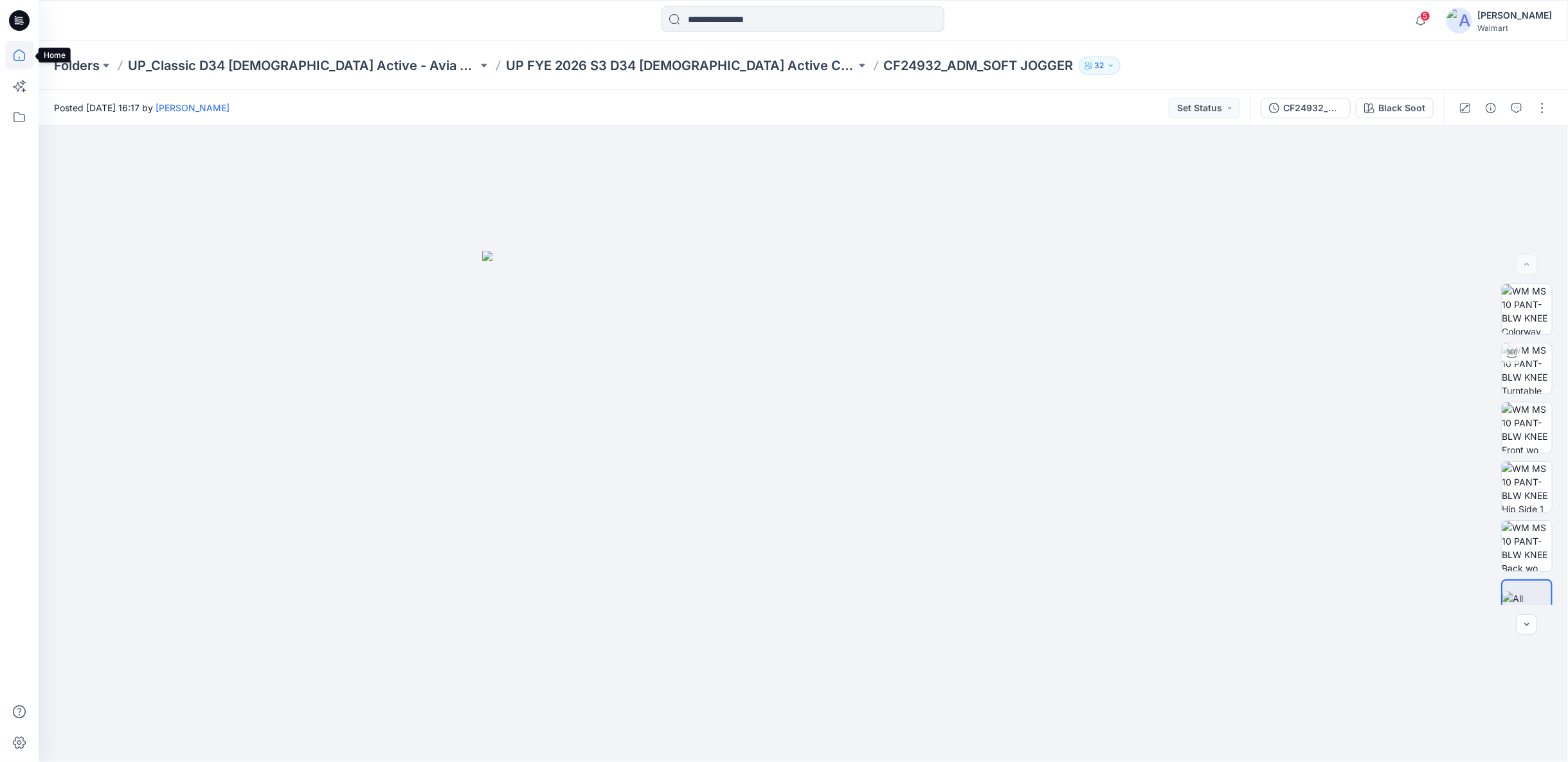
click at [18, 63] on icon at bounding box center [19, 55] width 28 height 28
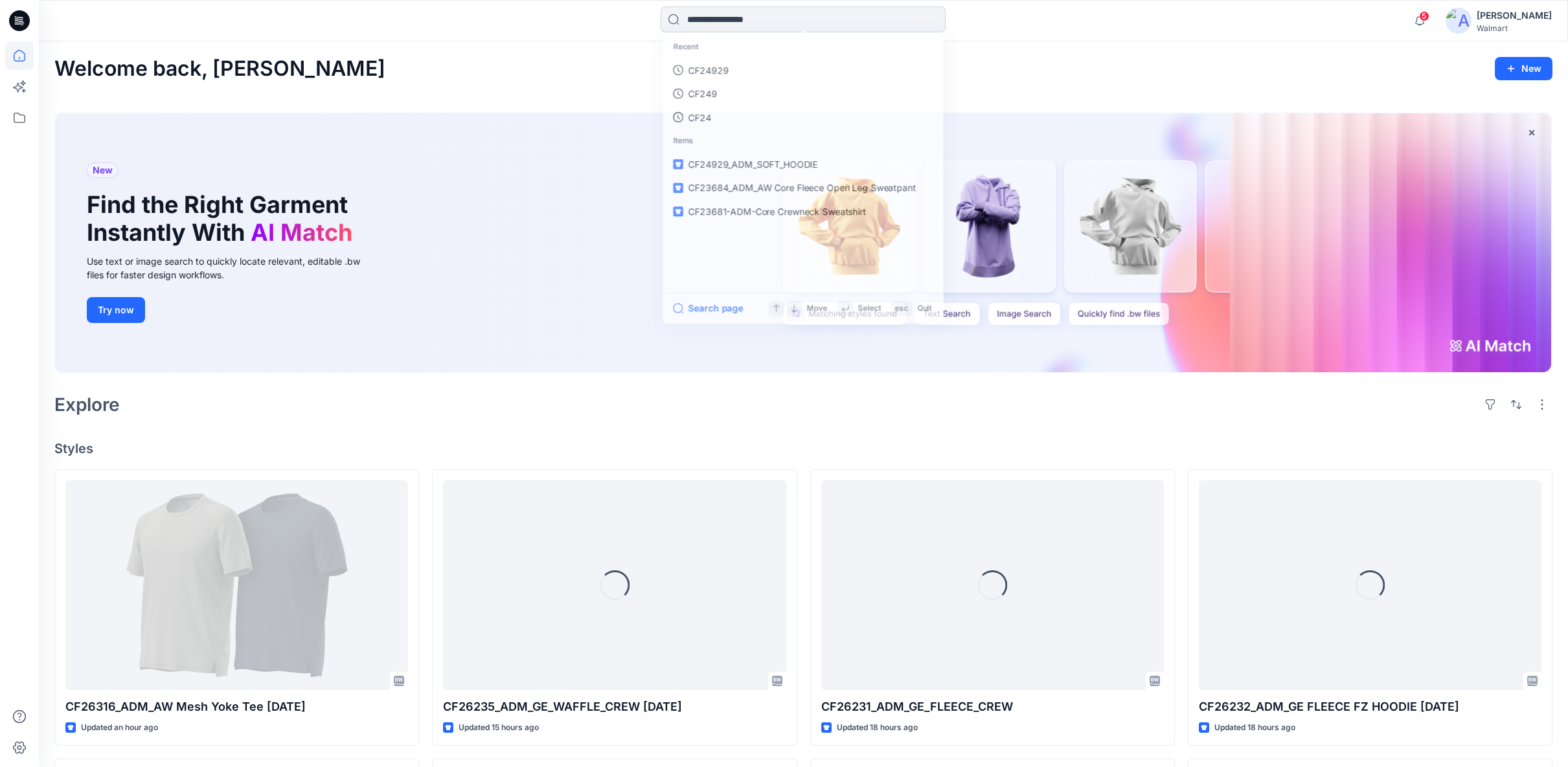
click at [726, 21] on input at bounding box center [803, 19] width 285 height 26
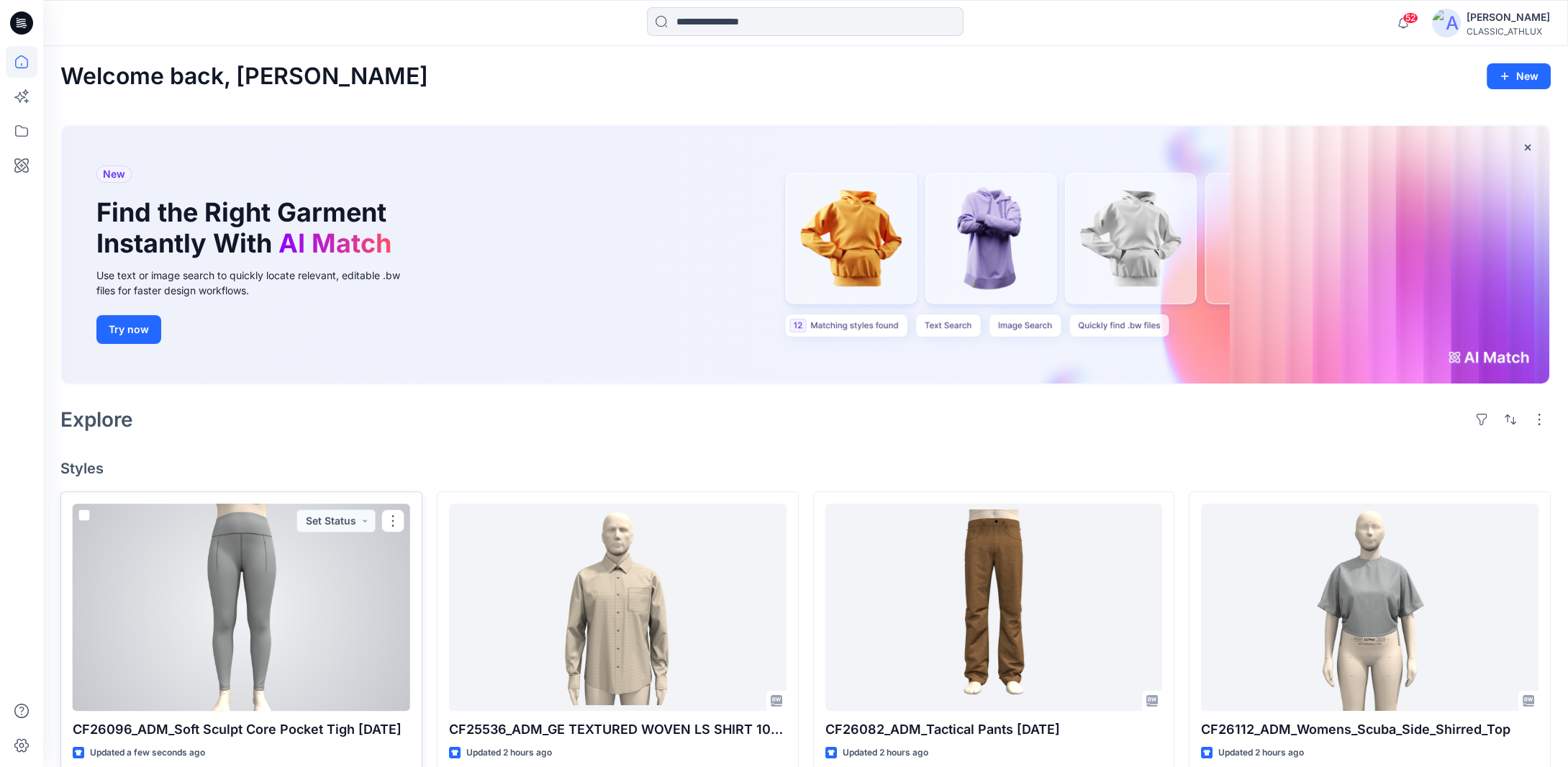
click at [366, 508] on div at bounding box center [241, 607] width 338 height 207
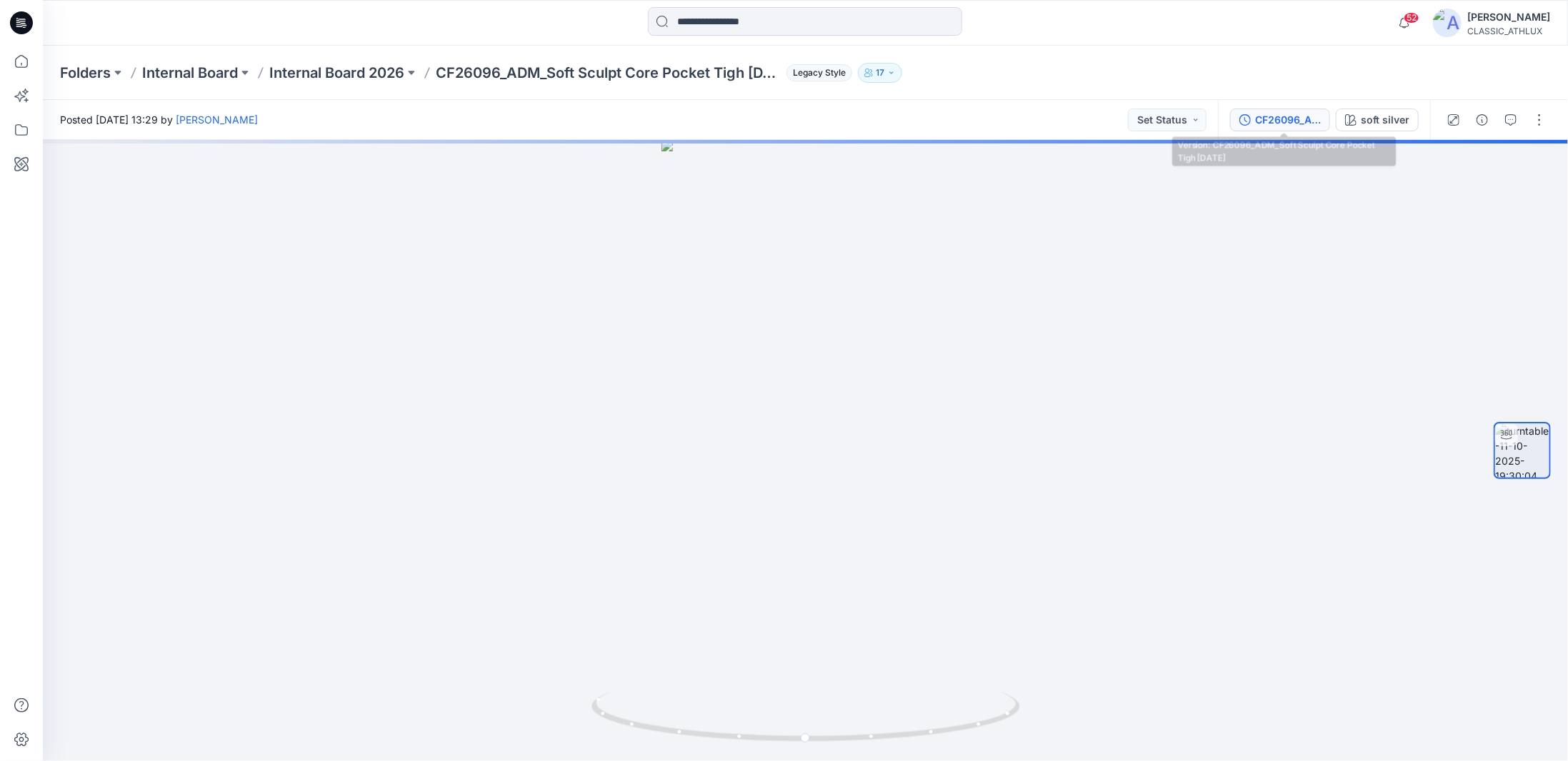
click at [1284, 119] on div "CF26096_ADM_Soft Sculpt Core Pocket Tigh 11OCT25" at bounding box center [1288, 119] width 66 height 16
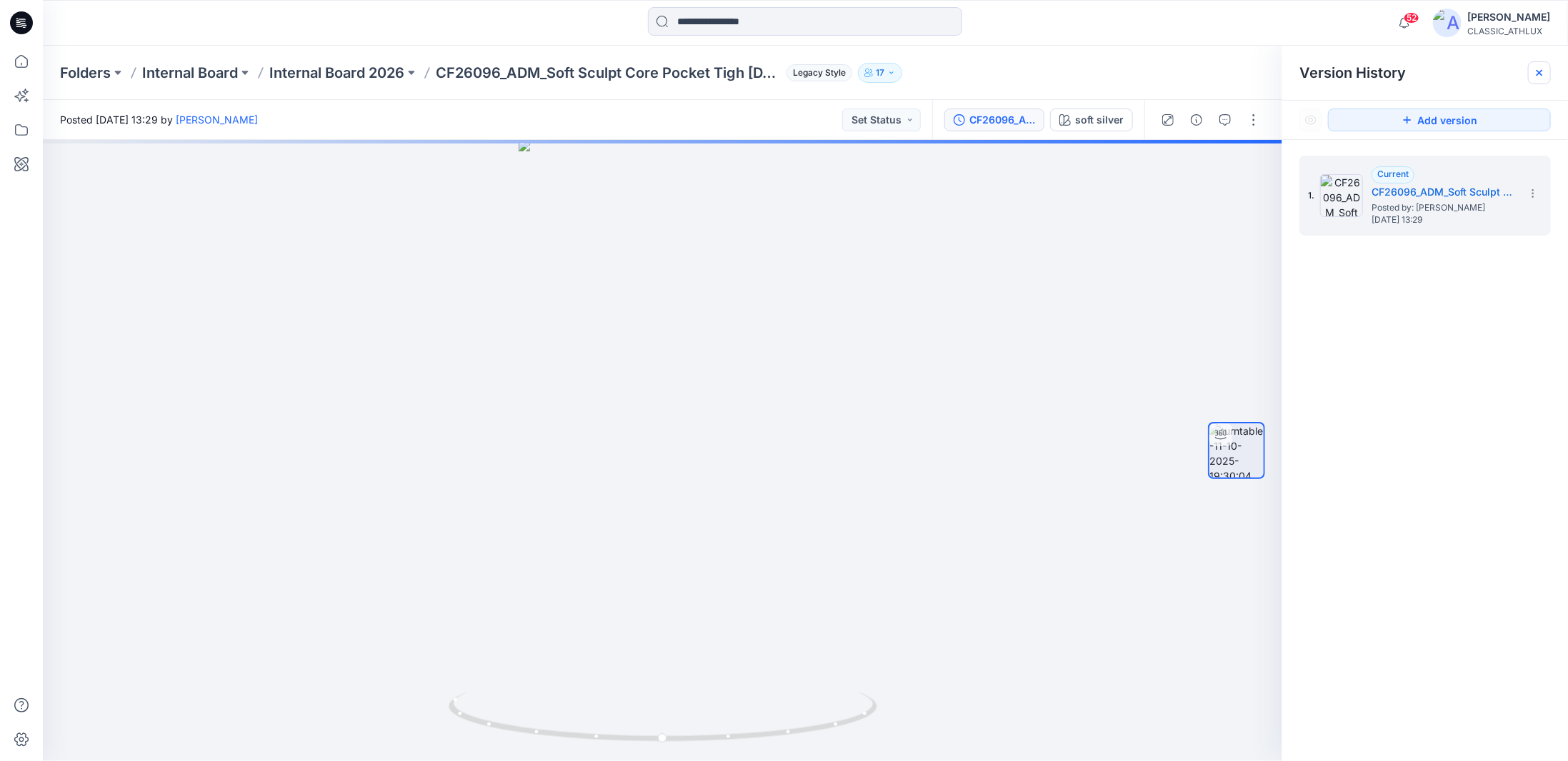
click at [1538, 70] on icon at bounding box center [1540, 73] width 12 height 12
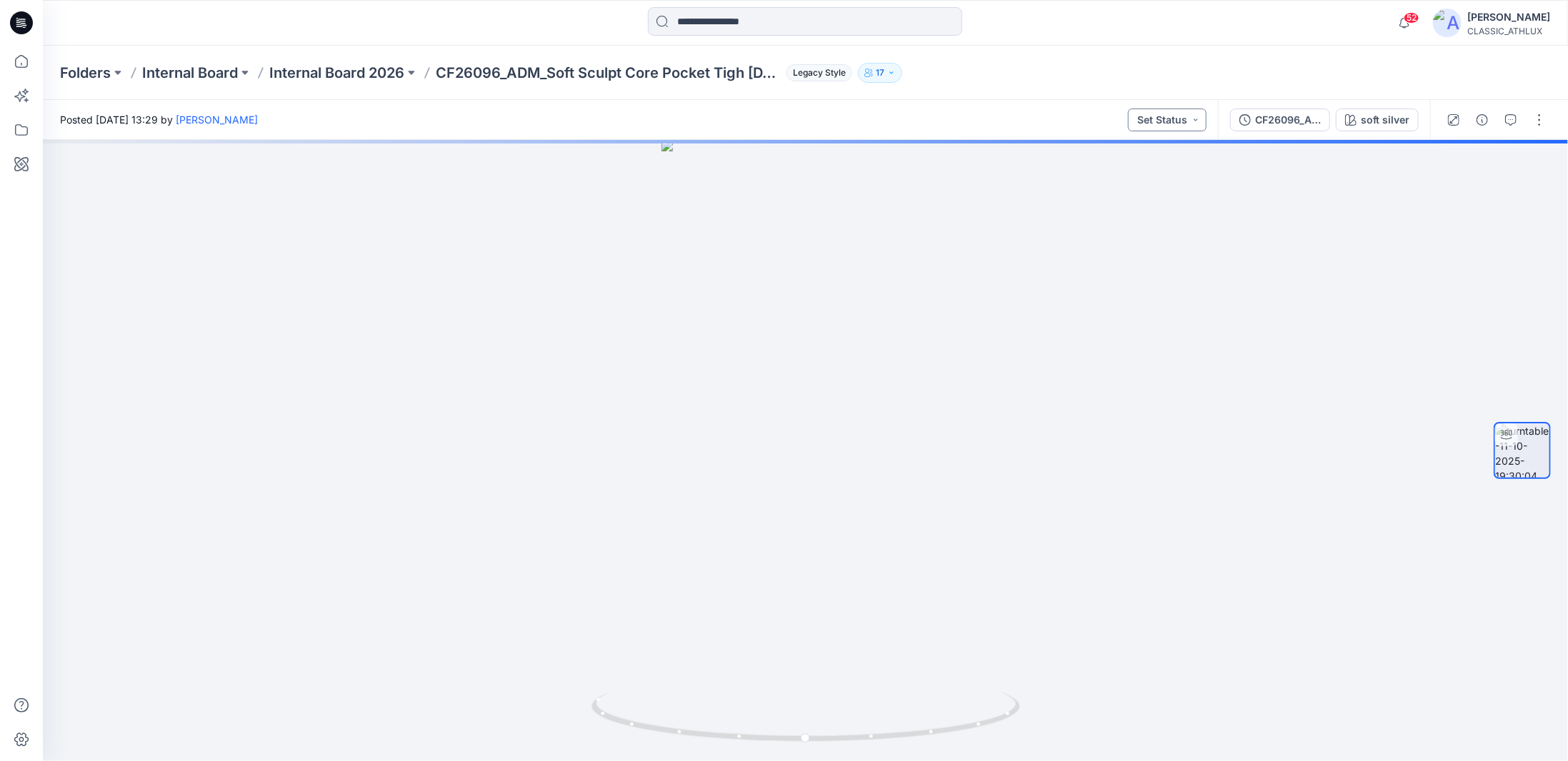
click at [1201, 125] on button "Set Status" at bounding box center [1167, 119] width 79 height 23
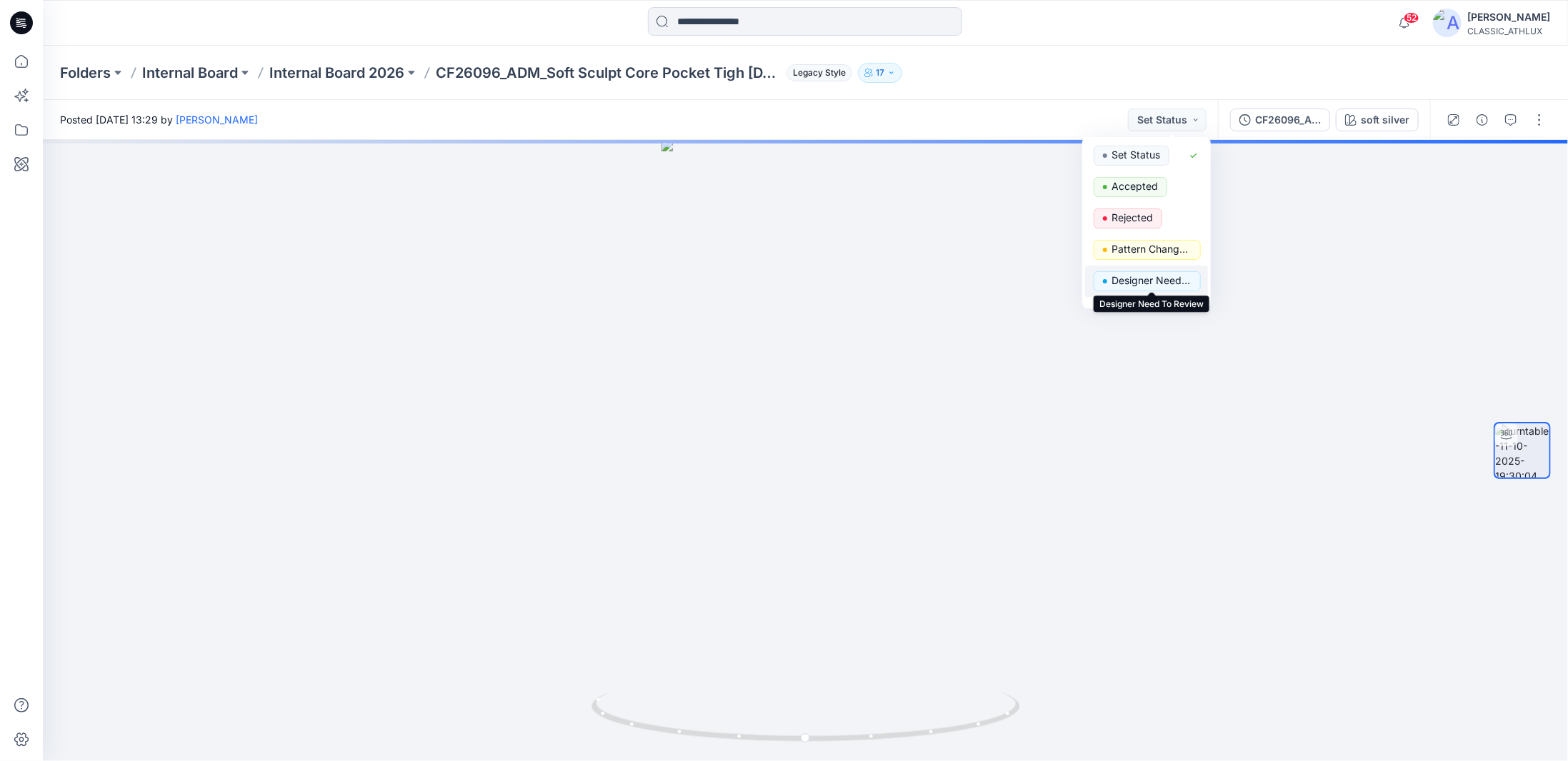
click at [1151, 277] on p "Designer Need To Review" at bounding box center [1151, 281] width 80 height 19
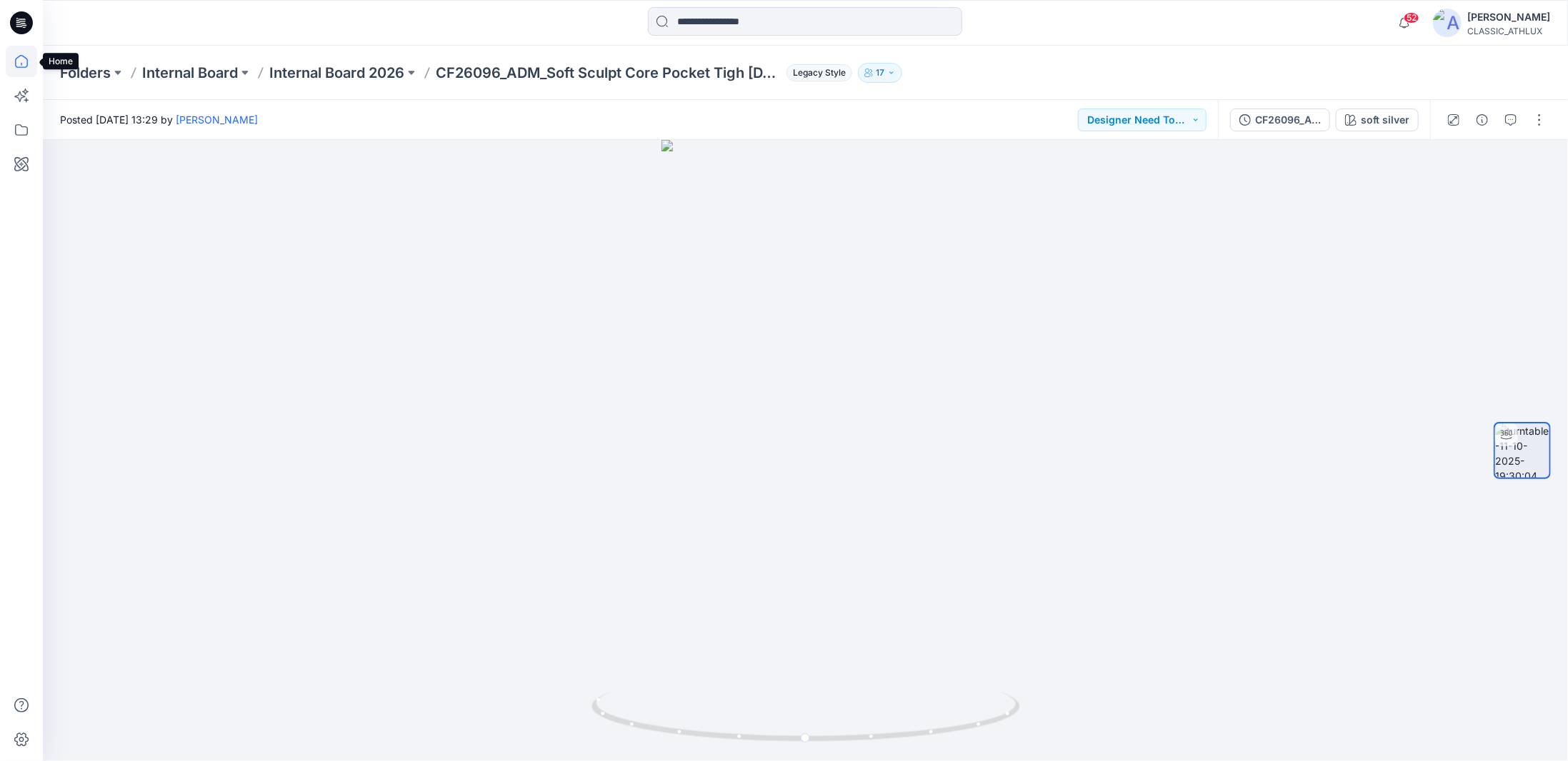
click at [22, 61] on icon at bounding box center [21, 61] width 31 height 31
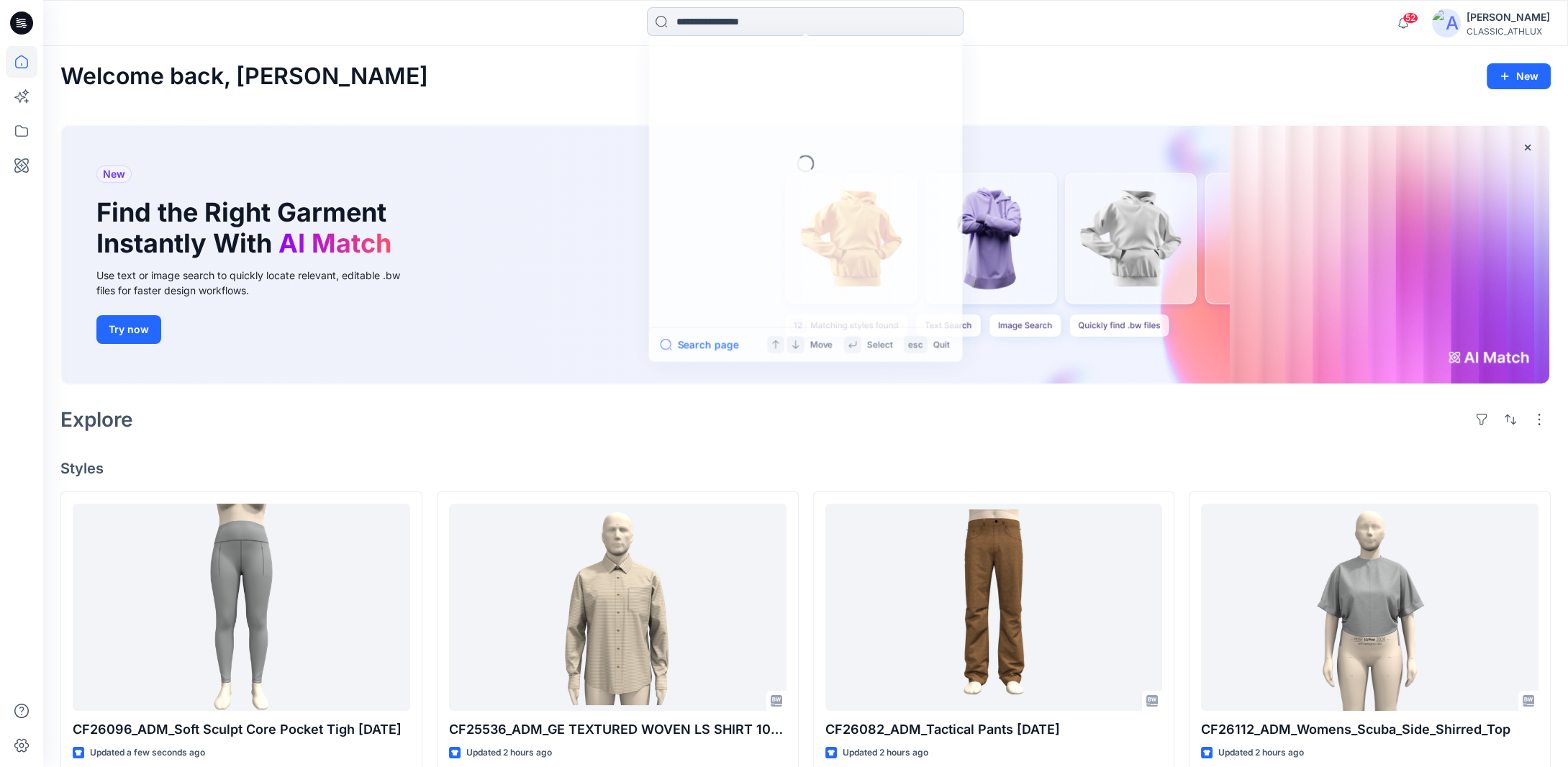
click at [723, 20] on input at bounding box center [805, 21] width 316 height 29
type input "*******"
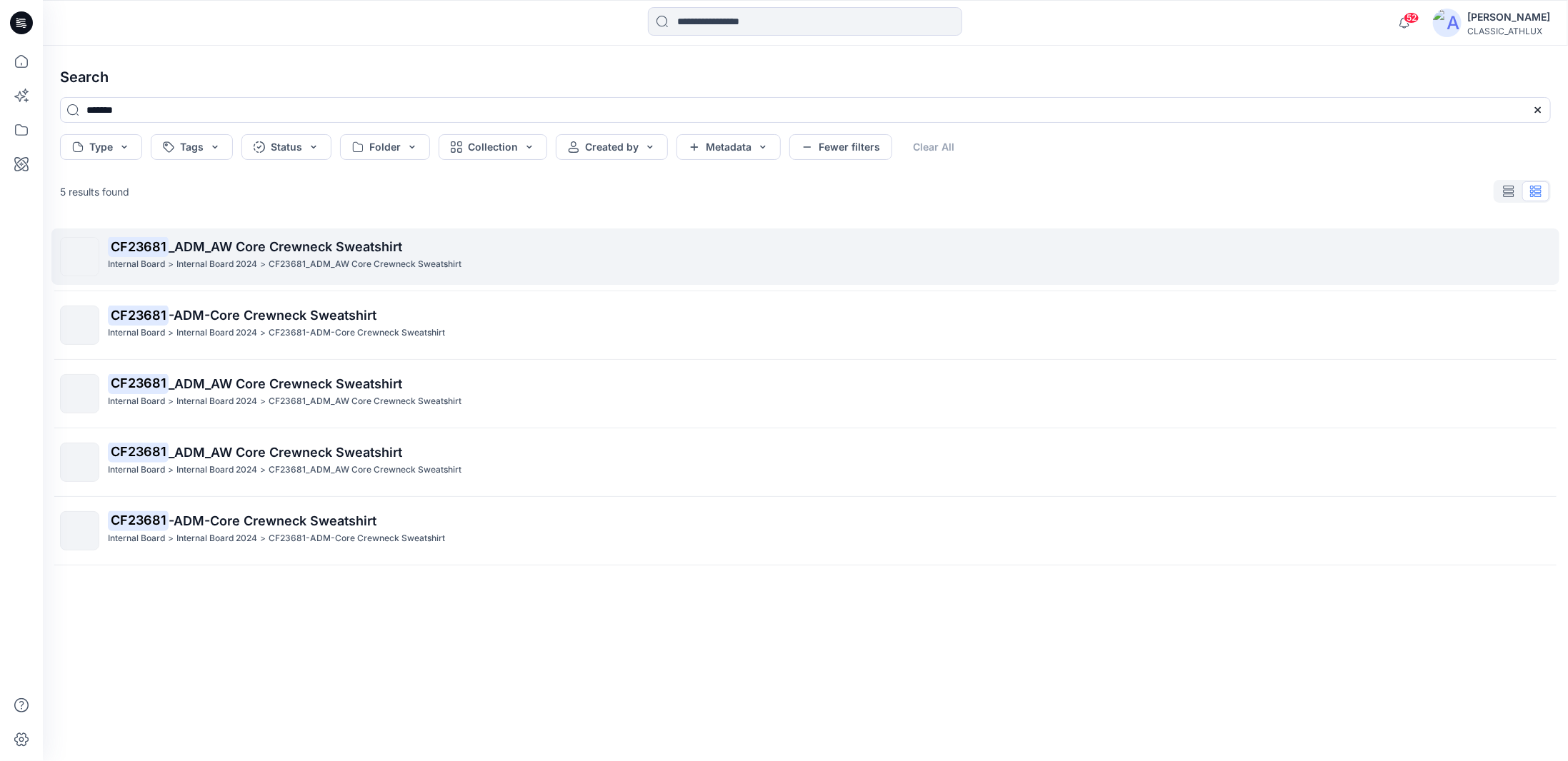
click at [407, 273] on div "CF23681 _ADM_AW Core Crewneck Sweatshirt Internal Board > Internal Board 2024 >…" at bounding box center [829, 256] width 1443 height 39
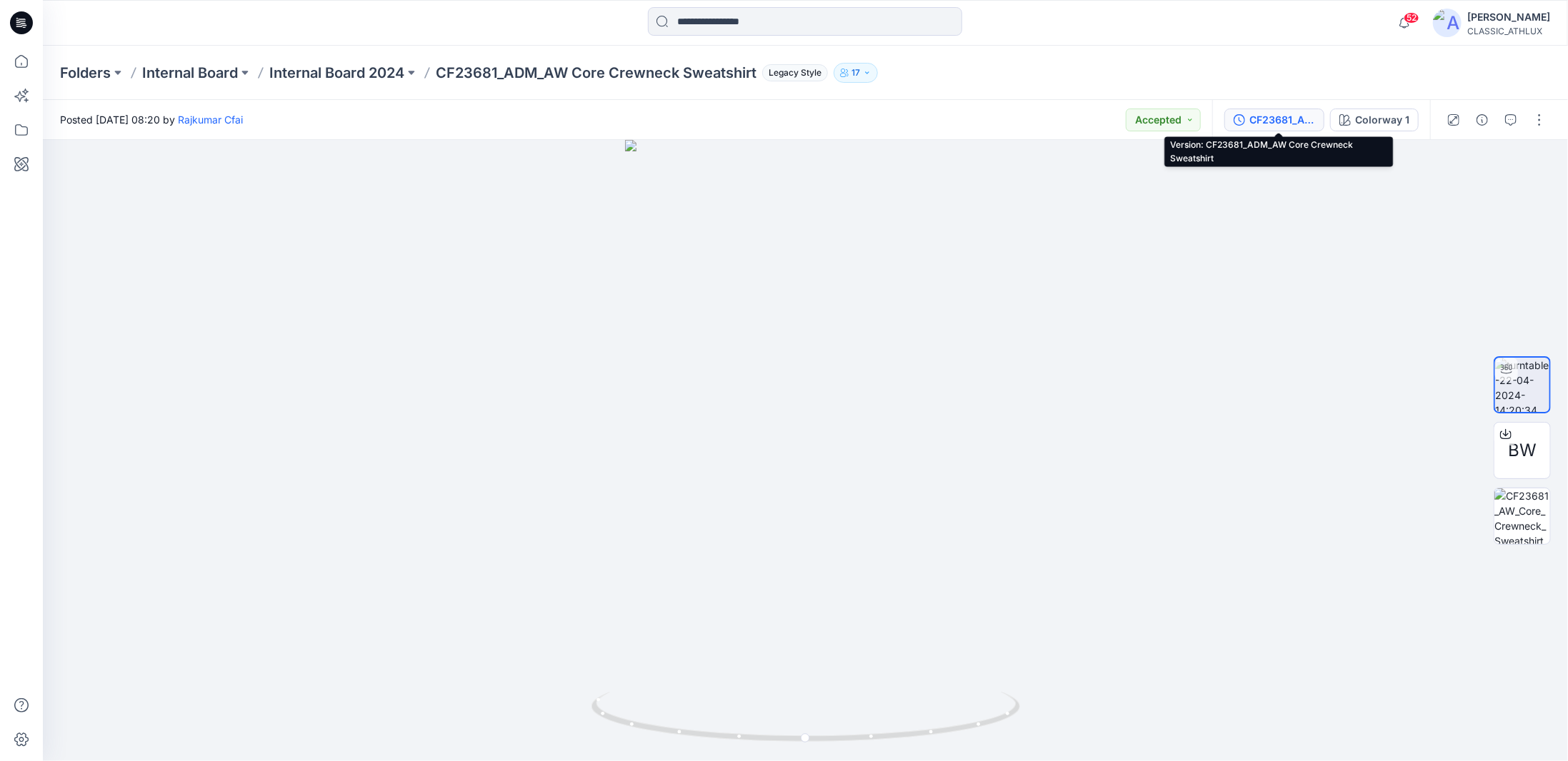
click at [1286, 119] on div "CF23681_ADM_AW Core Crewneck Sweatshirt" at bounding box center [1283, 119] width 66 height 16
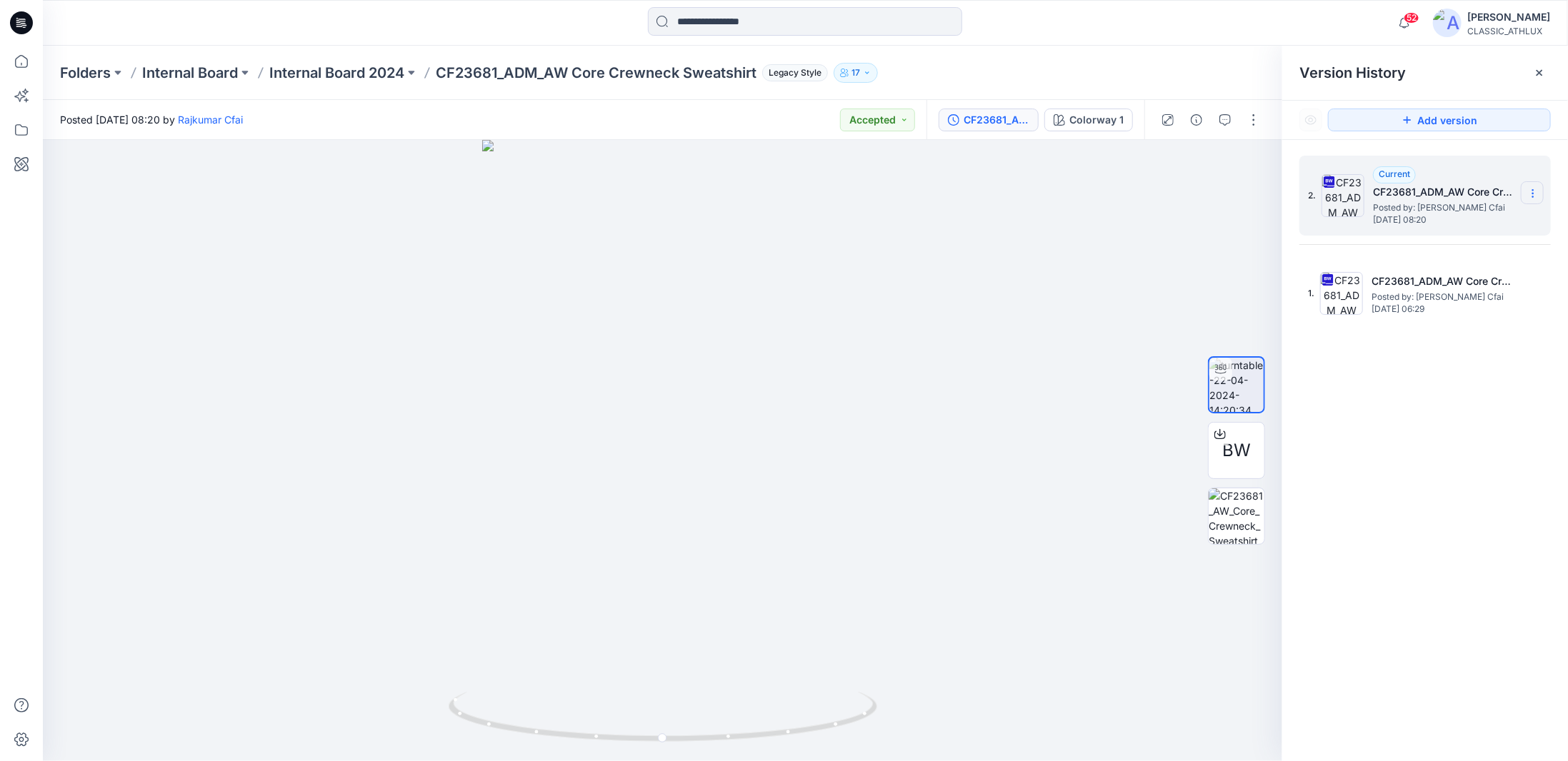
click at [1540, 196] on section at bounding box center [1532, 192] width 23 height 23
click at [1477, 226] on span "Download Source BW File" at bounding box center [1461, 221] width 120 height 17
click at [746, 25] on input at bounding box center [804, 21] width 314 height 29
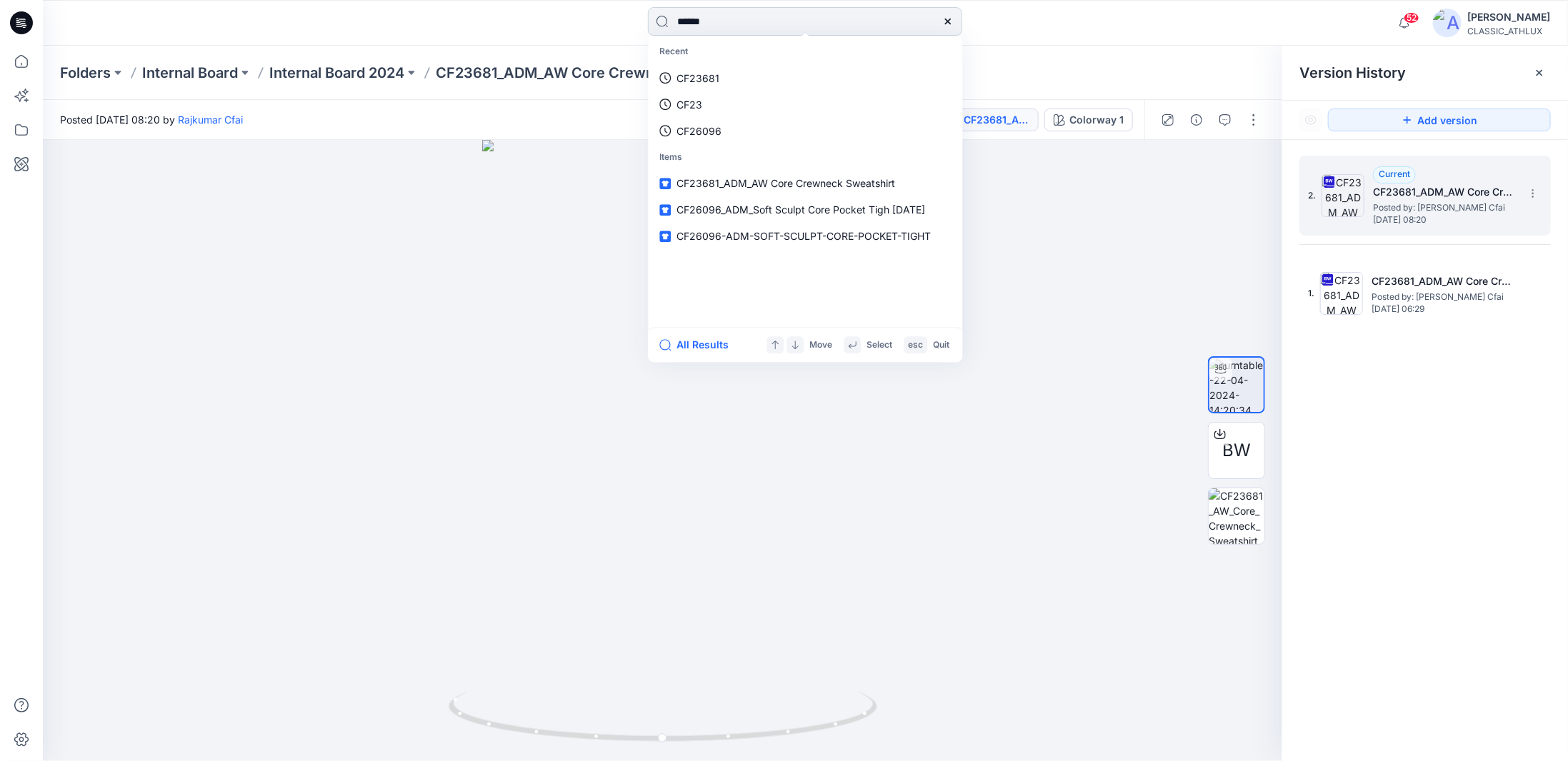
type input "*******"
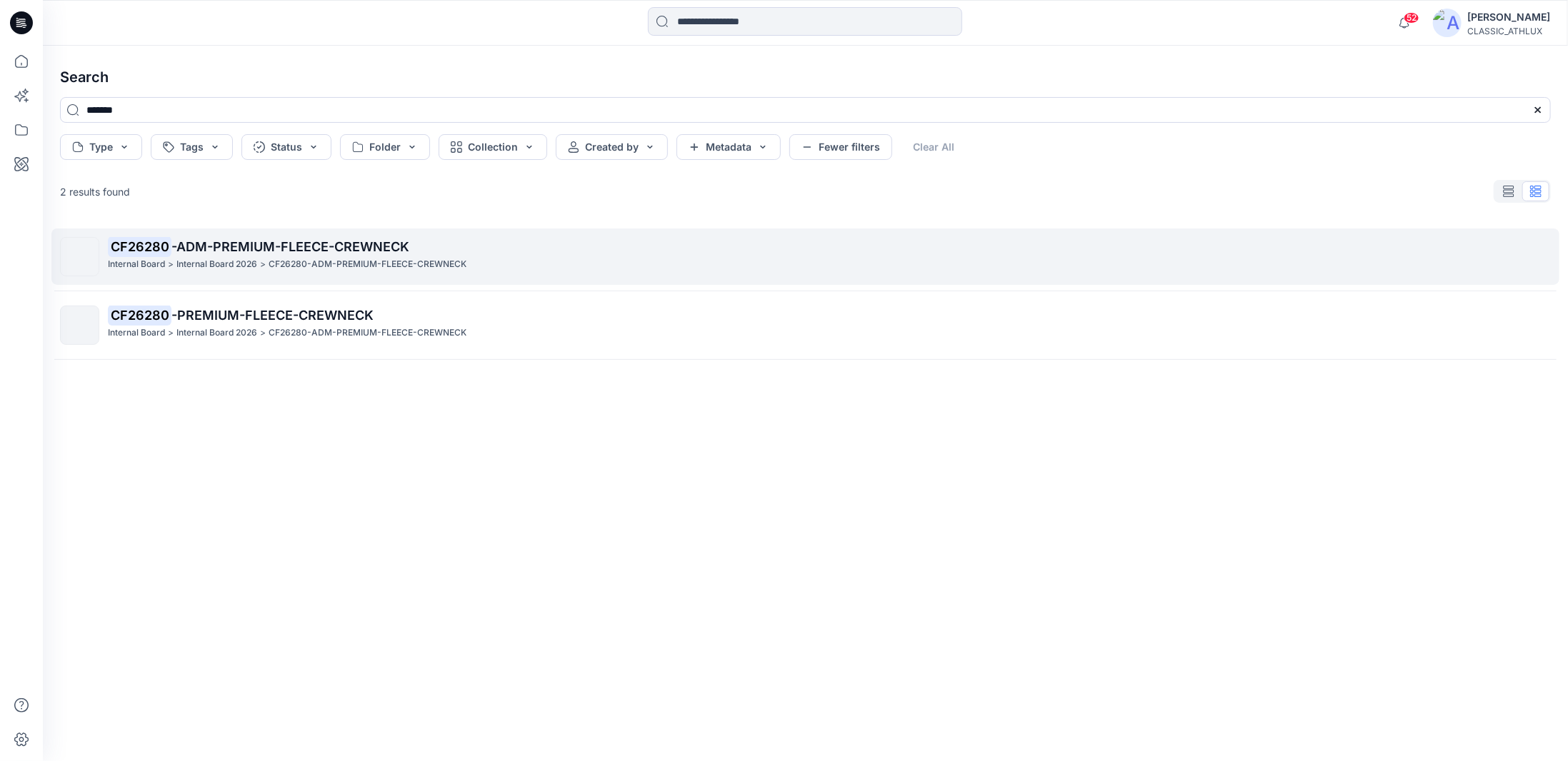
click at [455, 271] on p "CF26280-ADM-PREMIUM-FLEECE-CREWNECK" at bounding box center [367, 265] width 198 height 15
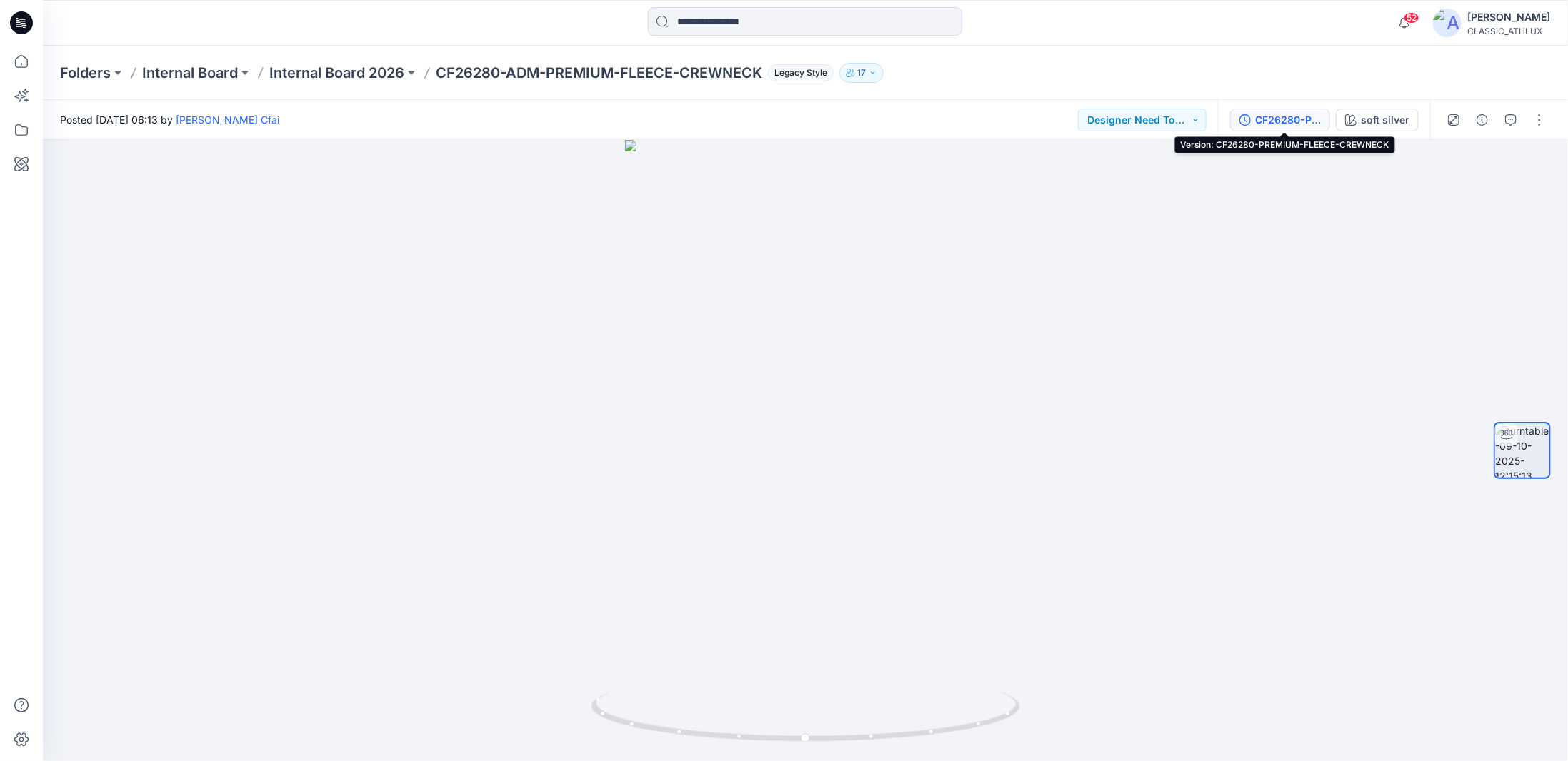
click at [1266, 125] on div "CF26280-PREMIUM-FLEECE-CREWNECK" at bounding box center [1288, 119] width 66 height 16
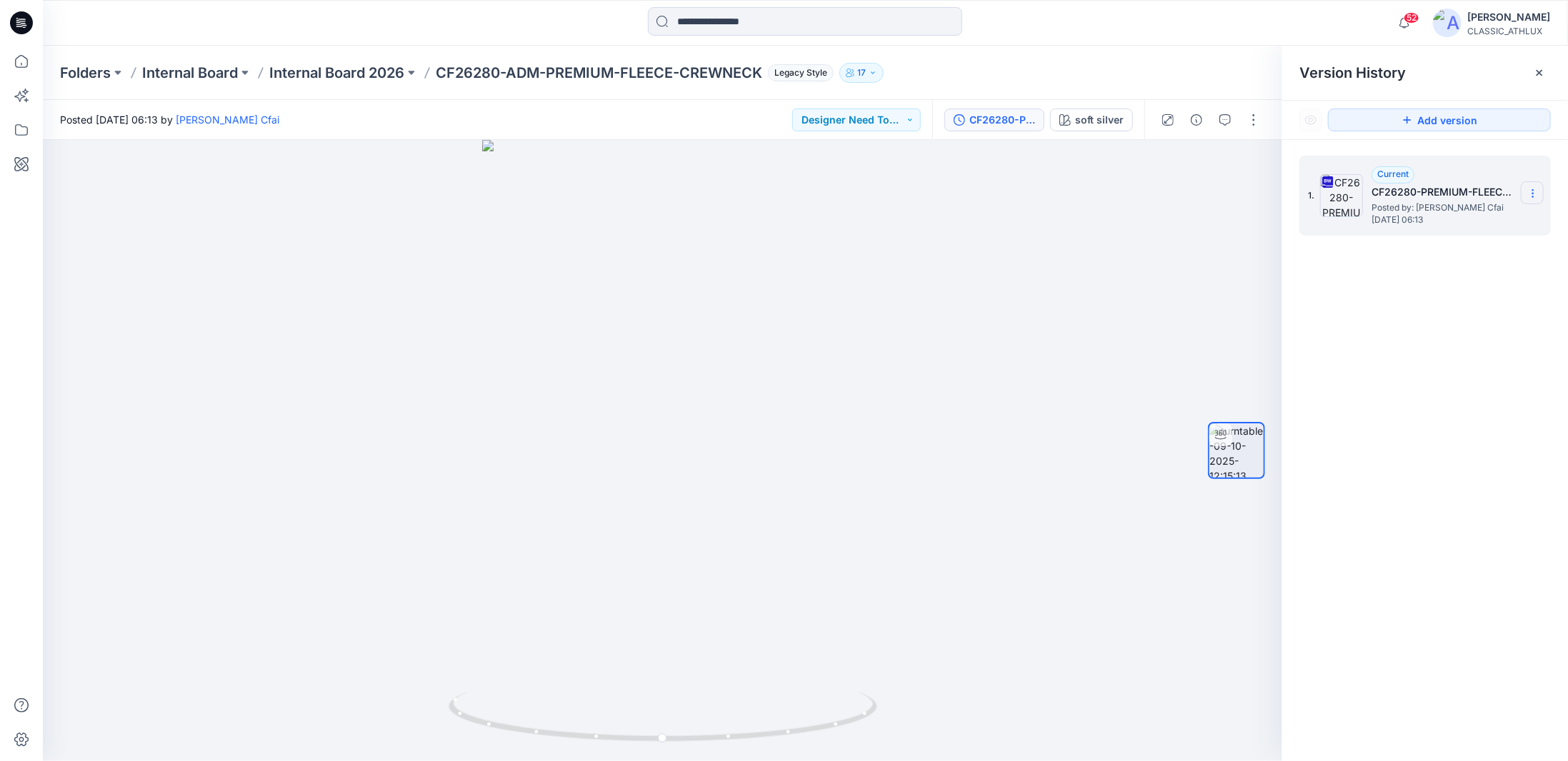
click at [1529, 195] on icon at bounding box center [1533, 194] width 12 height 12
click at [1493, 221] on span "Download Source BW File" at bounding box center [1461, 221] width 120 height 17
